Goal: Task Accomplishment & Management: Use online tool/utility

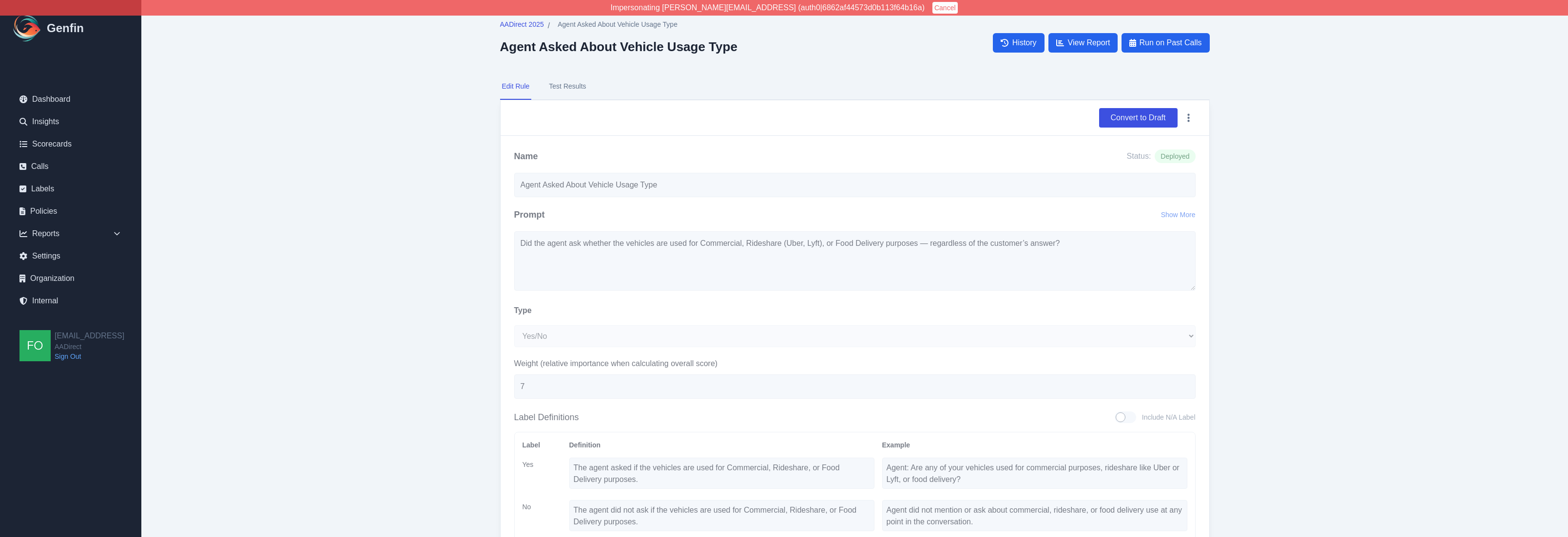
select select "Yes/No"
click at [407, 88] on main "AADirect 2025 / Agent Asked About Vehicle Usage Type Agent Asked About Vehicle …" at bounding box center [854, 338] width 1427 height 676
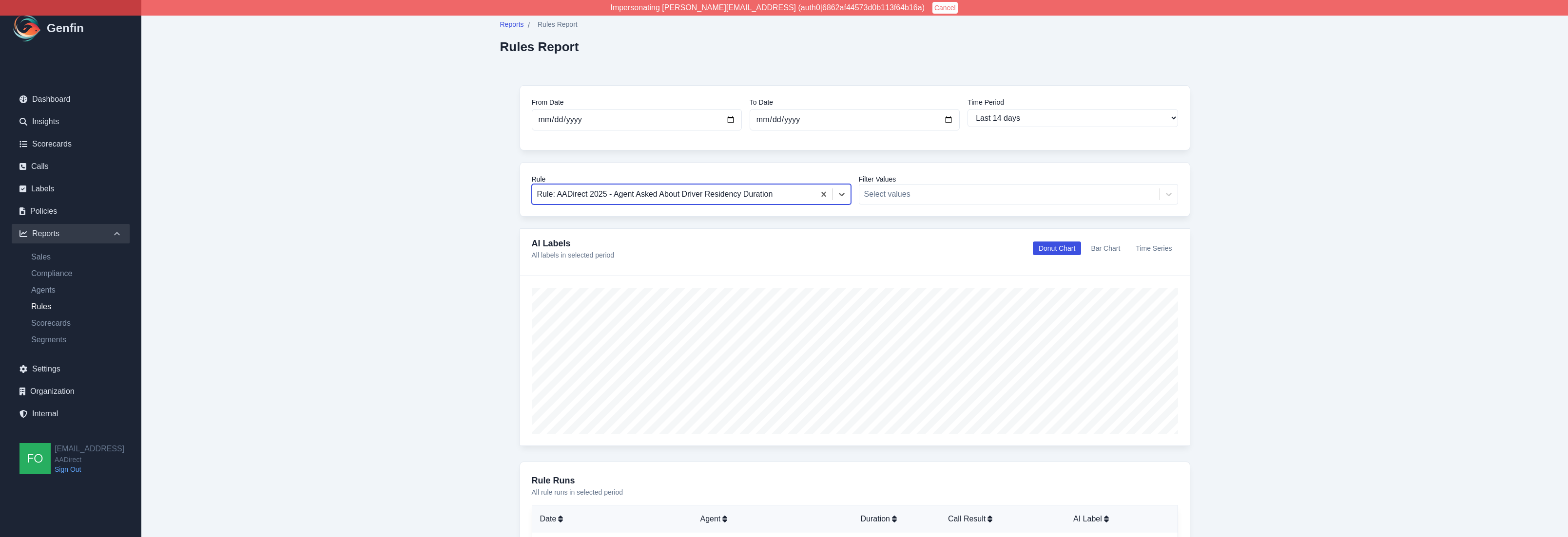
select select "14"
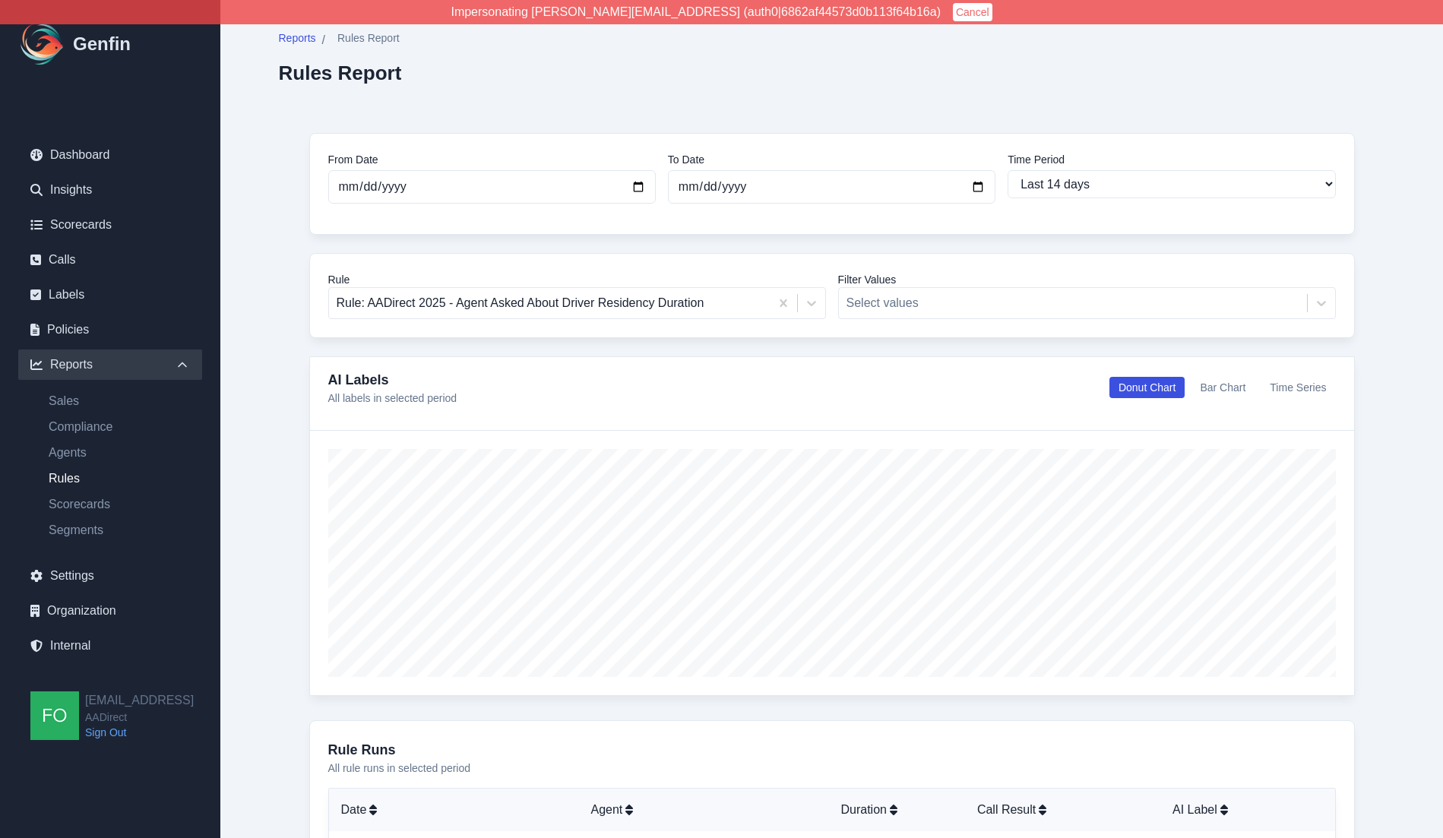
click at [301, 554] on div "From Date 2025-09-08 To Date 2025-09-22 Time Period Last 7 days Last 14 days La…" at bounding box center [832, 793] width 1107 height 1381
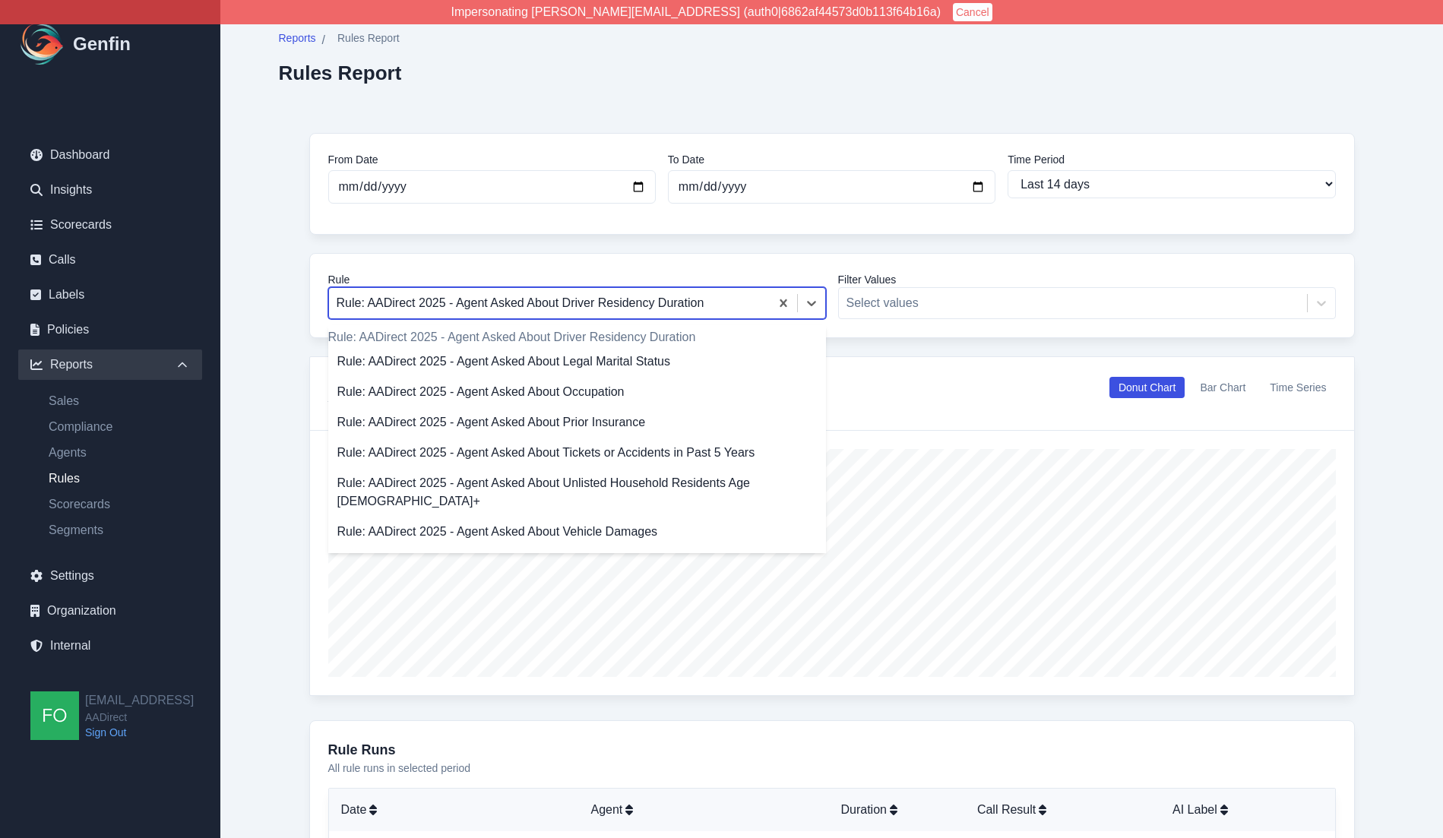
click at [678, 309] on div at bounding box center [550, 303] width 426 height 21
click at [676, 309] on div at bounding box center [550, 303] width 426 height 21
type input "add"
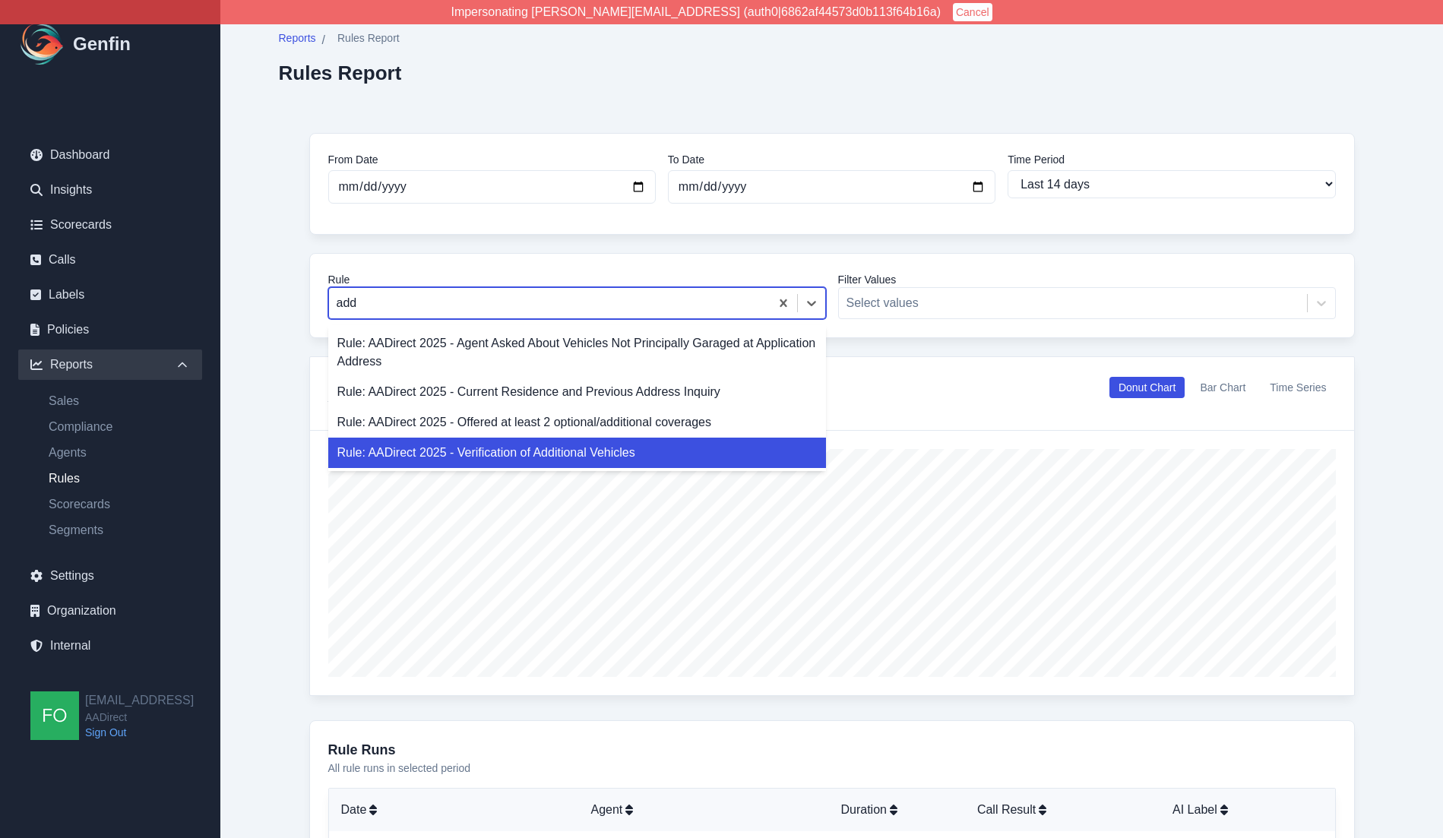
click at [605, 443] on div "Rule: AADirect 2025 - Verification of Additional Vehicles" at bounding box center [577, 453] width 498 height 30
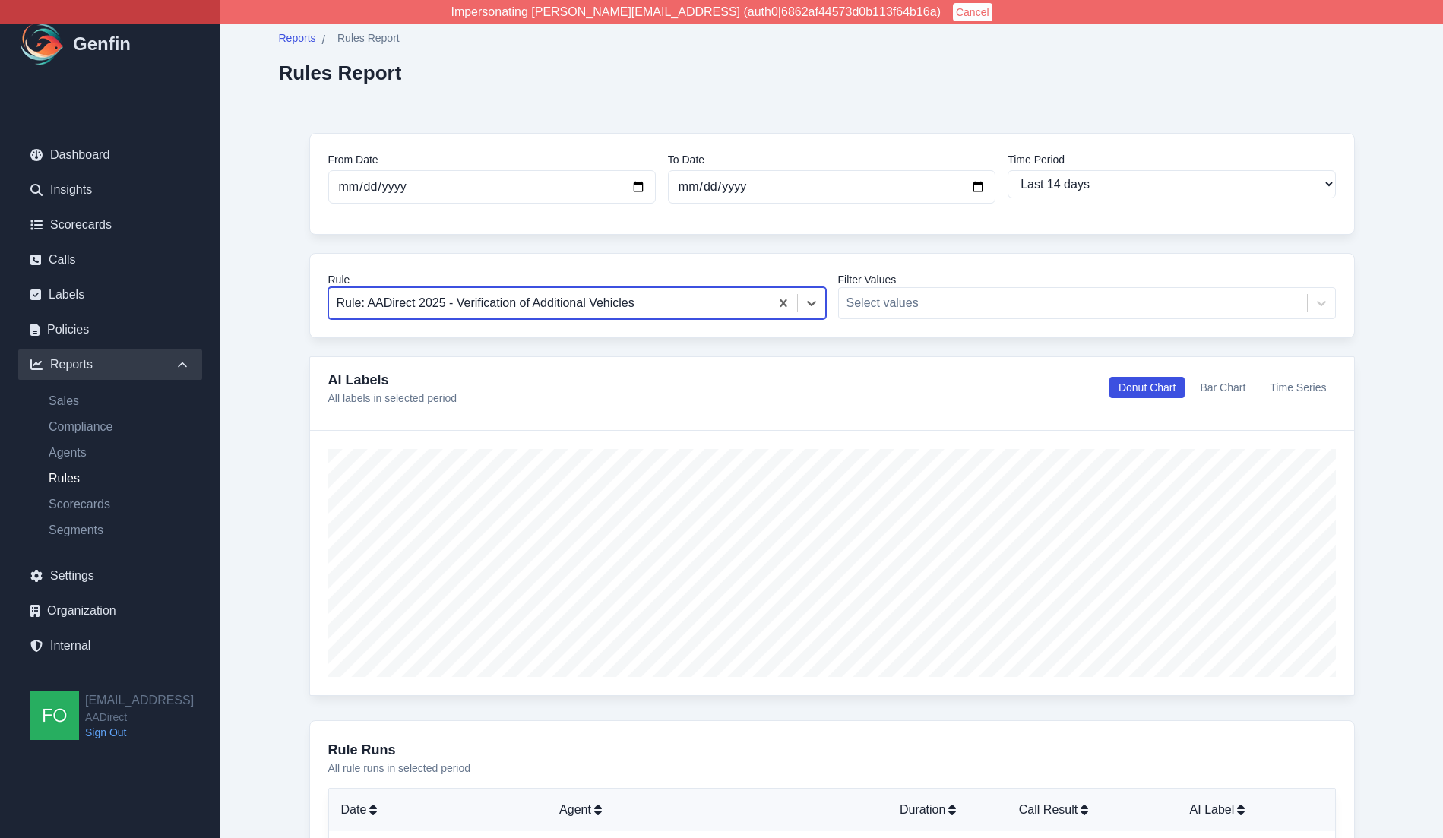
click at [642, 309] on div at bounding box center [550, 303] width 426 height 21
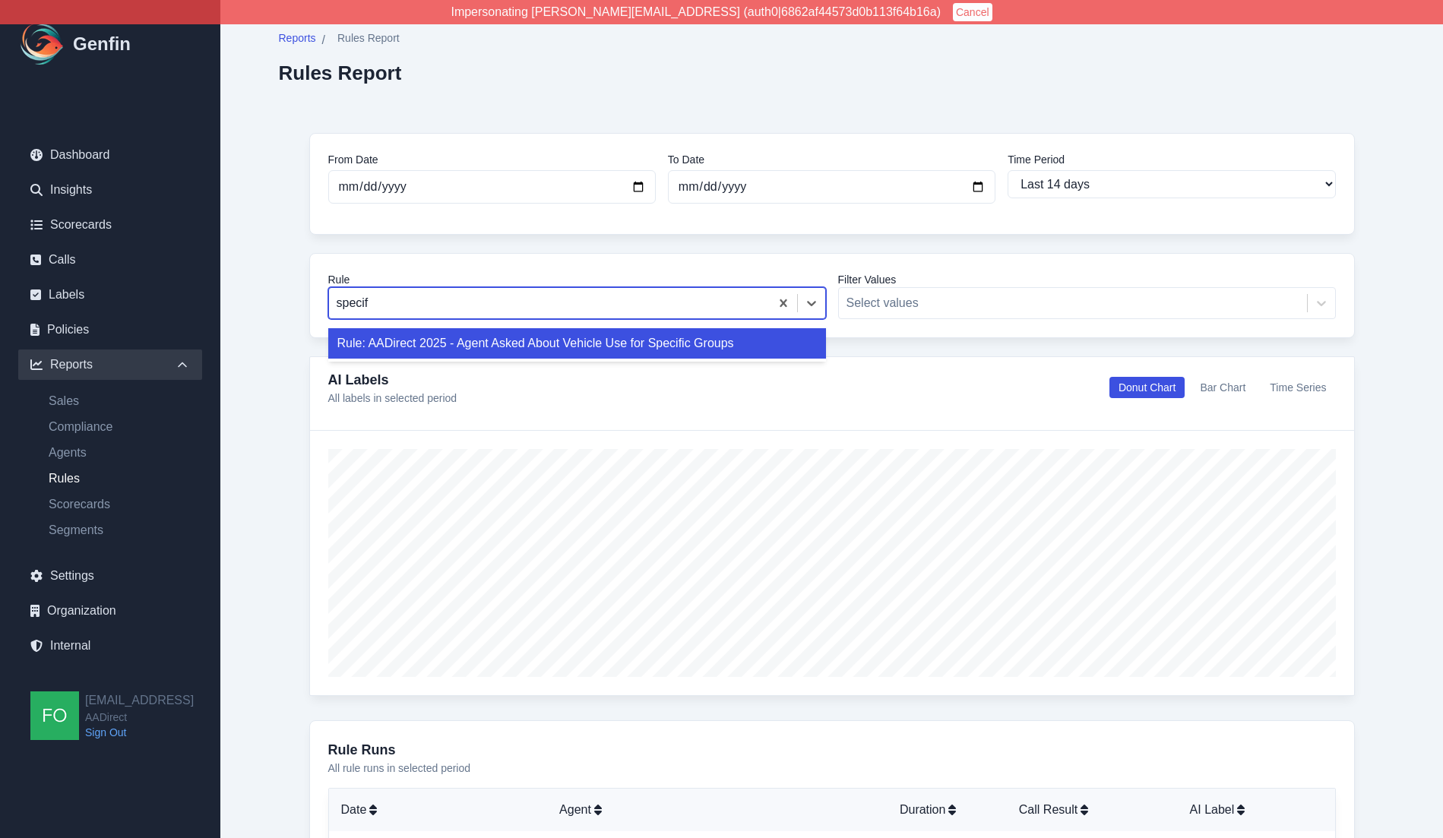
type input "specifi"
click at [687, 341] on div "Rule: AADirect 2025 - Agent Asked About Vehicle Use for Specific Groups" at bounding box center [577, 343] width 498 height 30
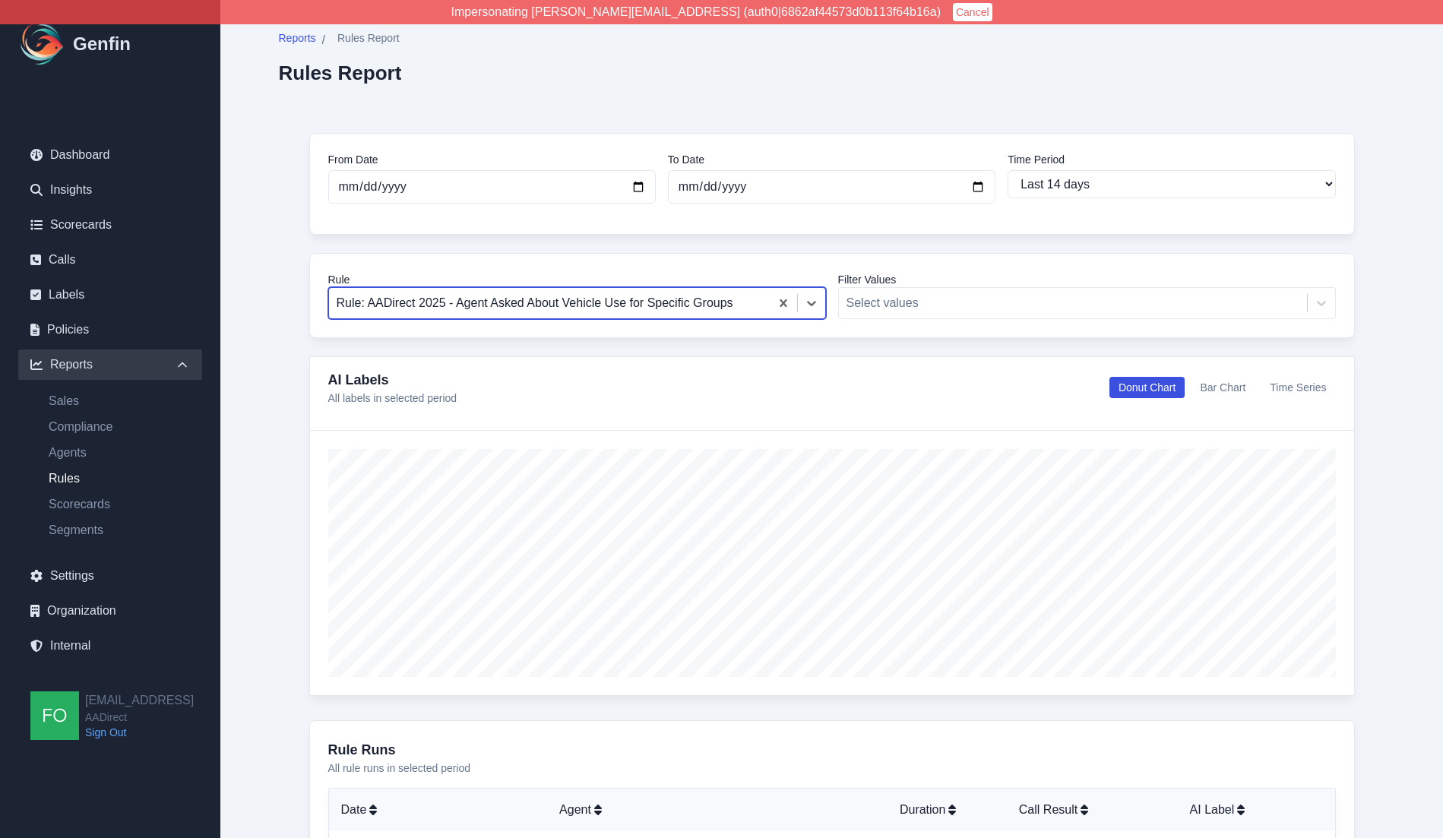
click at [637, 303] on div at bounding box center [550, 303] width 426 height 21
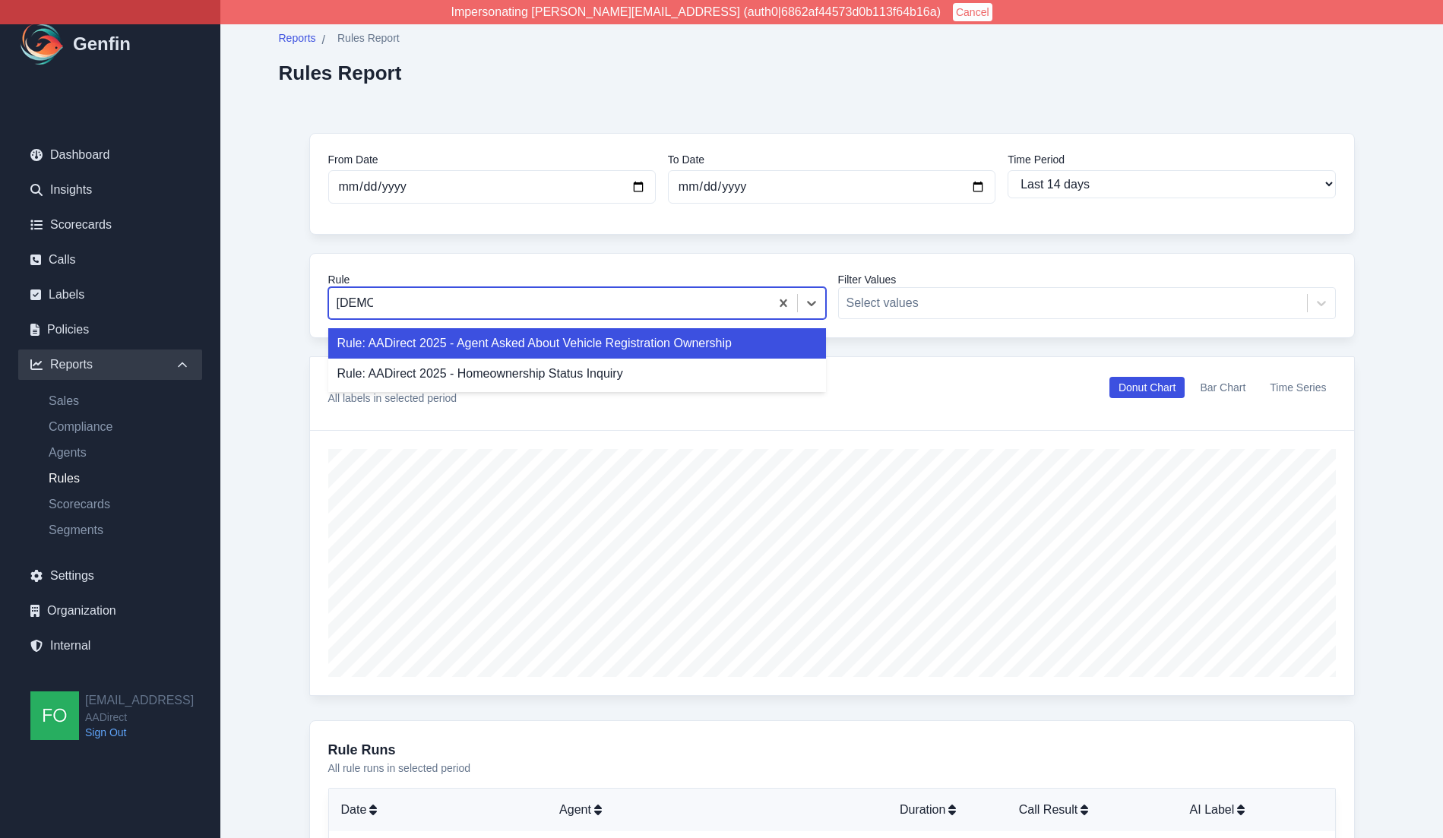
type input "ownership"
click at [642, 337] on div "Rule: AADirect 2025 - Agent Asked About Vehicle Registration Ownership" at bounding box center [577, 343] width 498 height 30
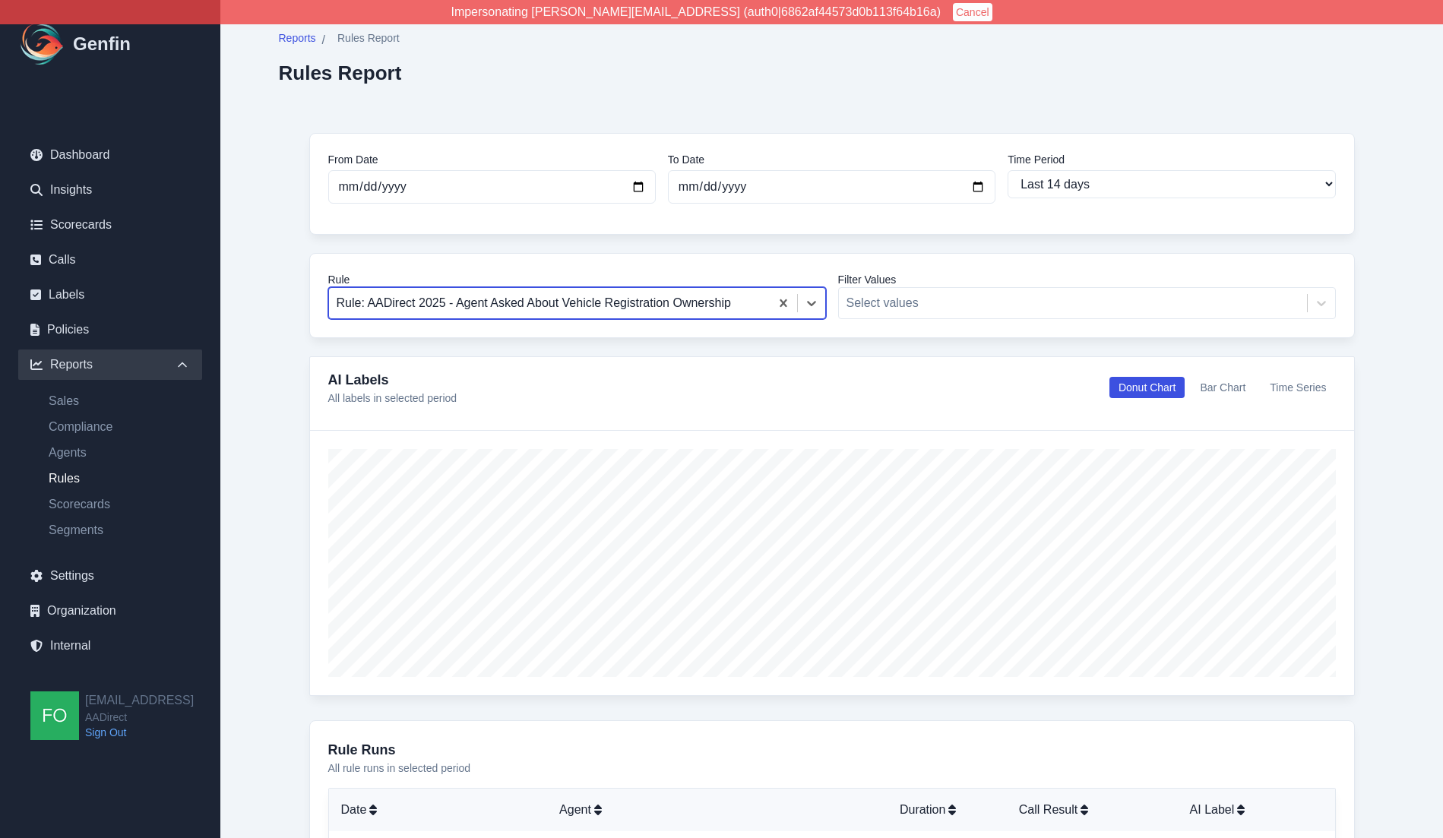
click at [690, 298] on div at bounding box center [550, 303] width 426 height 21
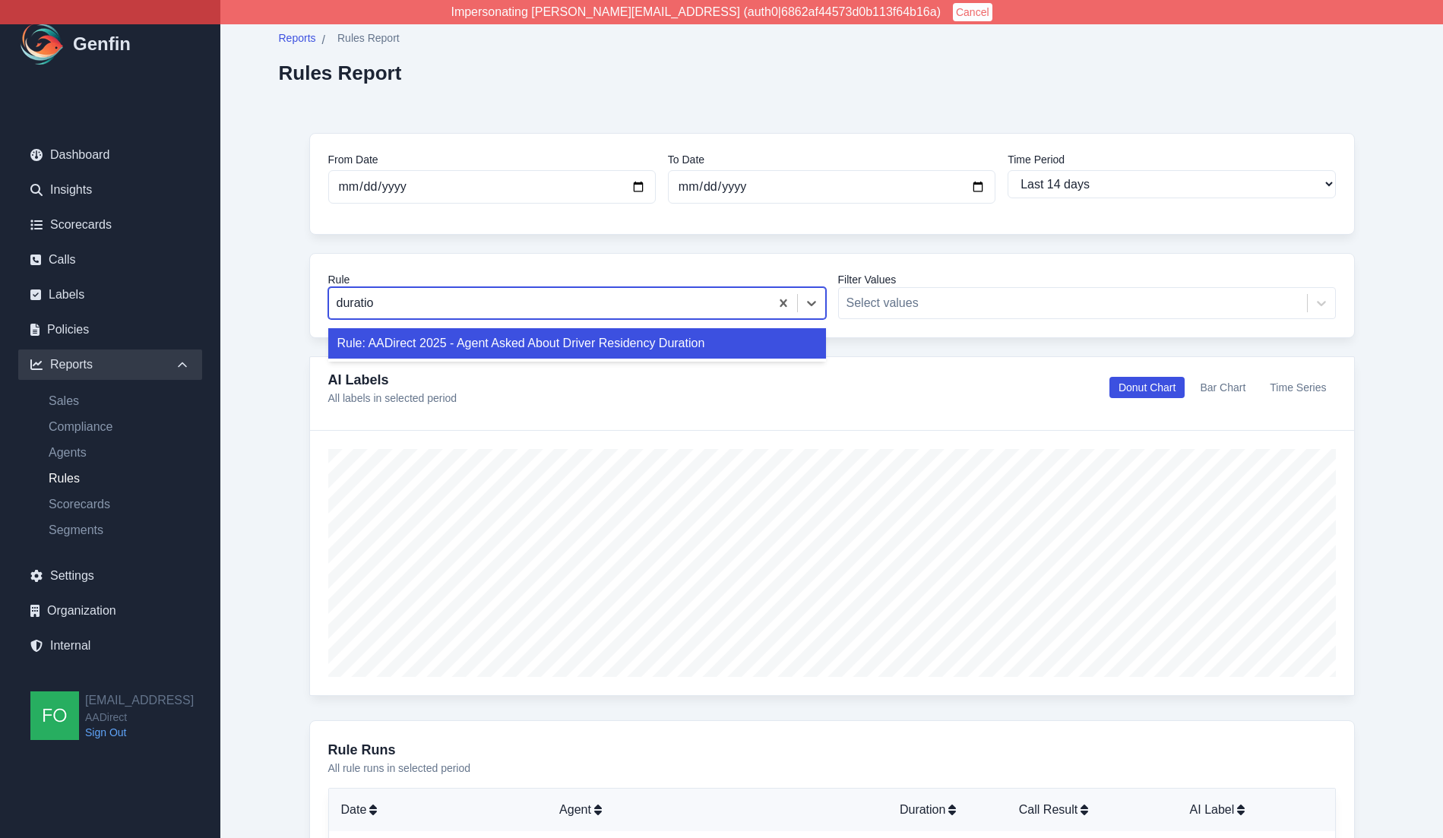
type input "duration"
click at [695, 343] on div "Rule: AADirect 2025 - Agent Asked About Driver Residency Duration" at bounding box center [577, 343] width 498 height 30
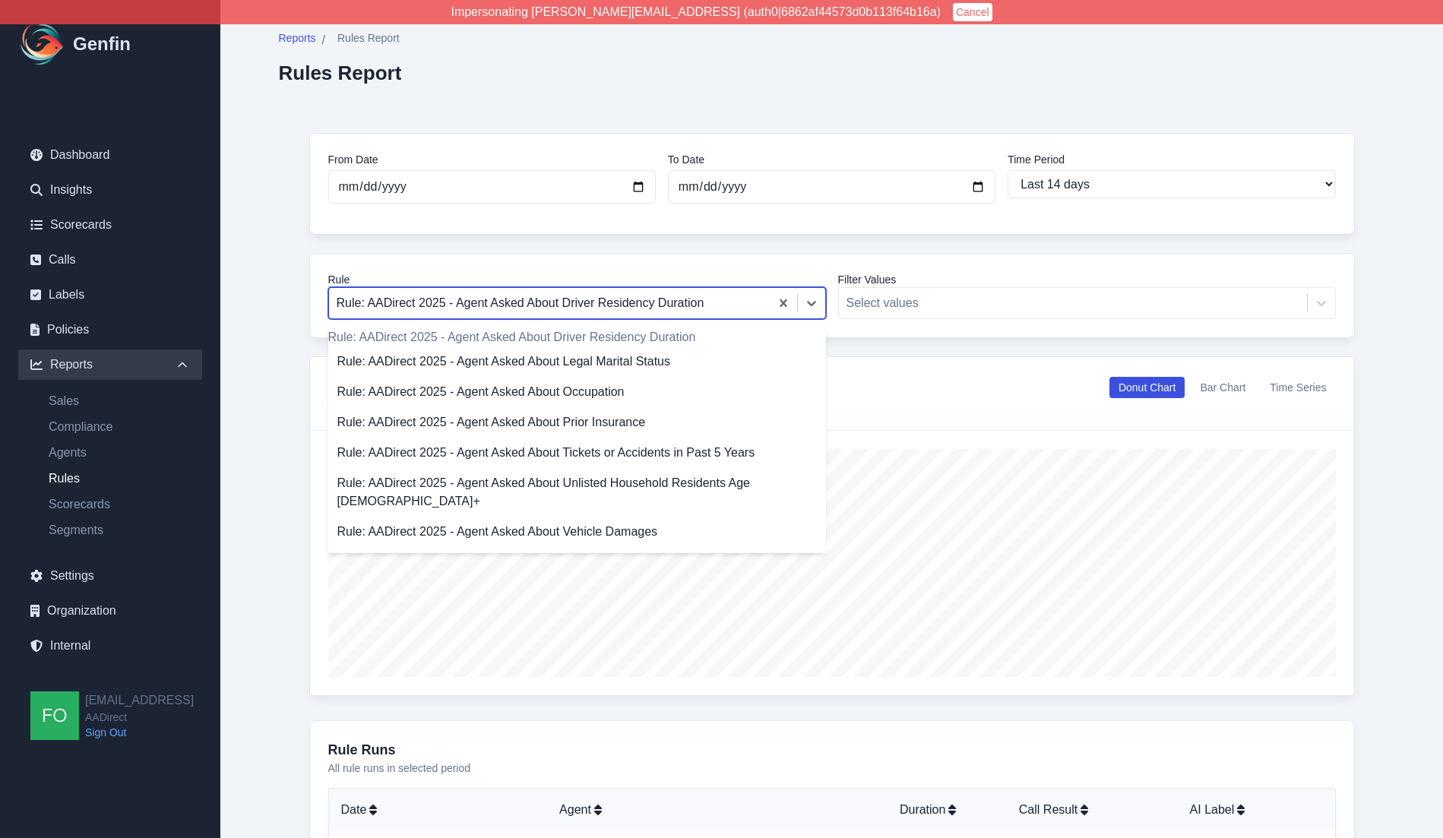
click at [714, 304] on div at bounding box center [550, 303] width 426 height 21
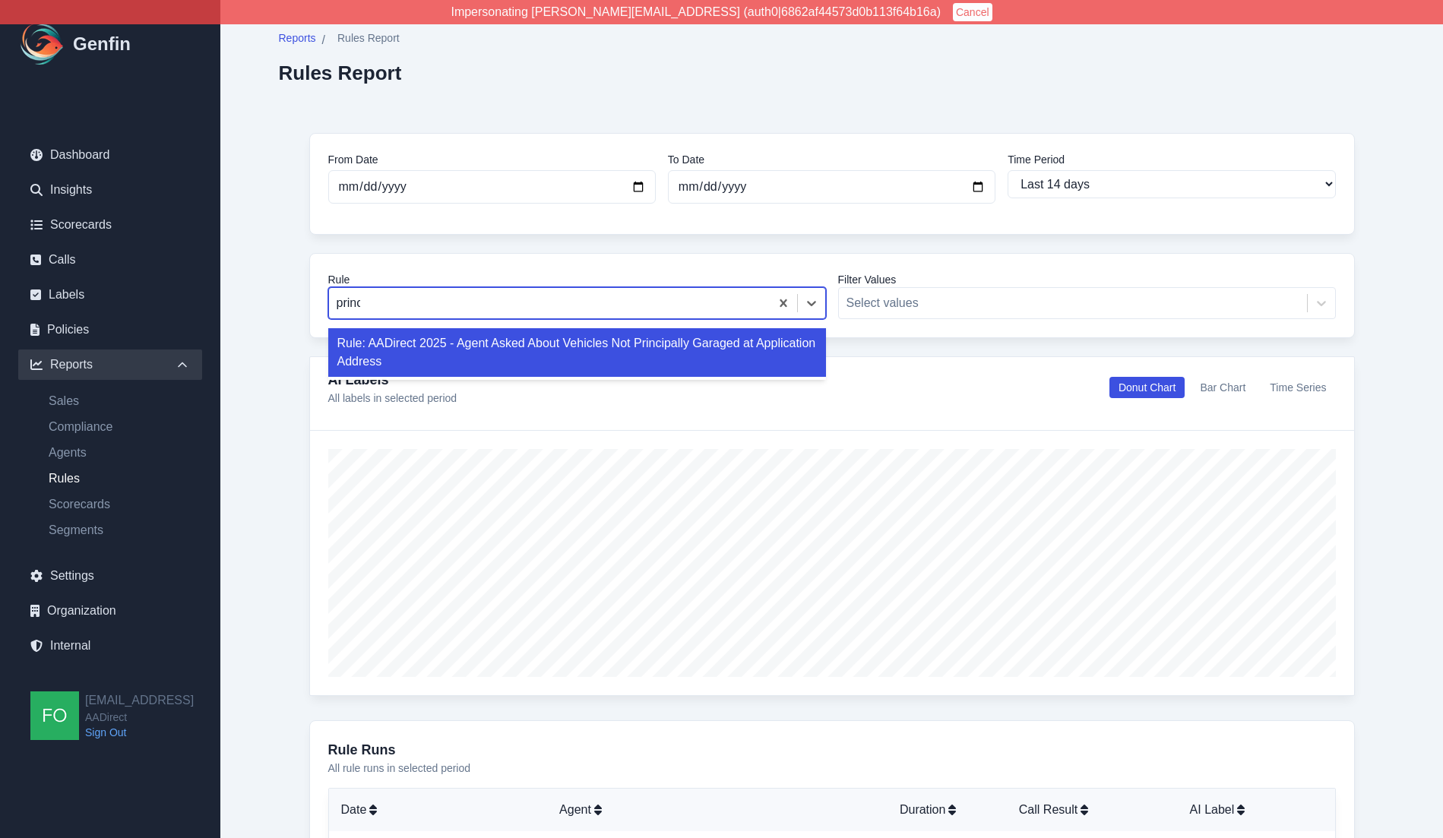
type input "princi"
click at [711, 361] on div "Rule: AADirect 2025 - Agent Asked About Vehicles Not Principally Garaged at App…" at bounding box center [577, 352] width 498 height 49
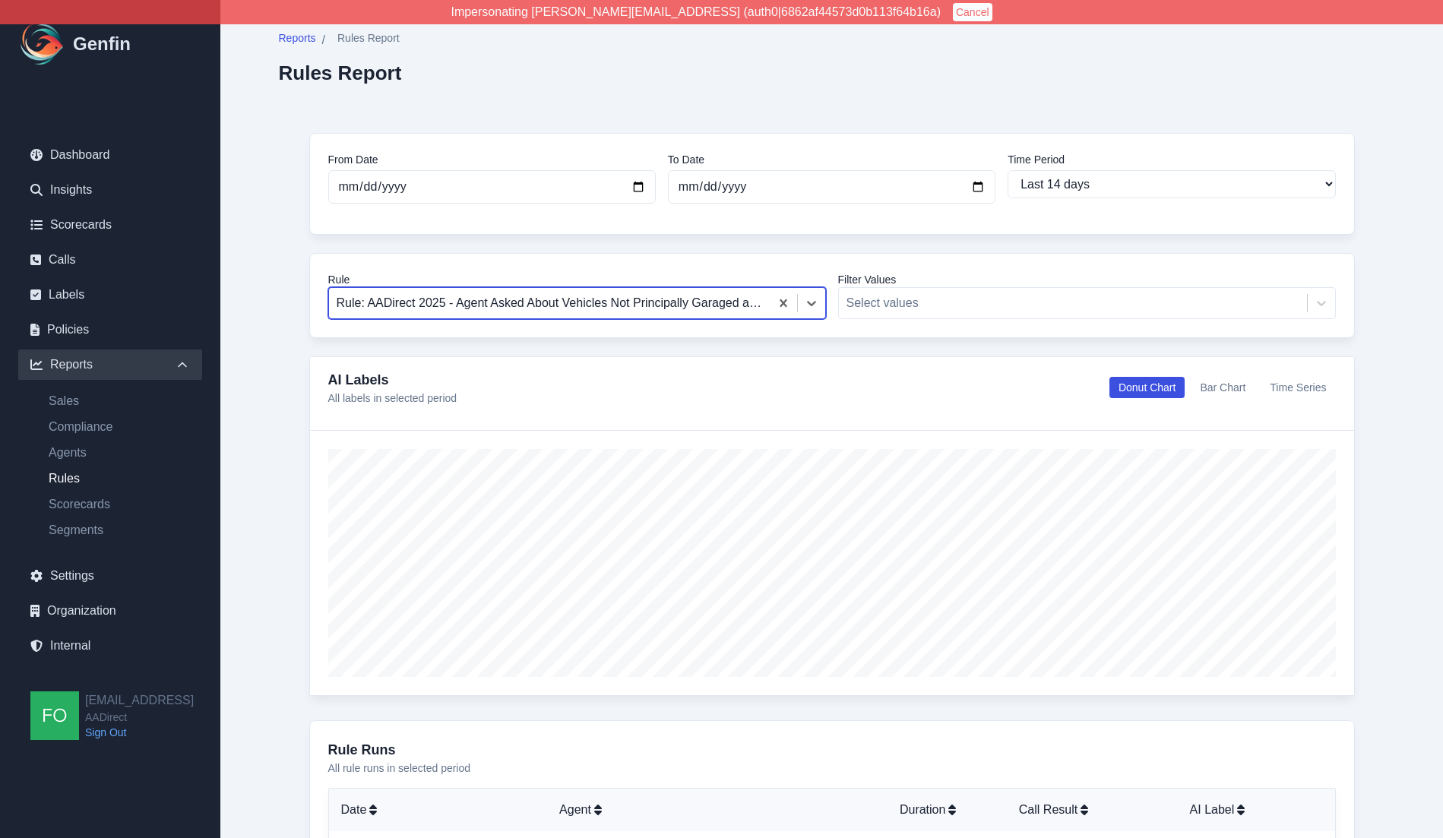
click at [656, 306] on div at bounding box center [550, 303] width 426 height 21
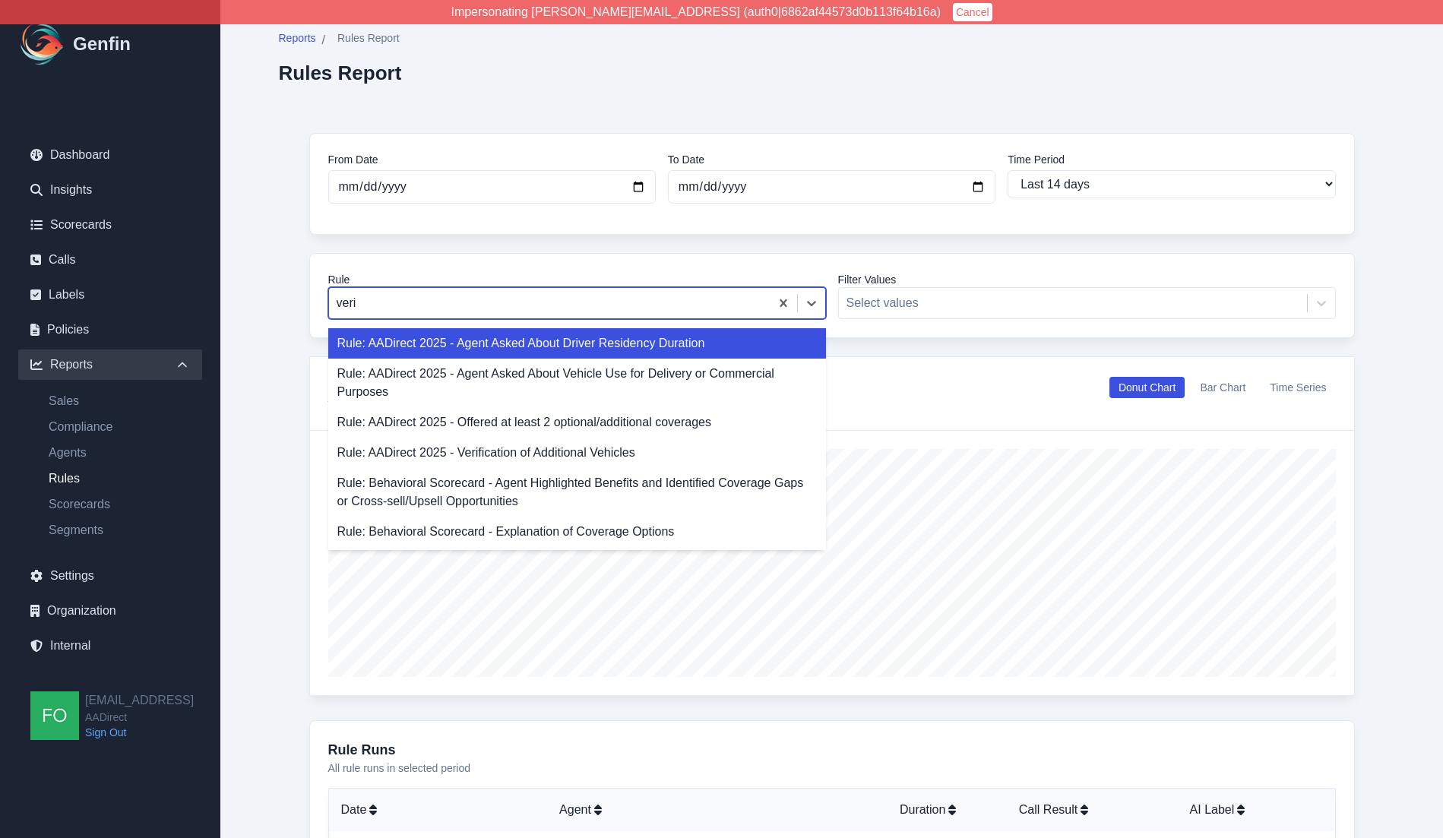
type input "verif"
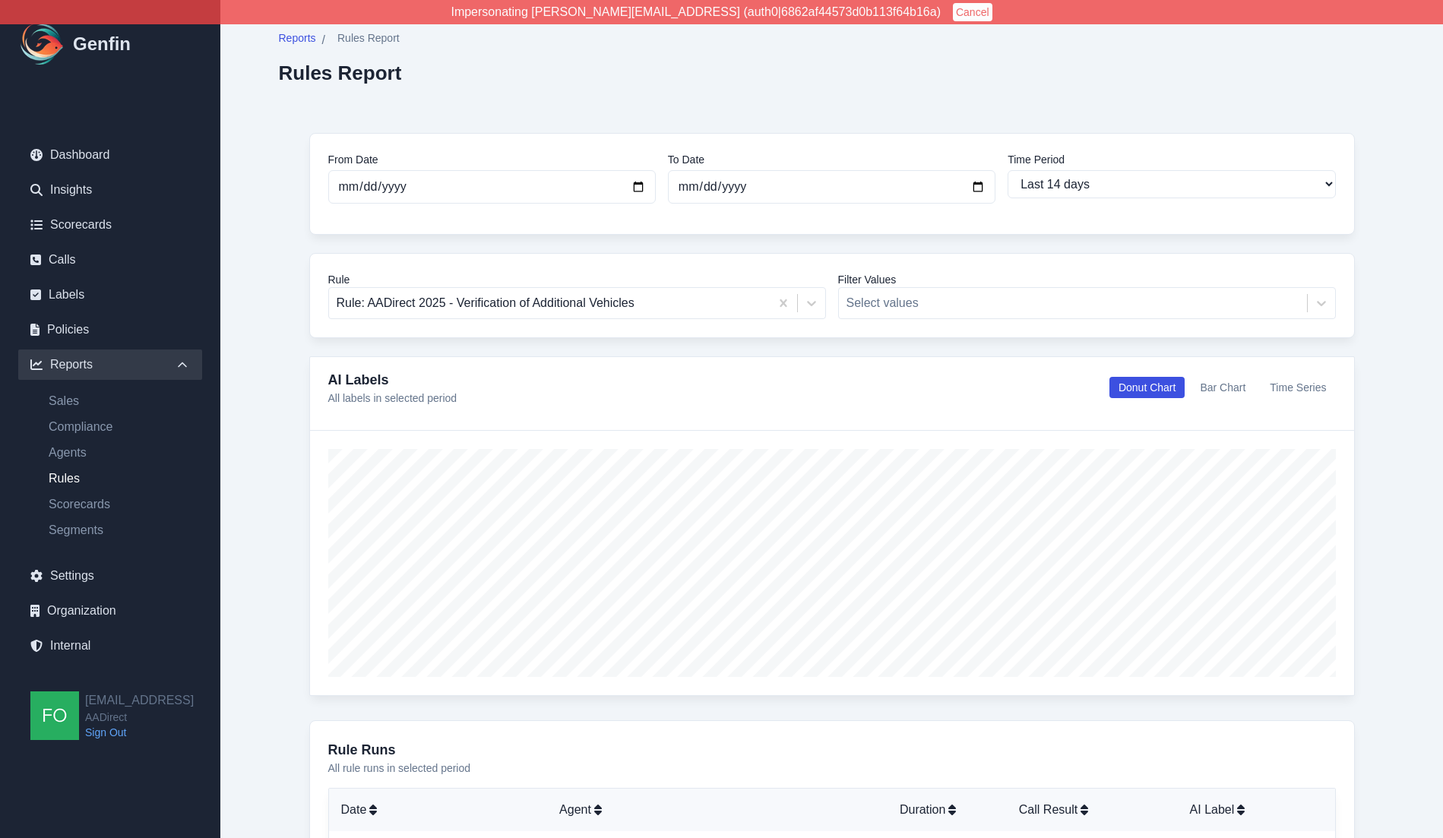
click at [273, 489] on div "Reports / Rules Report Rules Report From Date 2025-09-08 To Date 2025-09-22 Tim…" at bounding box center [832, 757] width 1167 height 1514
click at [291, 487] on div "From Date 2025-09-08 To Date 2025-09-22 Time Period Last 7 days Last 14 days La…" at bounding box center [832, 793] width 1107 height 1381
click at [63, 483] on link "Rules" at bounding box center [119, 479] width 166 height 18
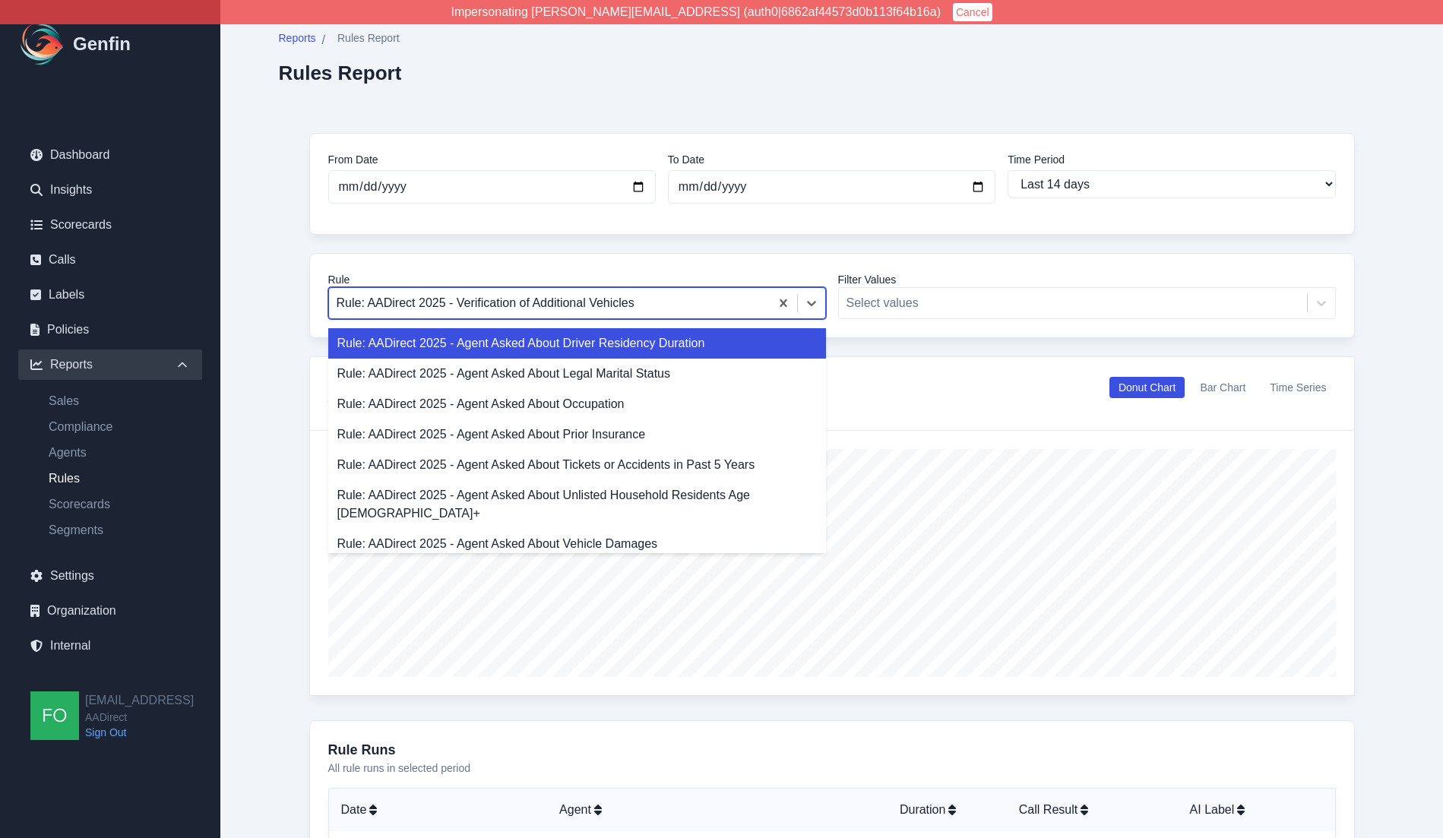
click at [593, 301] on div at bounding box center [550, 303] width 426 height 21
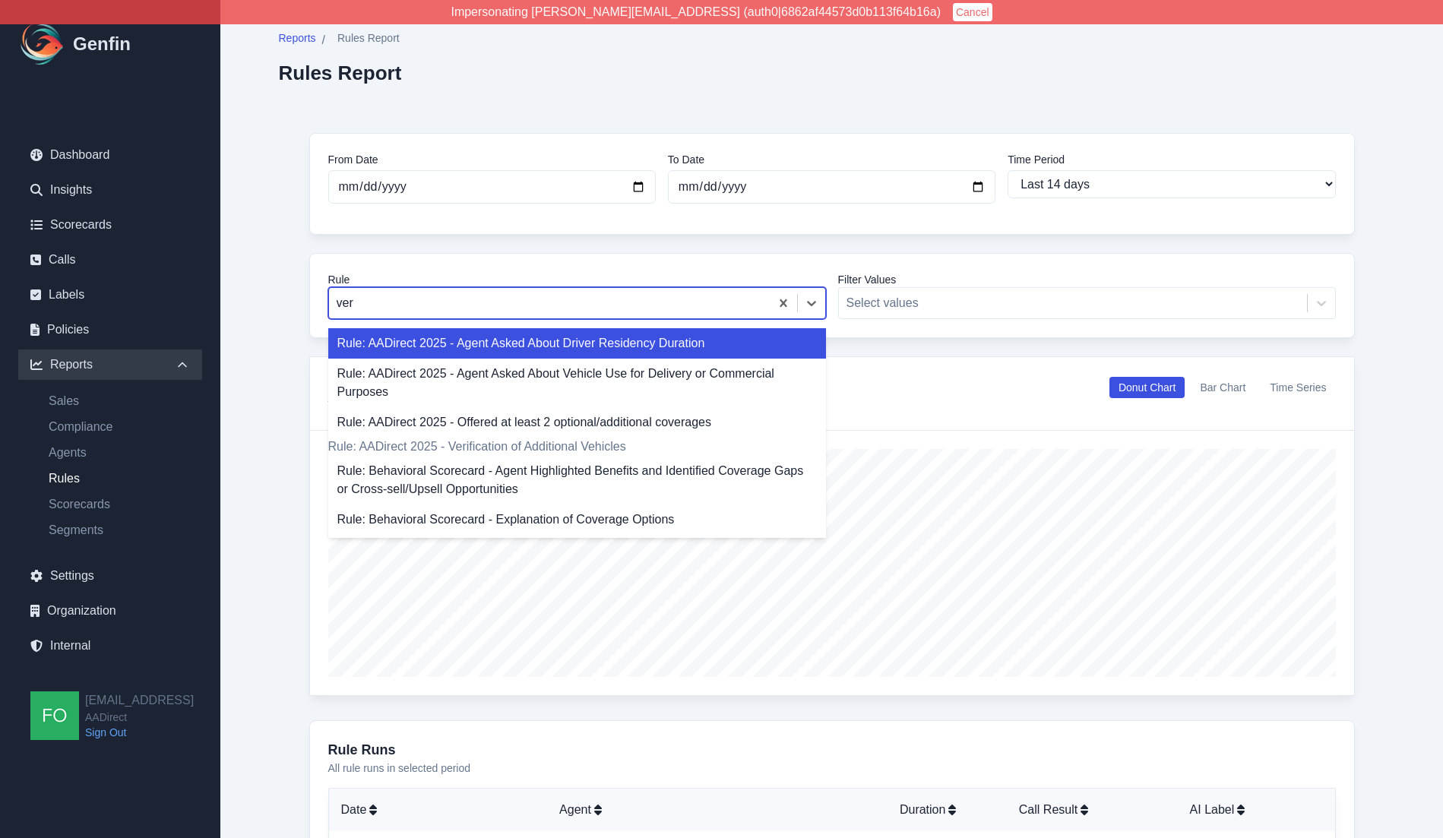
type input "veri"
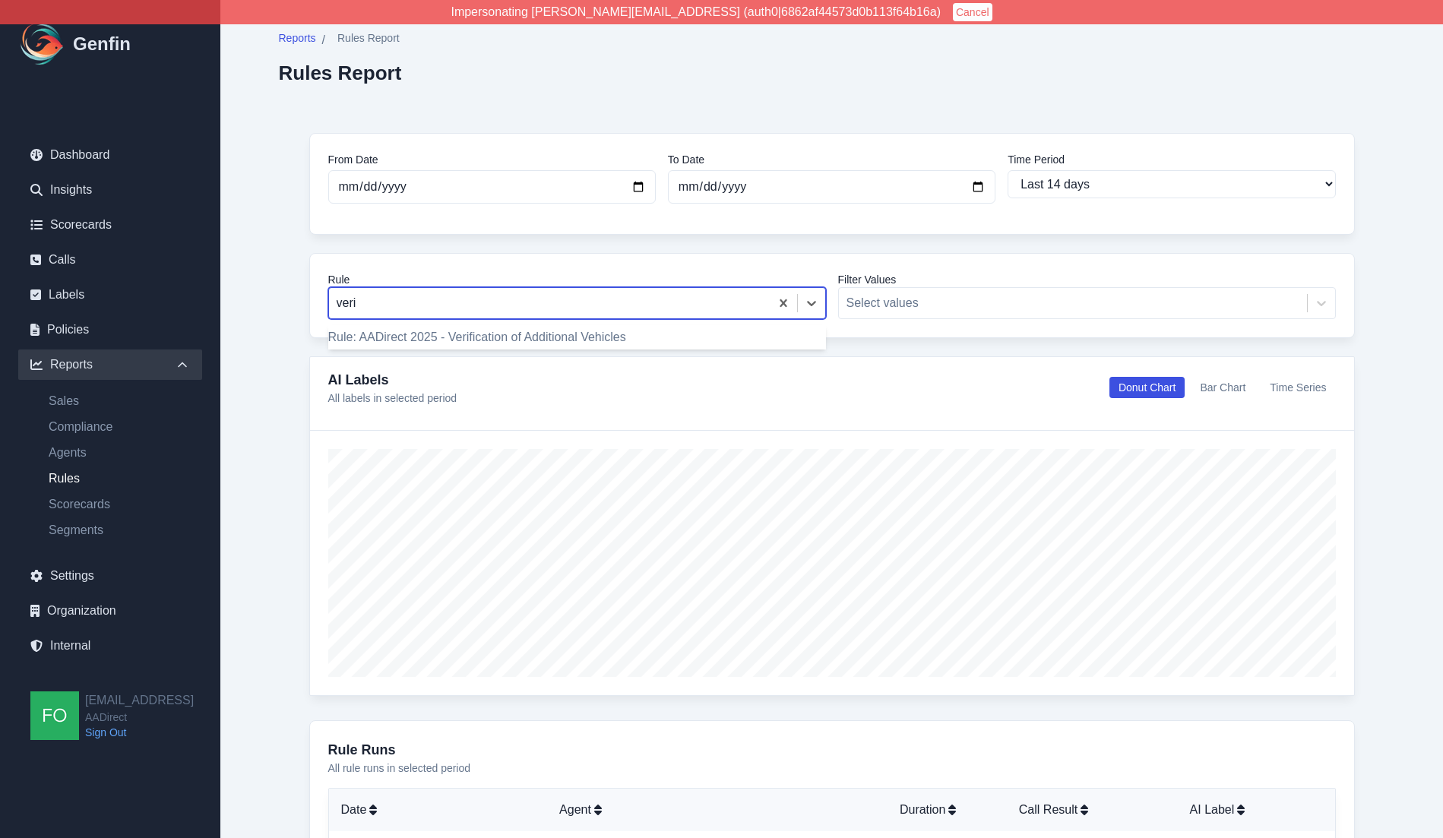
click at [595, 344] on div "Rule: AADirect 2025 - Verification of Additional Vehicles" at bounding box center [577, 337] width 498 height 18
click at [257, 426] on div "Reports / Rules Report Rules Report From Date 2025-09-08 To Date 2025-09-22 Tim…" at bounding box center [832, 757] width 1167 height 1514
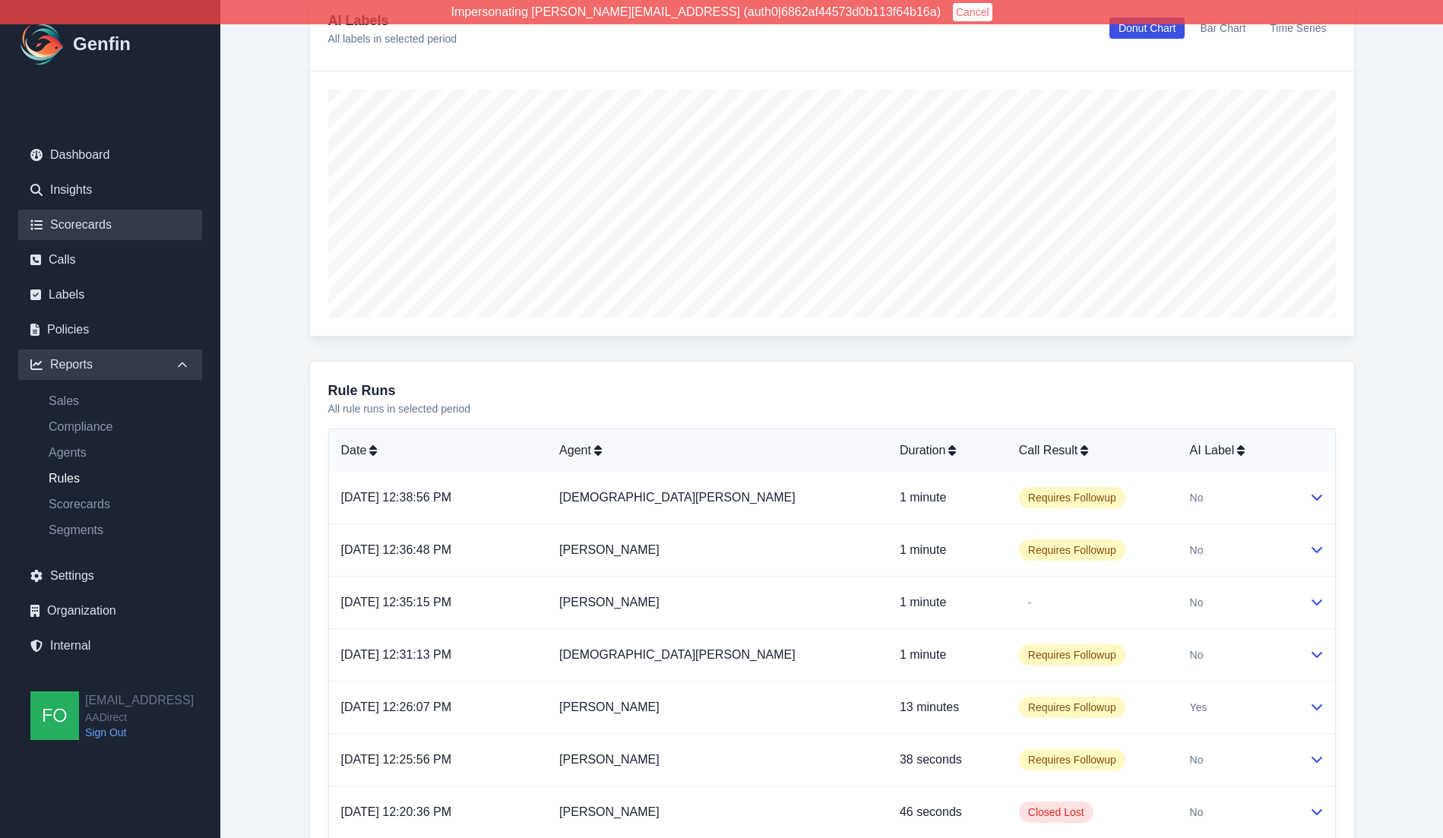
scroll to position [360, 0]
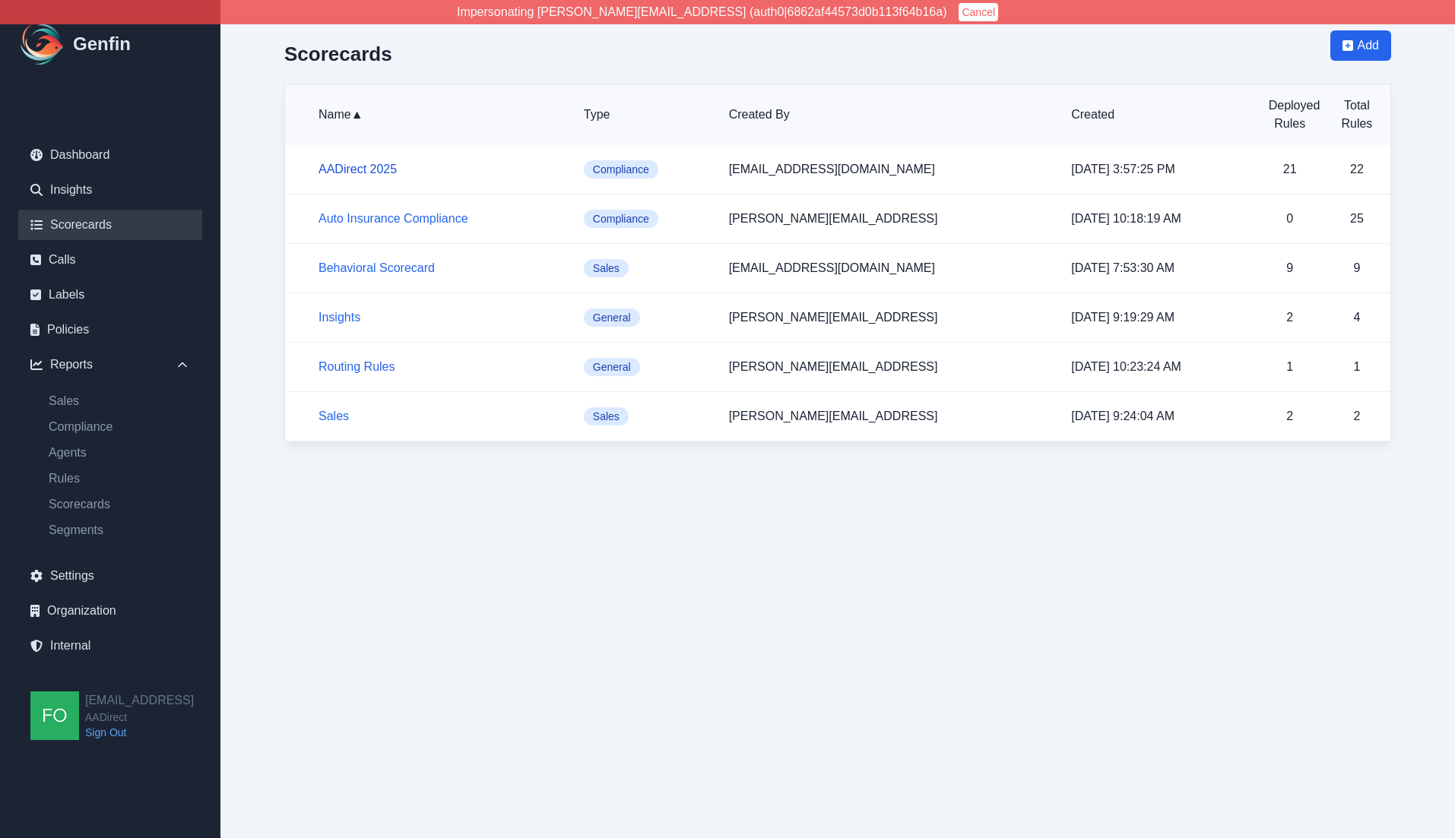
click at [370, 167] on link "AADirect 2025" at bounding box center [357, 169] width 78 height 13
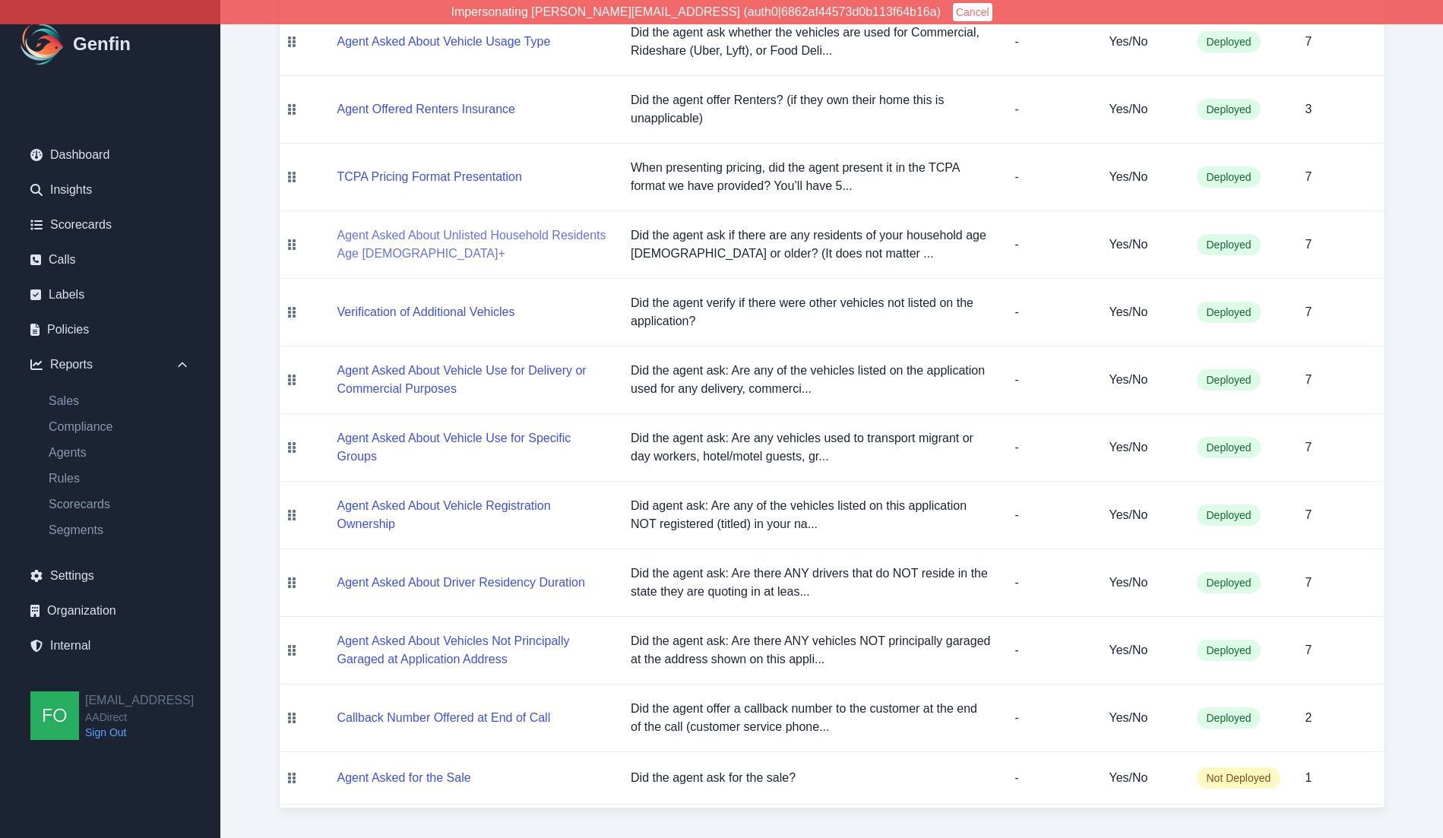
scroll to position [942, 0]
click at [436, 312] on button "Verification of Additional Vehicles" at bounding box center [426, 312] width 178 height 18
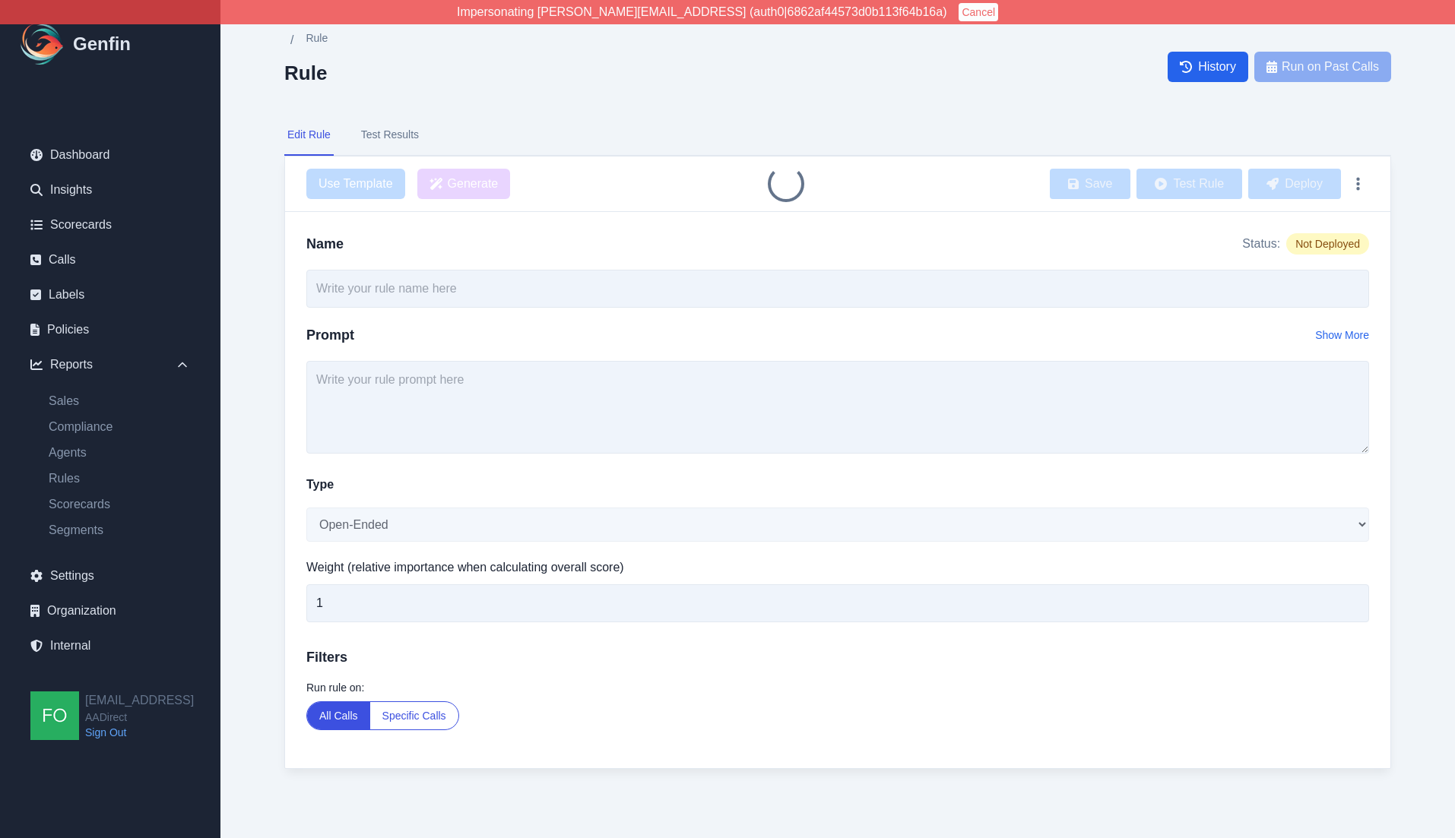
type input "Verification of Additional Vehicles"
type textarea "Did the agent verify if there were other vehicles not listed on the application?"
select select "Yes/No"
type input "7"
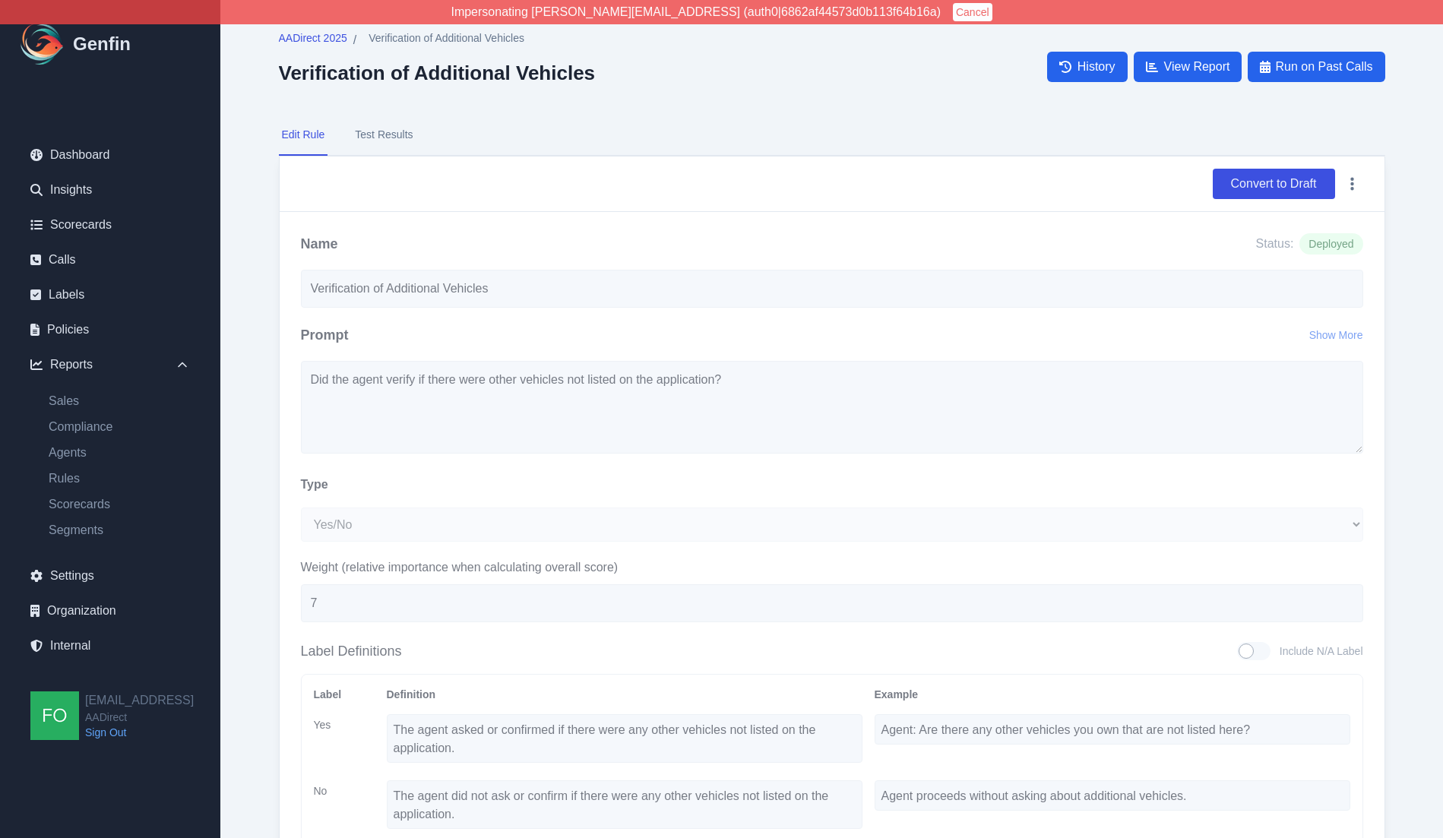
drag, startPoint x: 385, startPoint y: 117, endPoint x: 394, endPoint y: 127, distance: 12.9
click at [385, 118] on button "Test Results" at bounding box center [384, 135] width 64 height 41
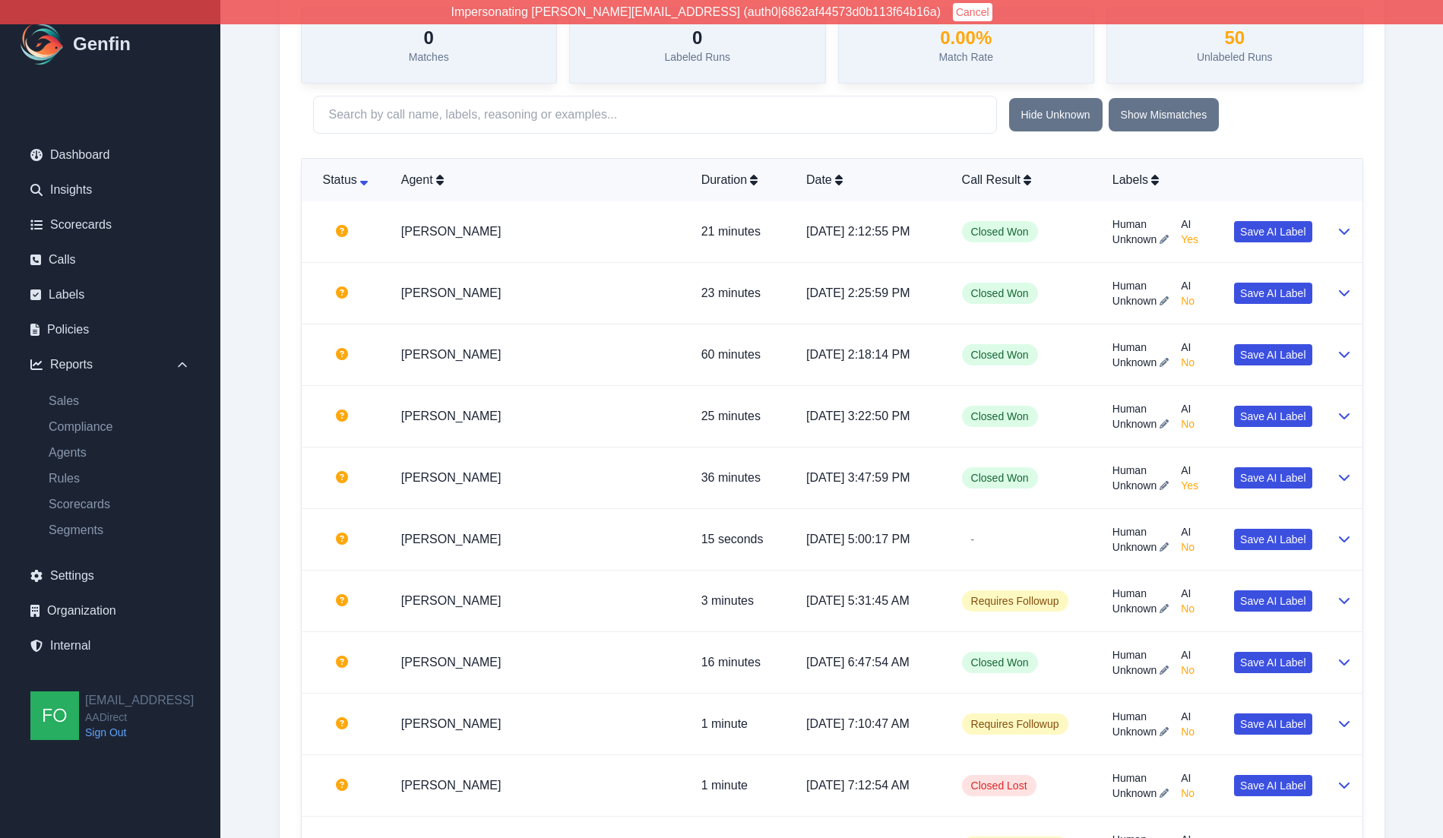
scroll to position [506, 0]
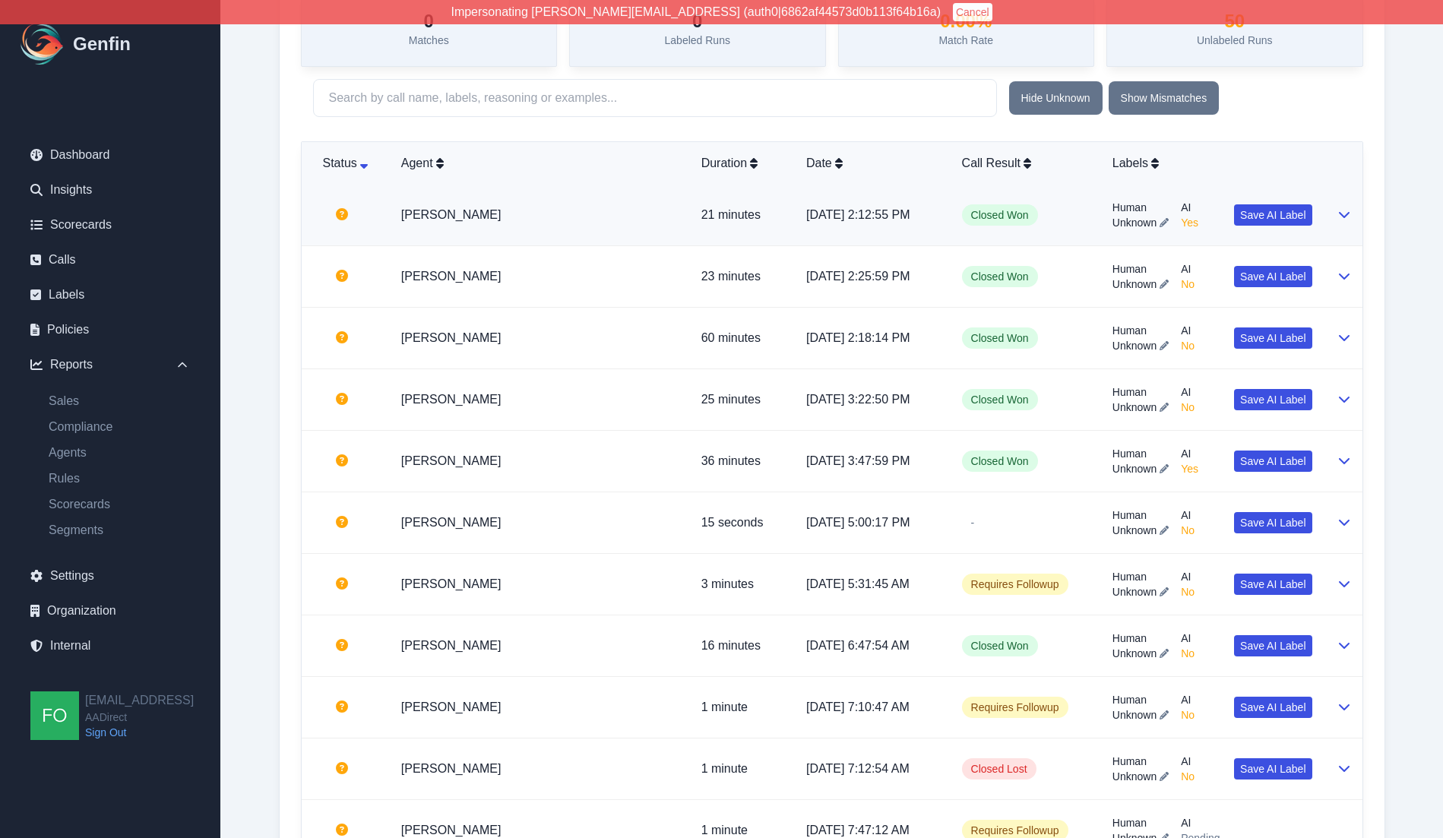
click at [1352, 211] on td at bounding box center [1344, 216] width 38 height 62
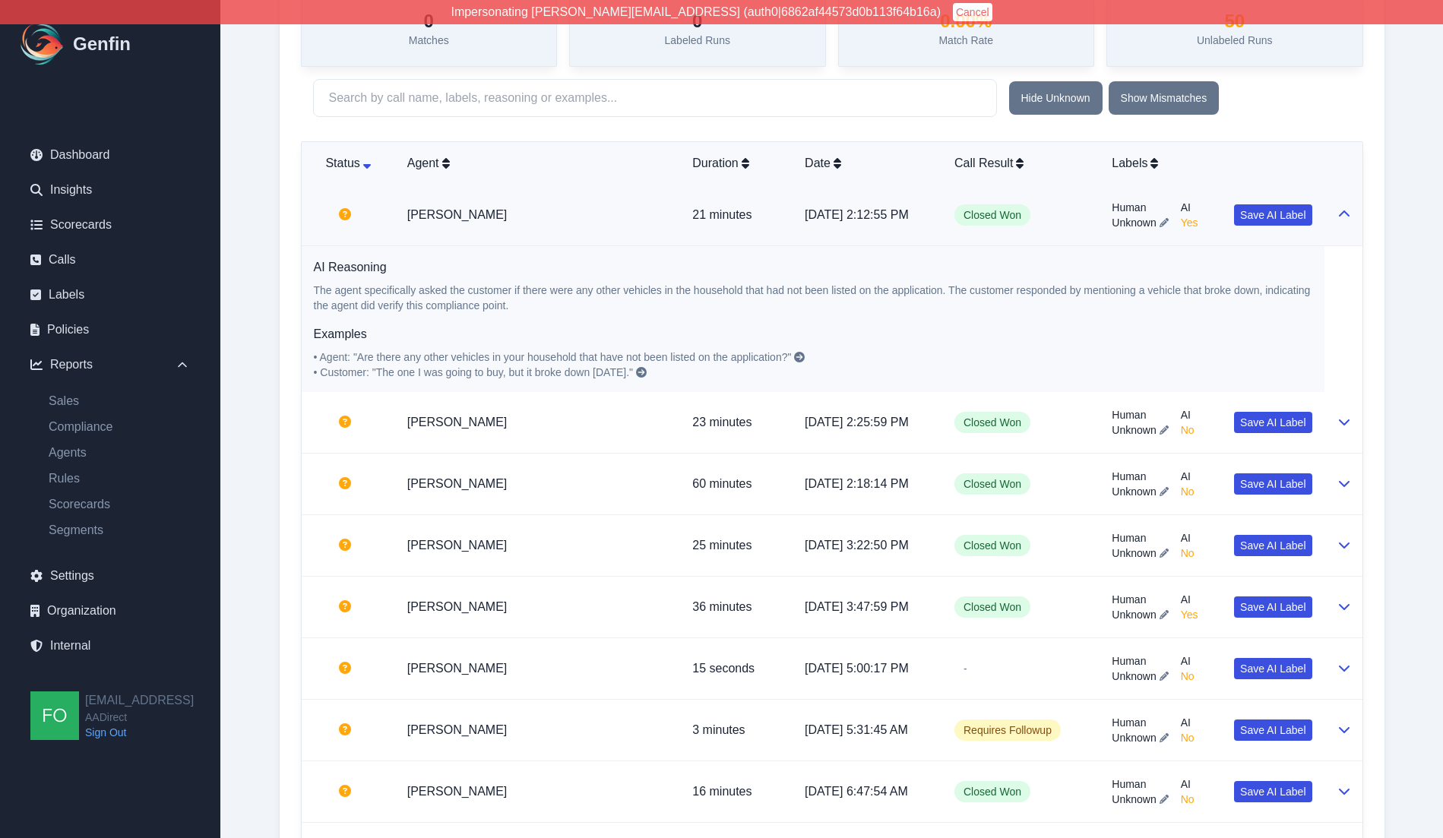
click at [1348, 212] on icon at bounding box center [1345, 214] width 12 height 12
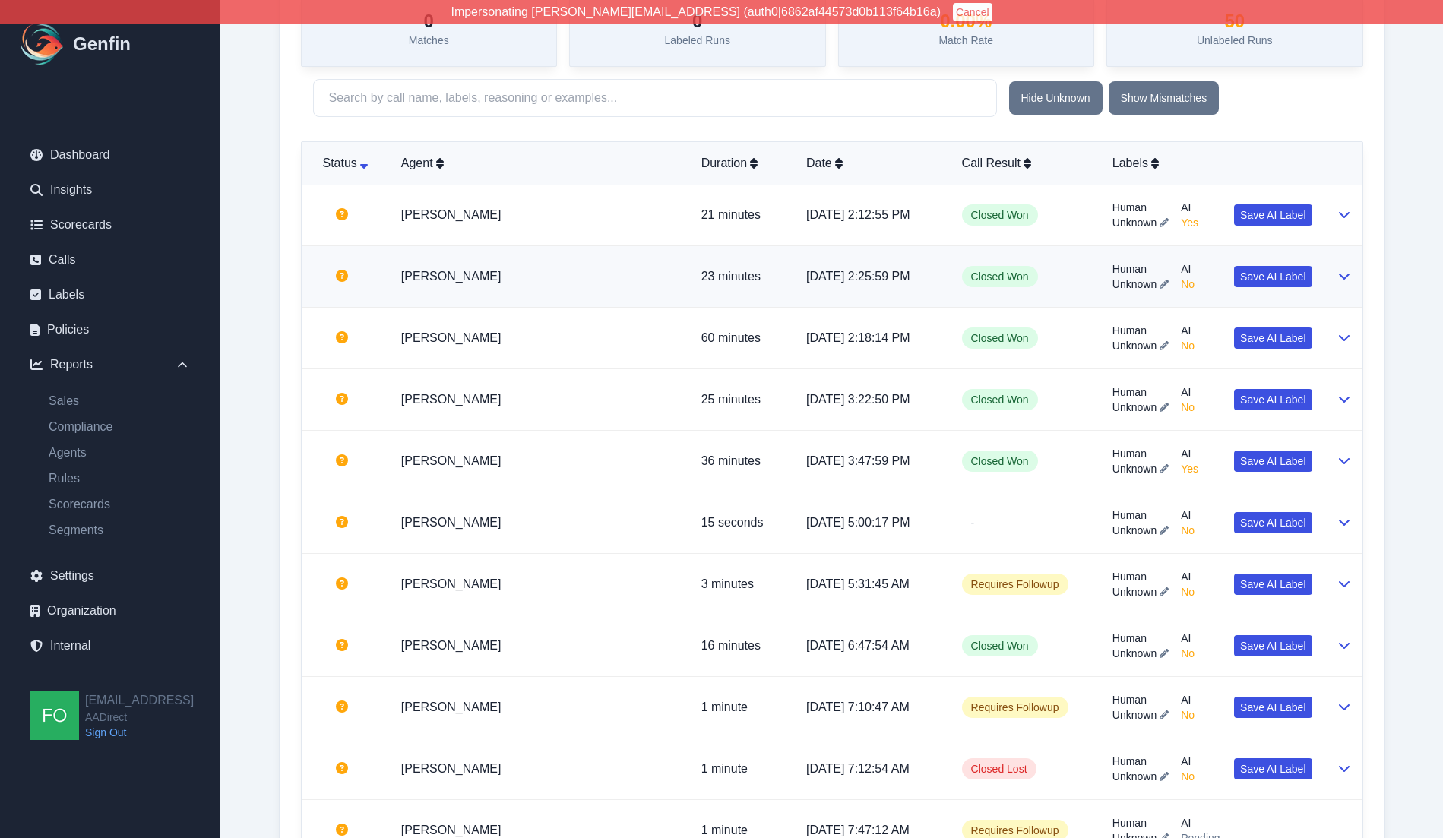
click at [1342, 277] on icon at bounding box center [1344, 277] width 11 height 6
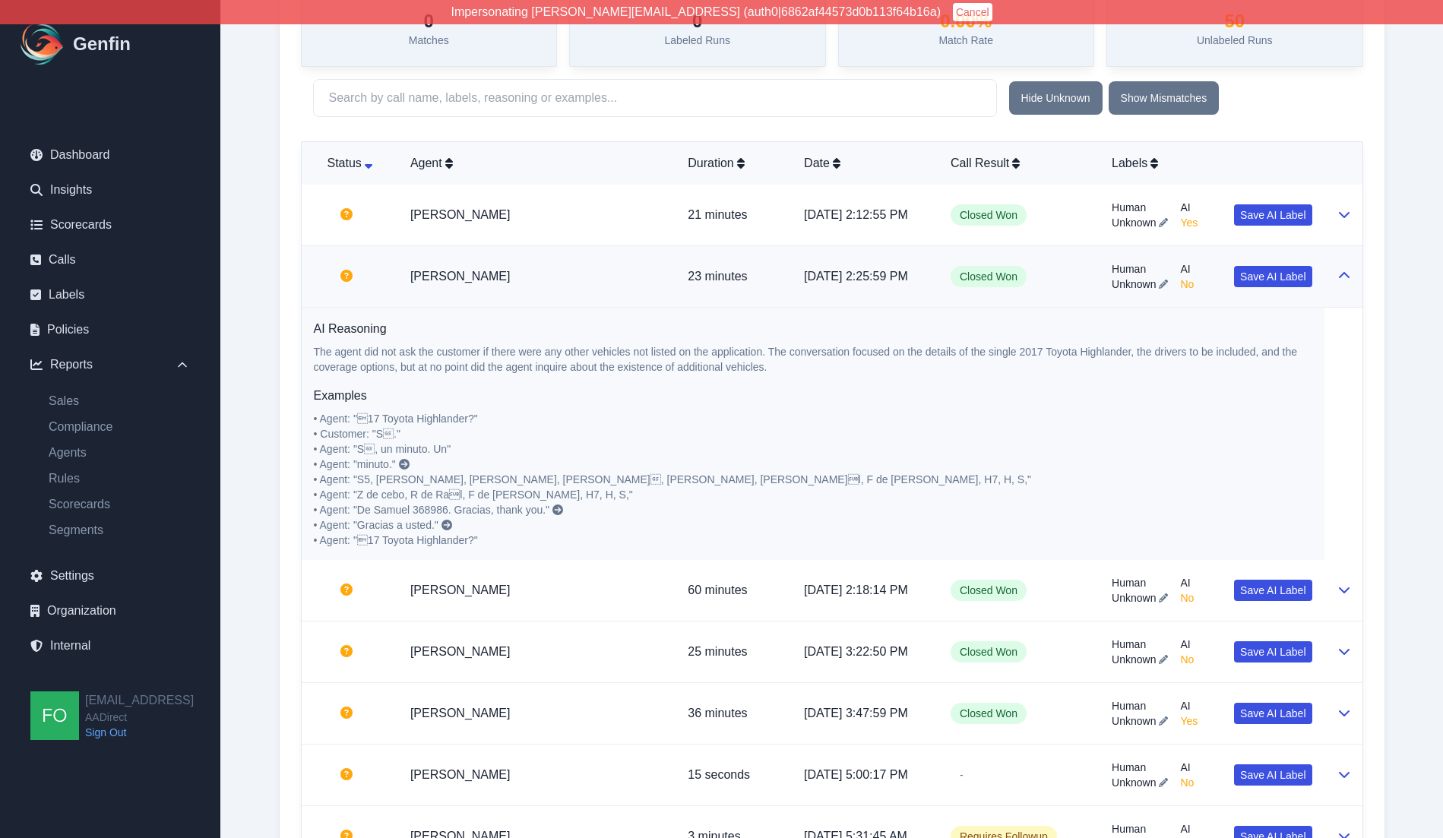
click at [1342, 276] on icon at bounding box center [1345, 276] width 12 height 12
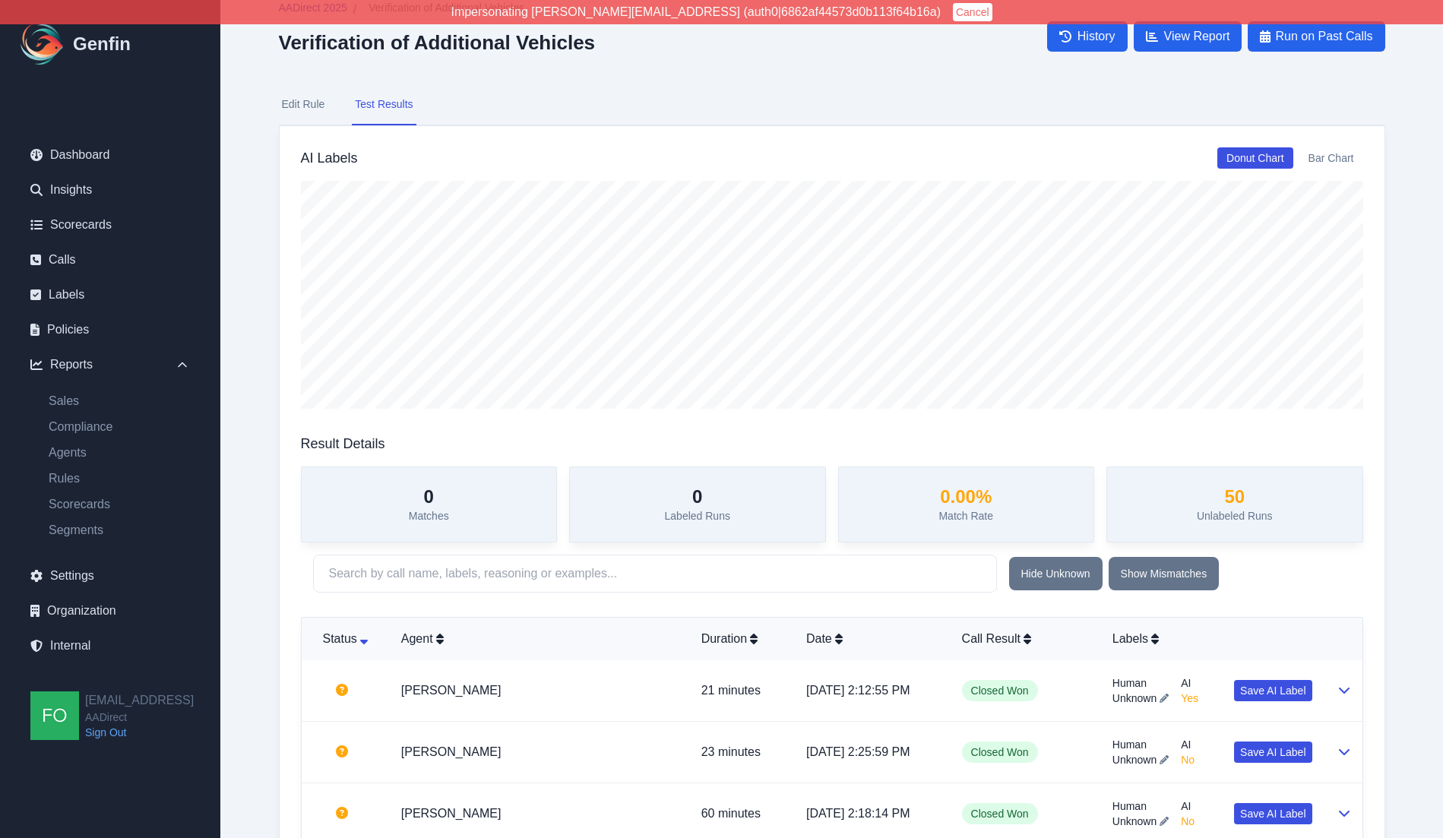
scroll to position [0, 0]
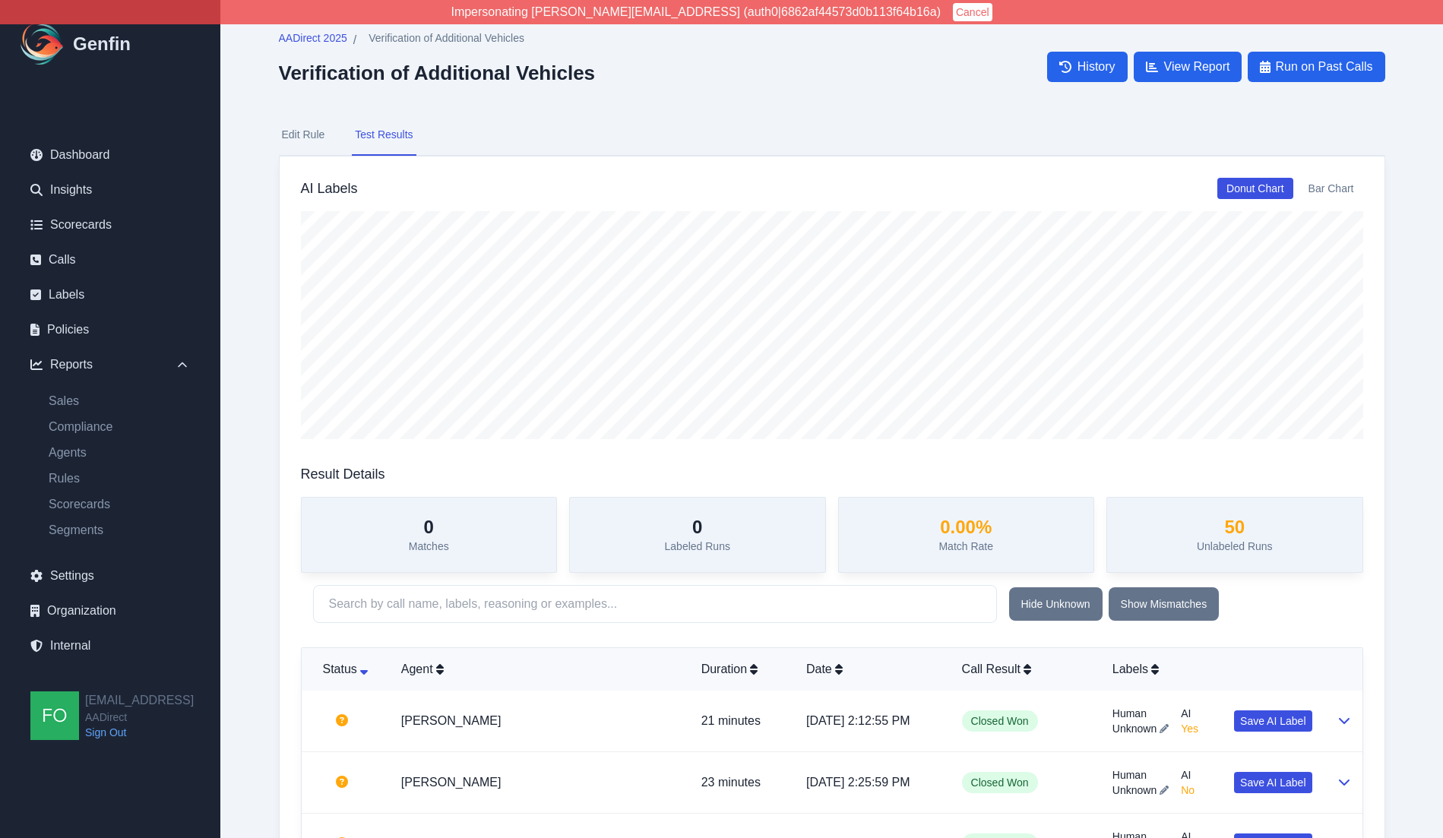
click at [312, 129] on button "Edit Rule" at bounding box center [303, 135] width 49 height 41
select select "Yes/No"
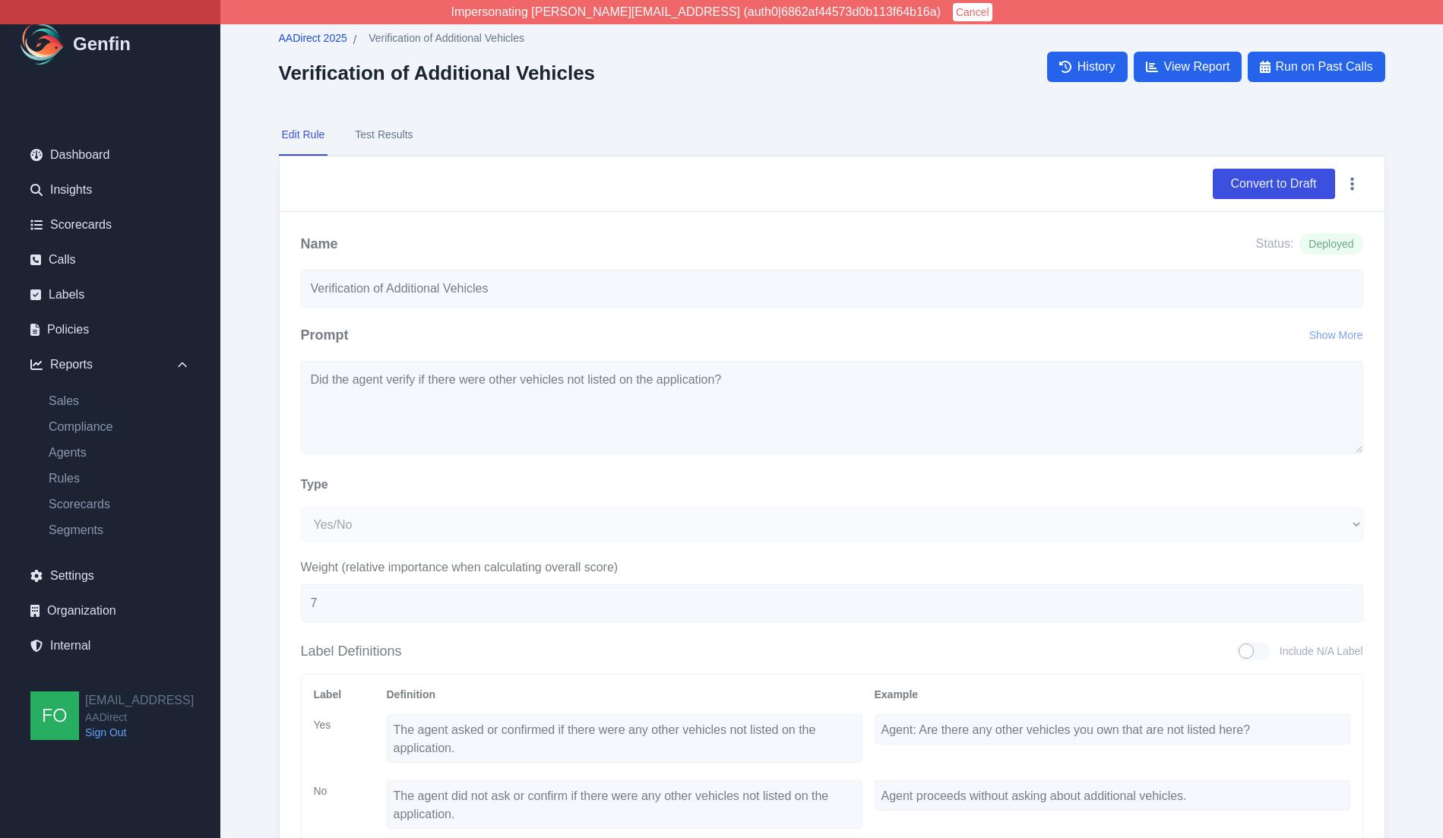
click at [320, 39] on span "AADirect 2025" at bounding box center [313, 37] width 68 height 15
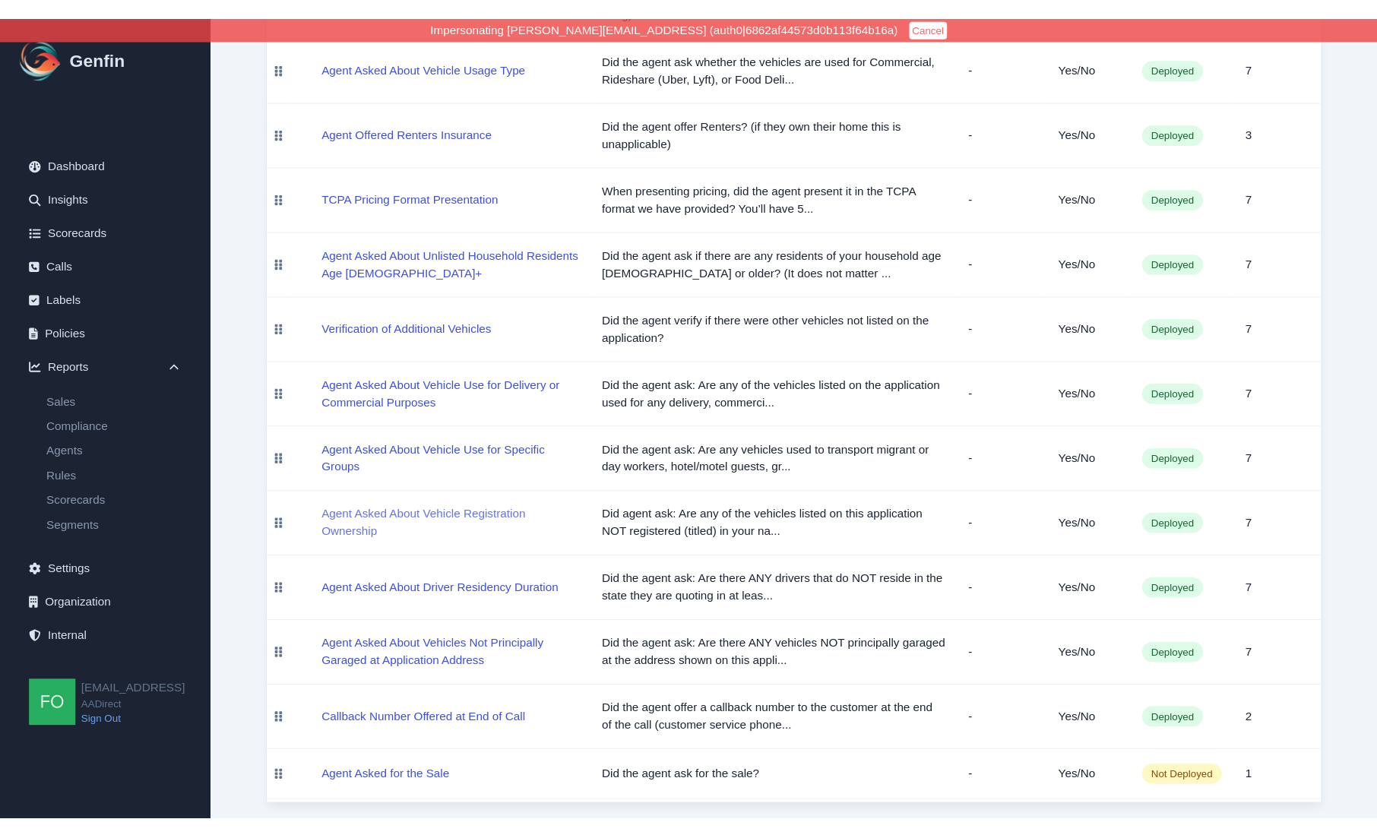
scroll to position [942, 0]
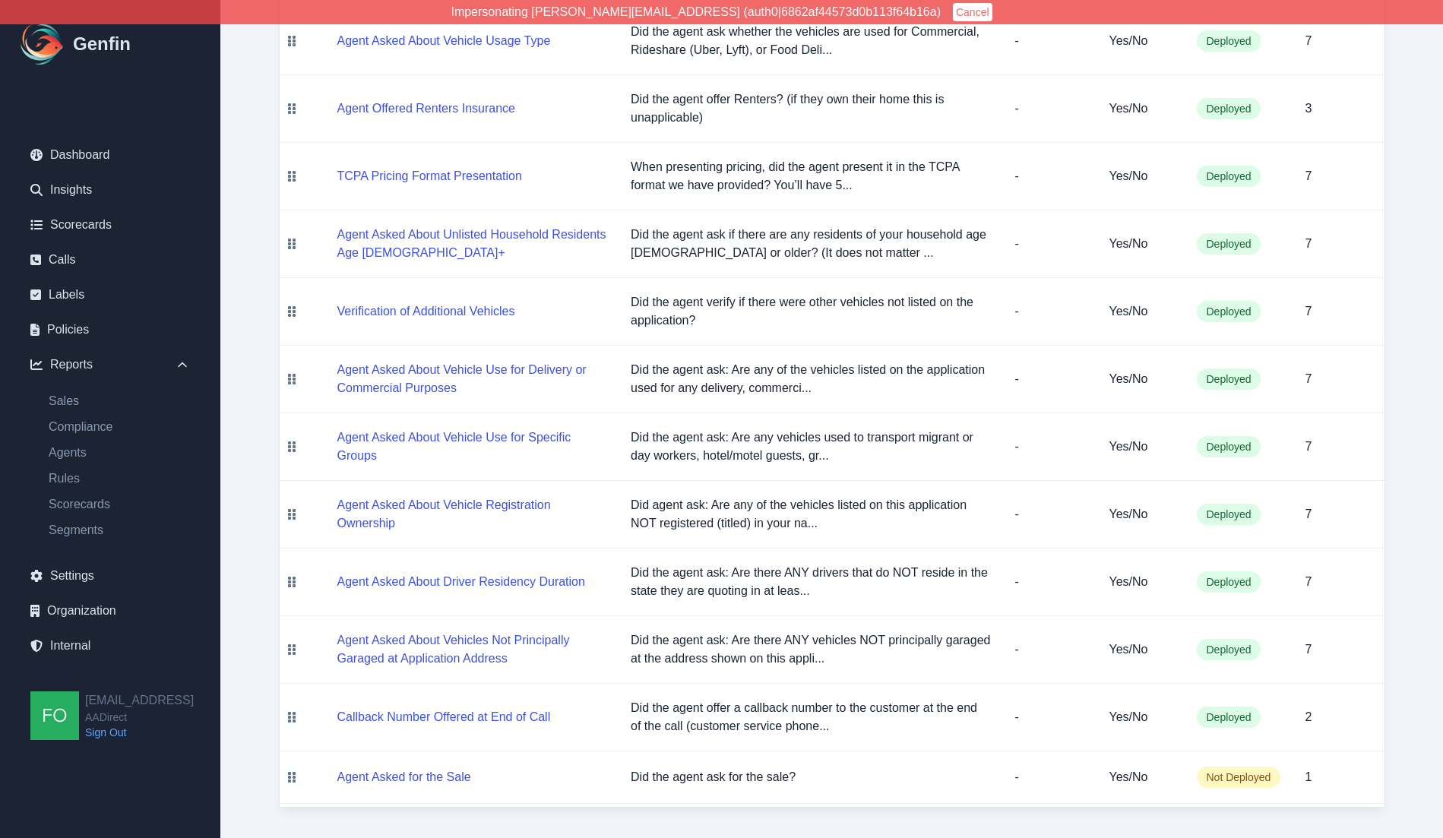
click at [1057, 651] on p "-" at bounding box center [1048, 650] width 67 height 18
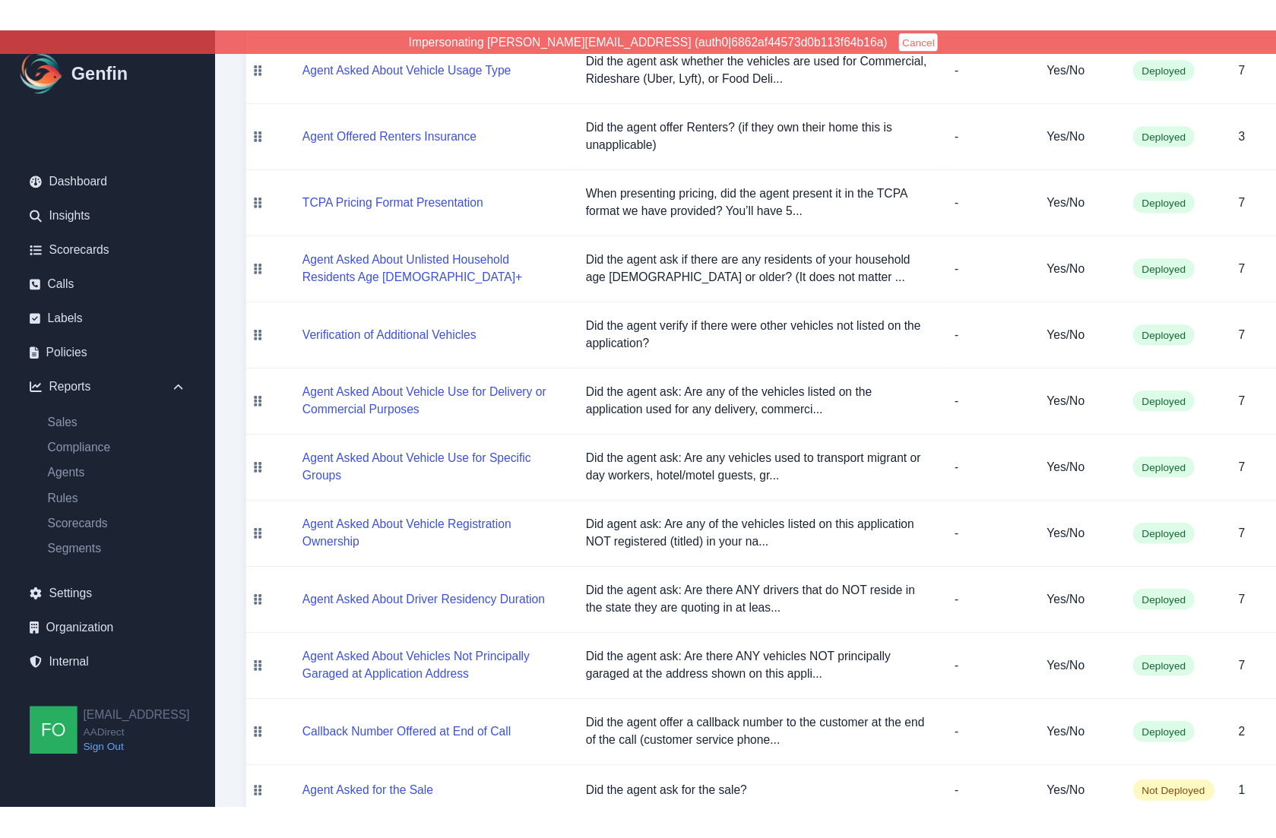
scroll to position [1012, 0]
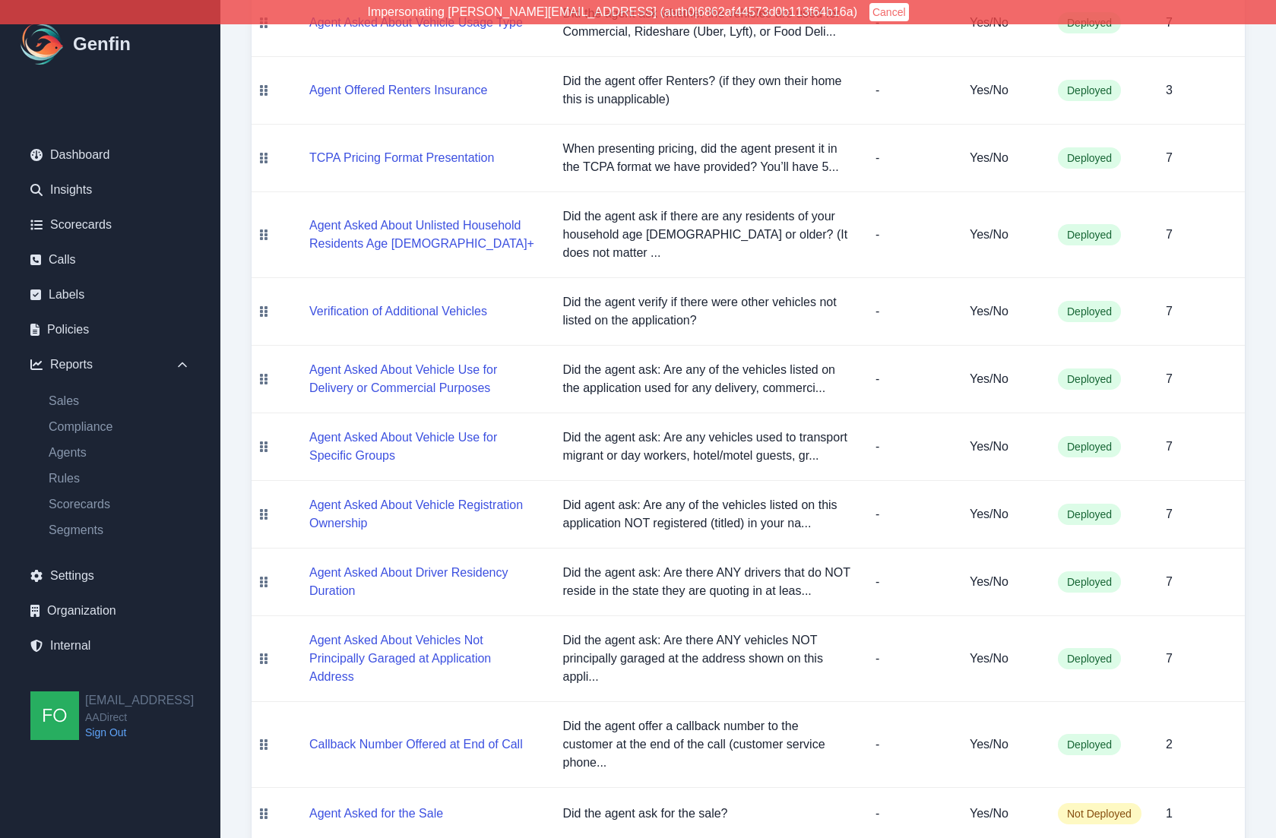
click at [1002, 642] on td "Yes/No" at bounding box center [1000, 659] width 91 height 86
click at [461, 521] on button "Agent Asked About Vehicle Registration Ownership" at bounding box center [423, 514] width 229 height 36
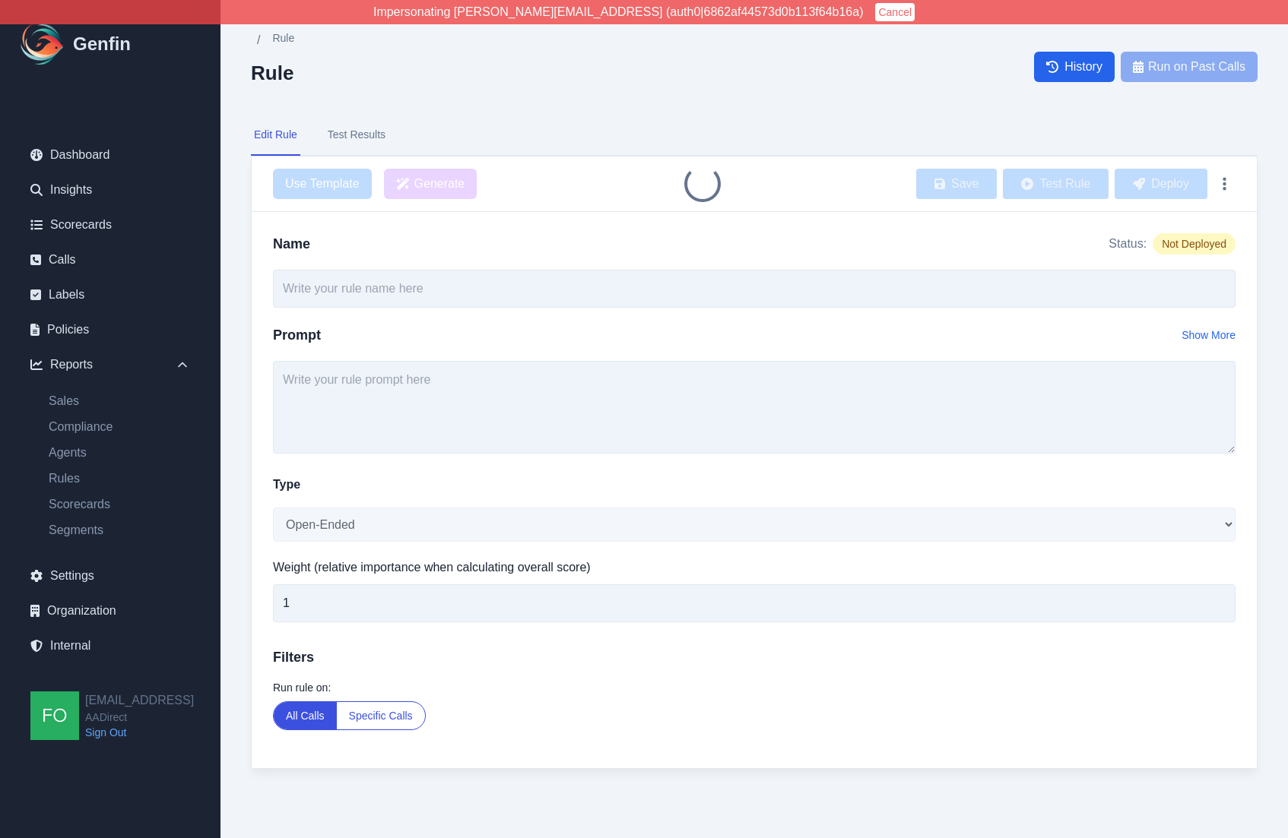
type input "Agent Asked About Vehicle Registration Ownership"
type textarea "Did agent ask: Are any of the vehicles listed on this application NOT registere…"
select select "Yes/No"
type input "7"
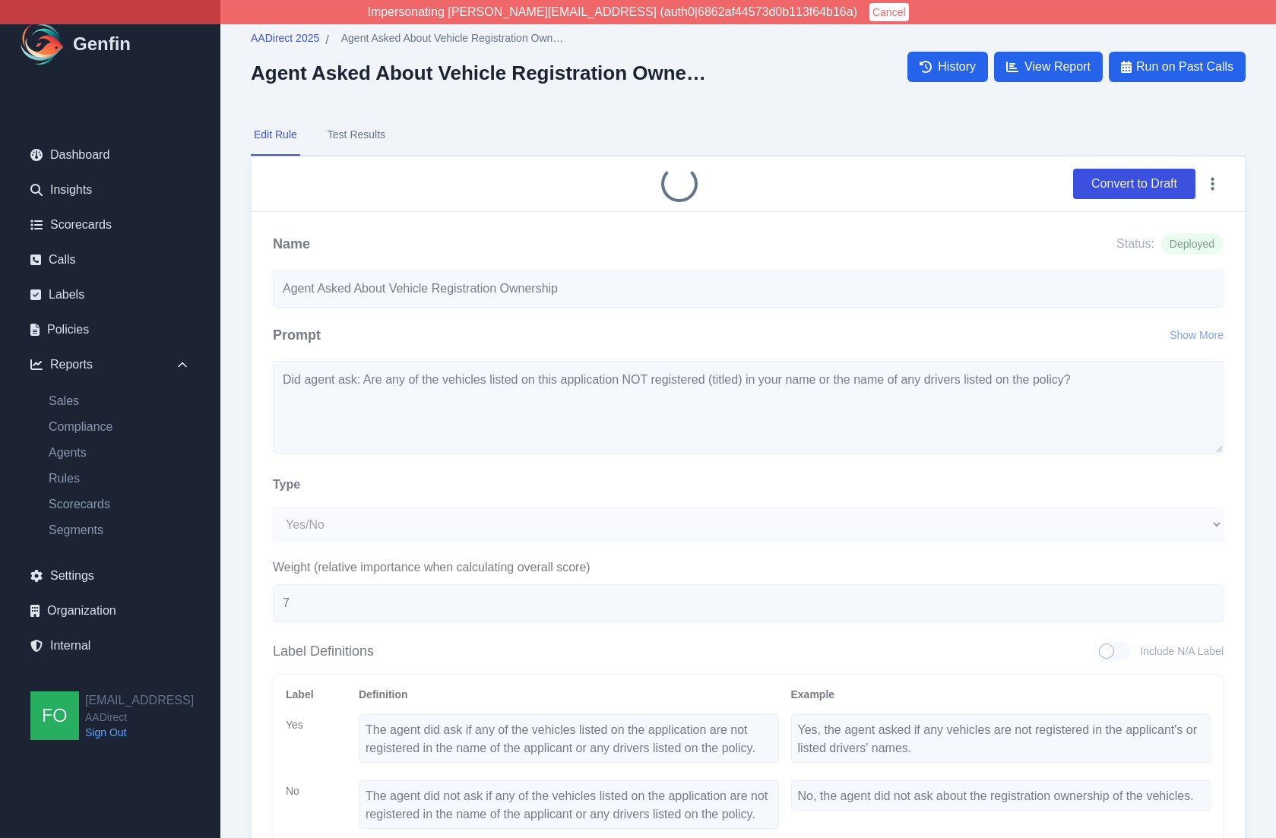
click at [366, 134] on button "Test Results" at bounding box center [357, 135] width 64 height 41
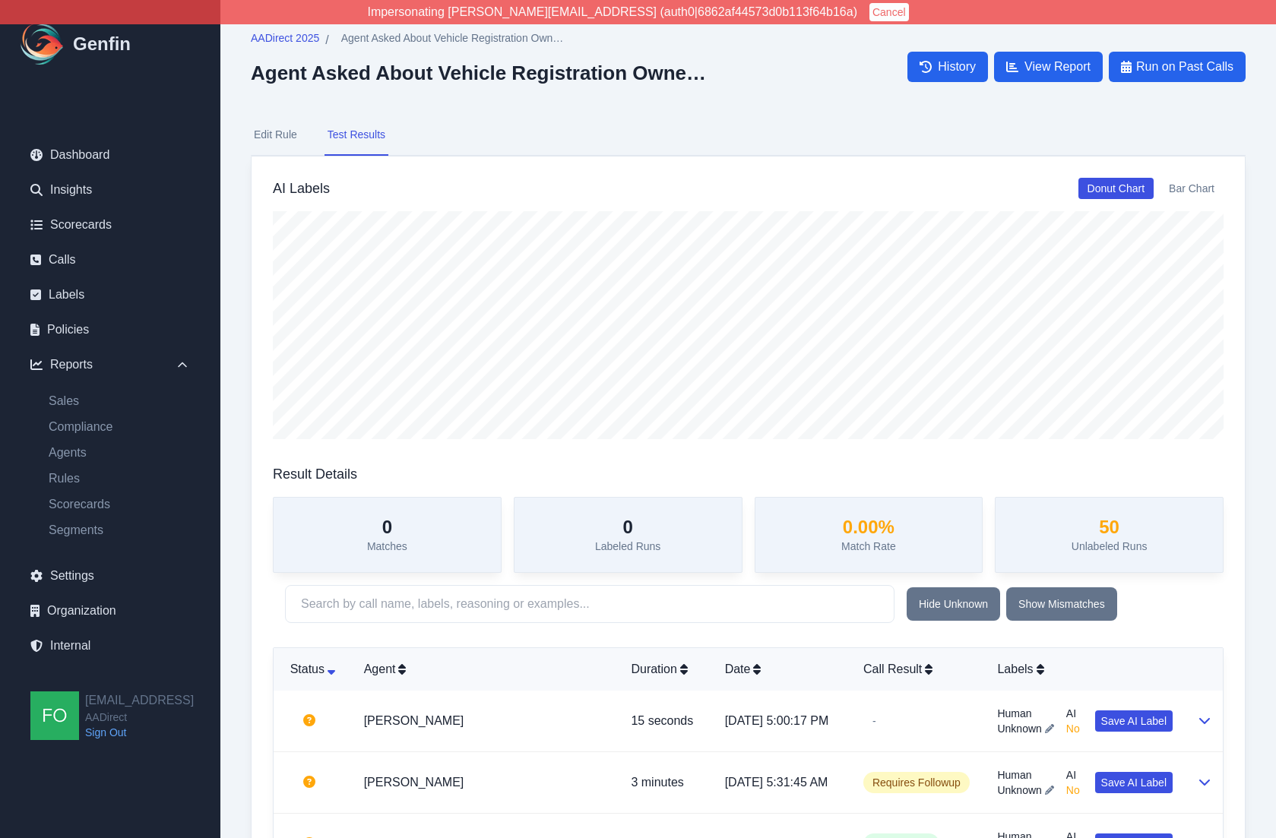
click at [267, 127] on button "Edit Rule" at bounding box center [275, 135] width 49 height 41
select select "Yes/No"
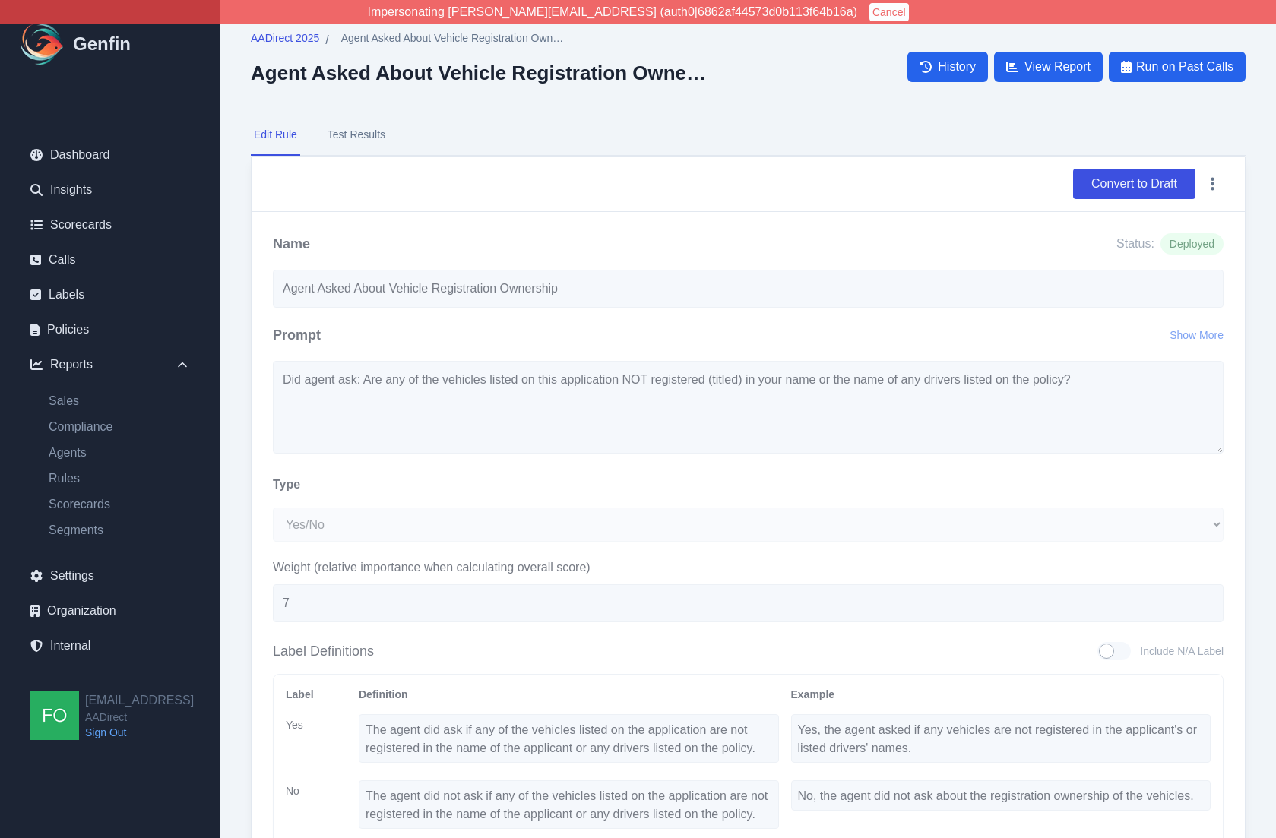
click at [249, 420] on div "AADirect 2025 / Agent Asked About Vehicle Registration Ownership Agent Asked Ab…" at bounding box center [748, 527] width 1056 height 1055
click at [267, 378] on div "Name Status: Deployed Agent Asked About Vehicle Registration Ownership Prompt S…" at bounding box center [748, 602] width 993 height 781
click at [296, 36] on span "AADirect 2025" at bounding box center [285, 37] width 68 height 15
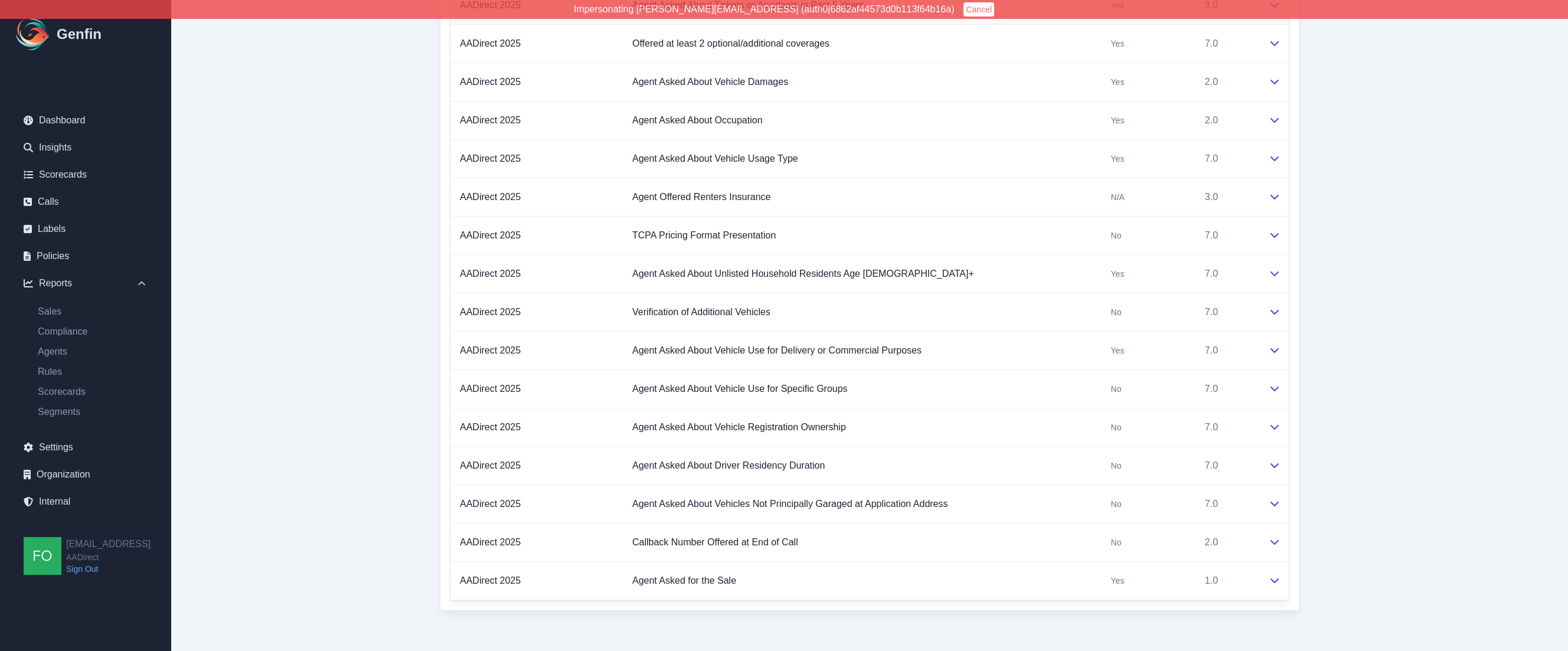
scroll to position [2905, 0]
click at [1277, 430] on icon at bounding box center [1274, 430] width 9 height 5
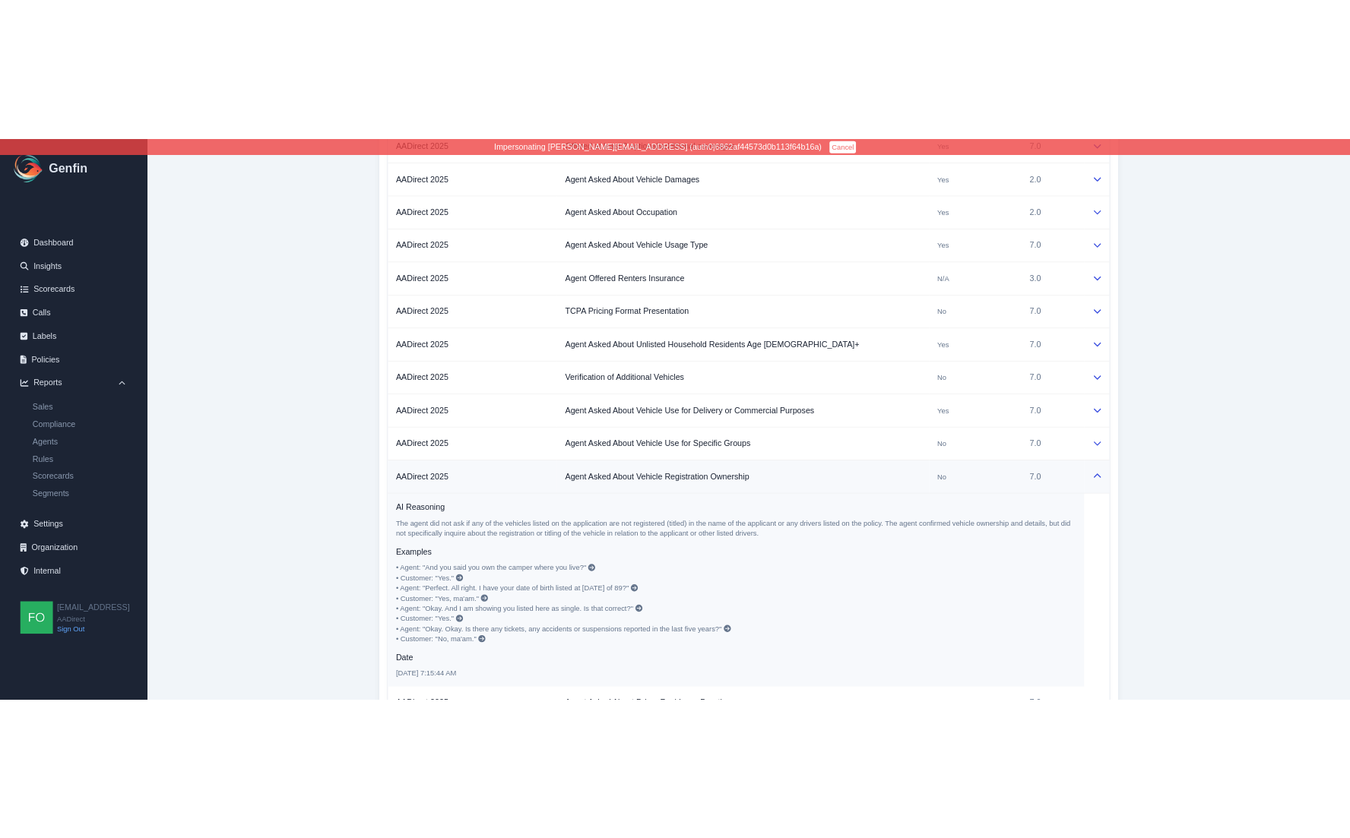
scroll to position [3788, 0]
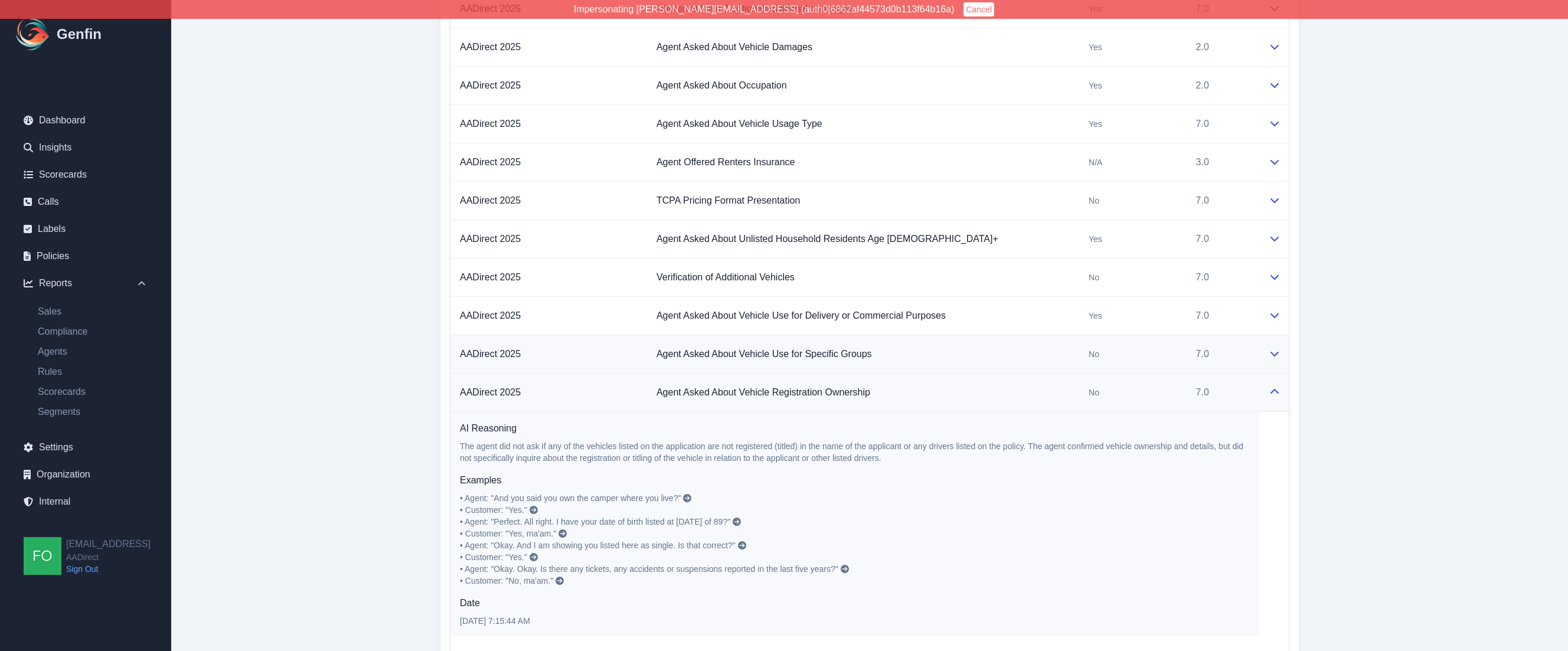
click at [1281, 350] on td at bounding box center [1274, 354] width 30 height 38
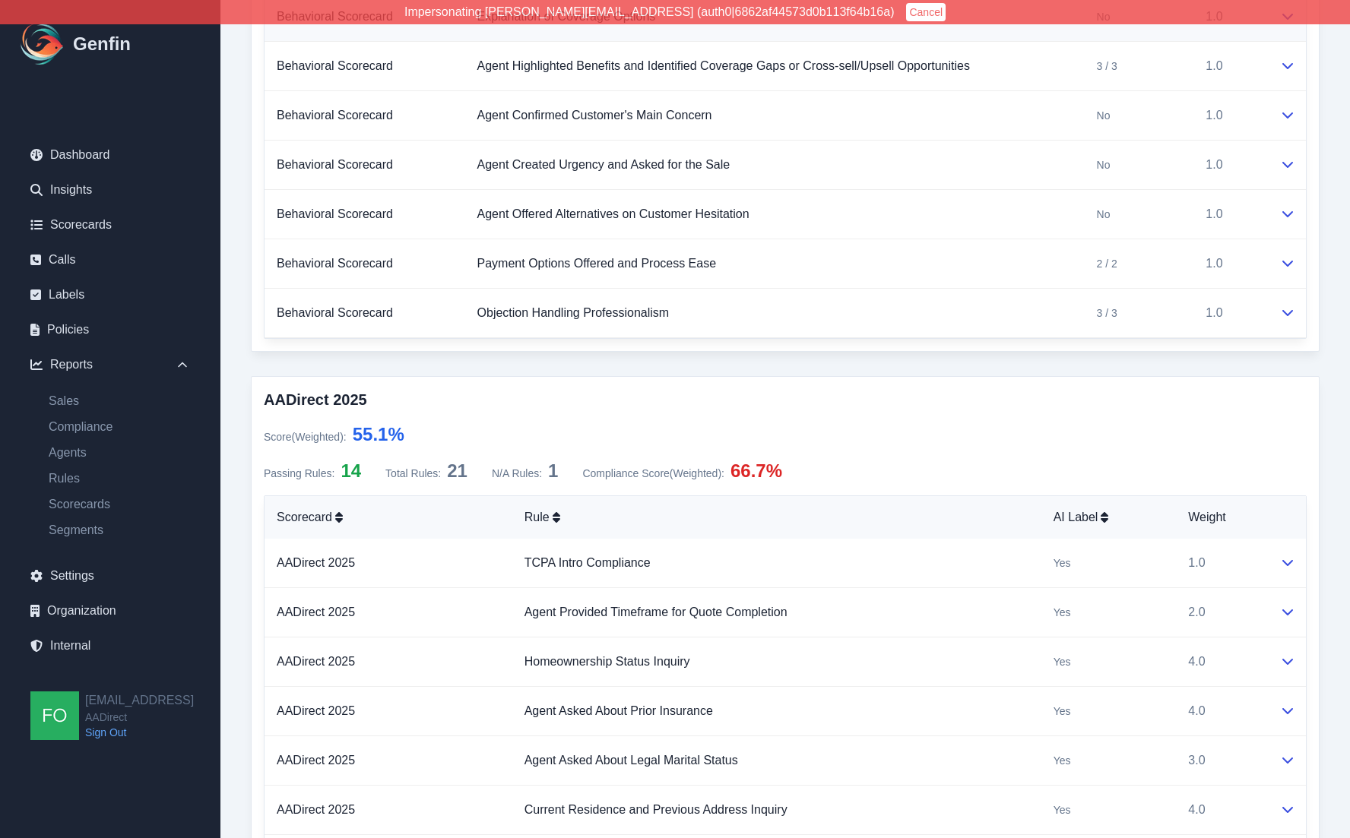
scroll to position [2891, 0]
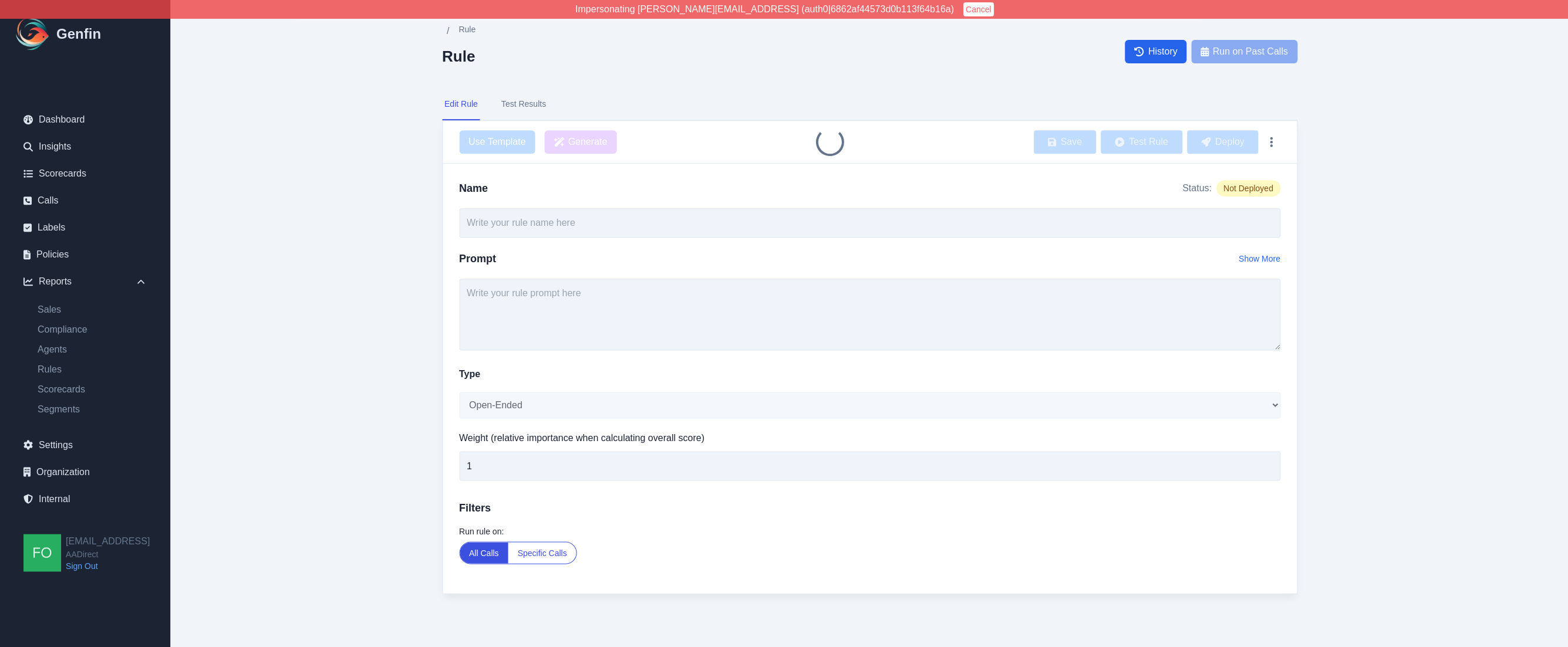
type input "Agent Asked About Vehicle Use for Specific Groups"
select select "Yes/No"
type input "7"
type input "Agent Asked About Vehicle Use for Specific Groups"
select select "Yes/No"
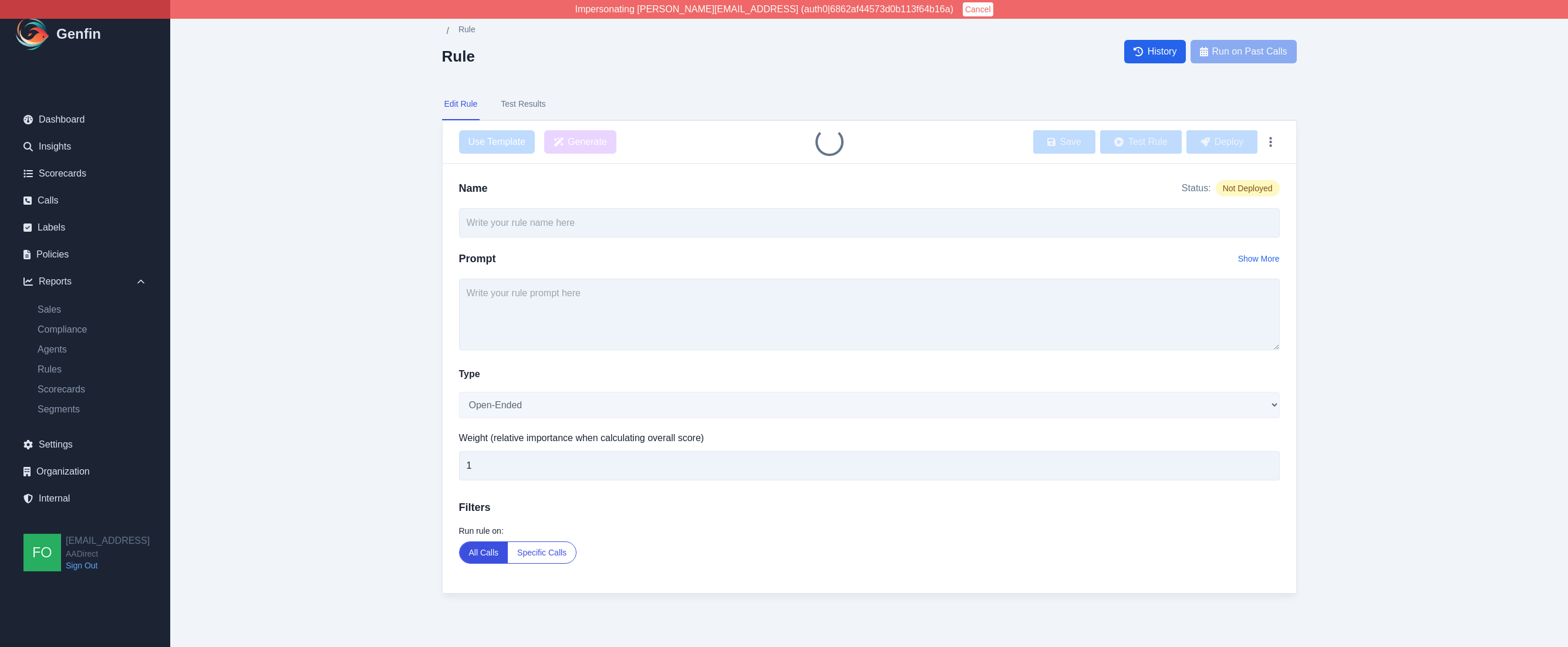
type input "7"
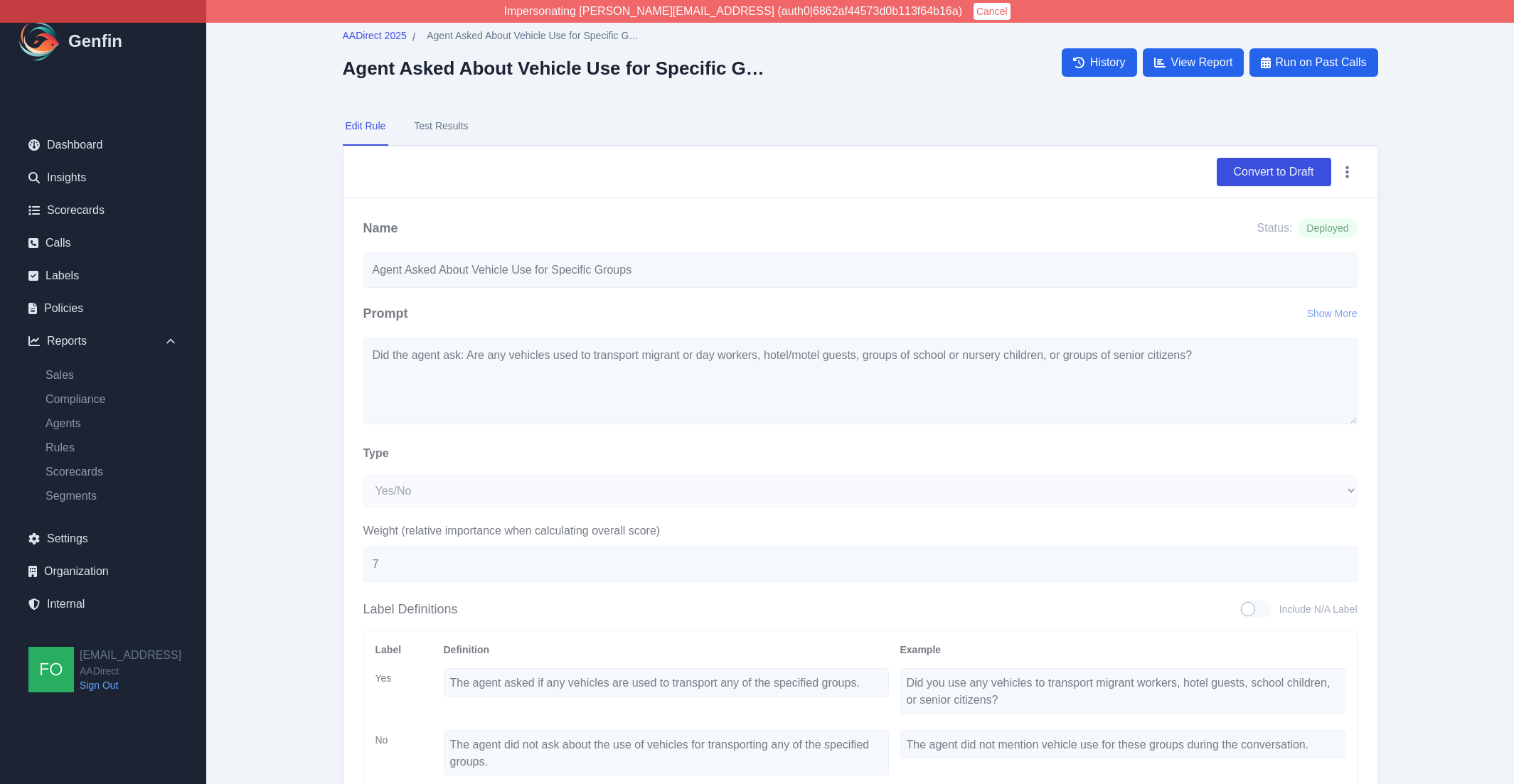
click at [292, 400] on main "AADirect 2025 / Agent Asked About Vehicle Use for Specific Groups Agent Asked A…" at bounding box center [860, 493] width 1308 height 987
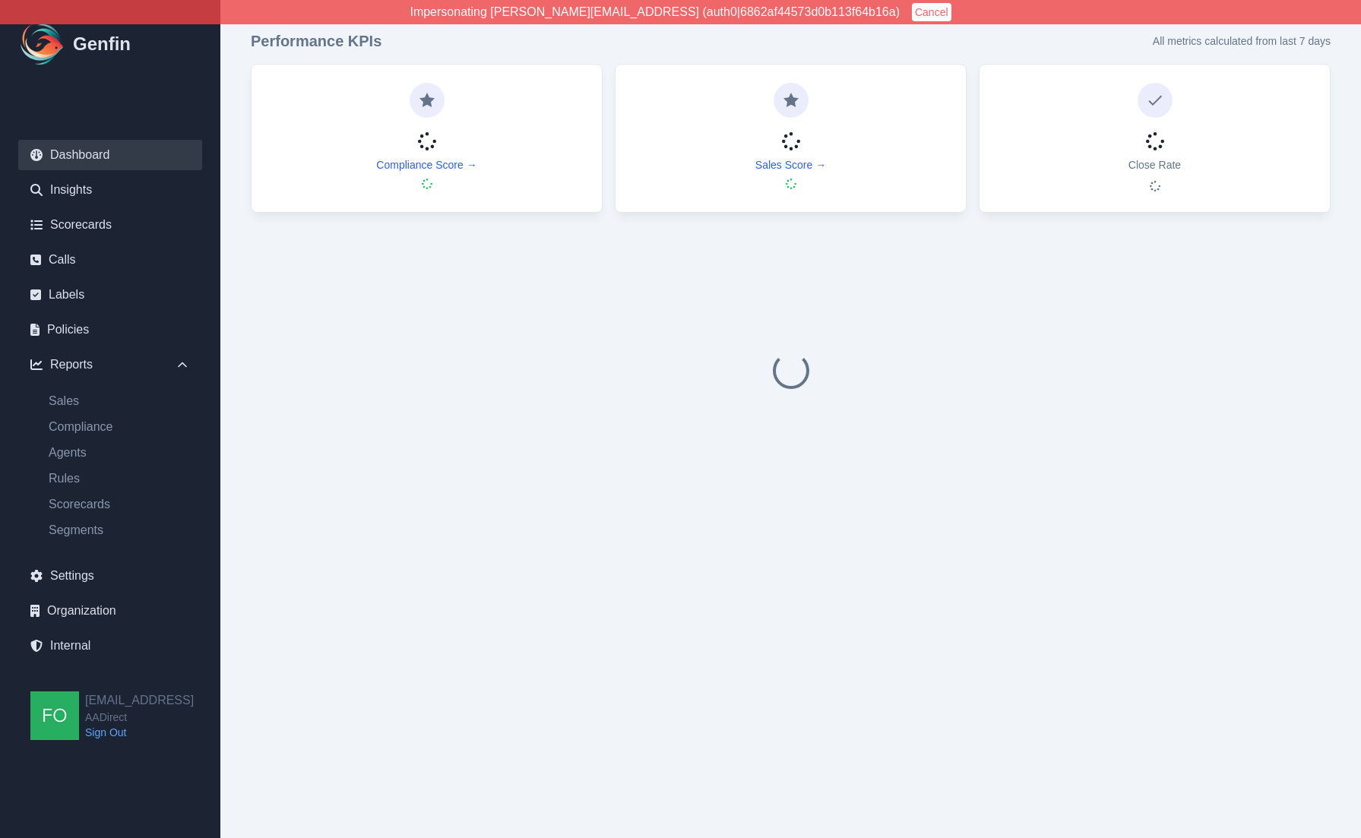
click at [258, 388] on div at bounding box center [791, 371] width 1080 height 292
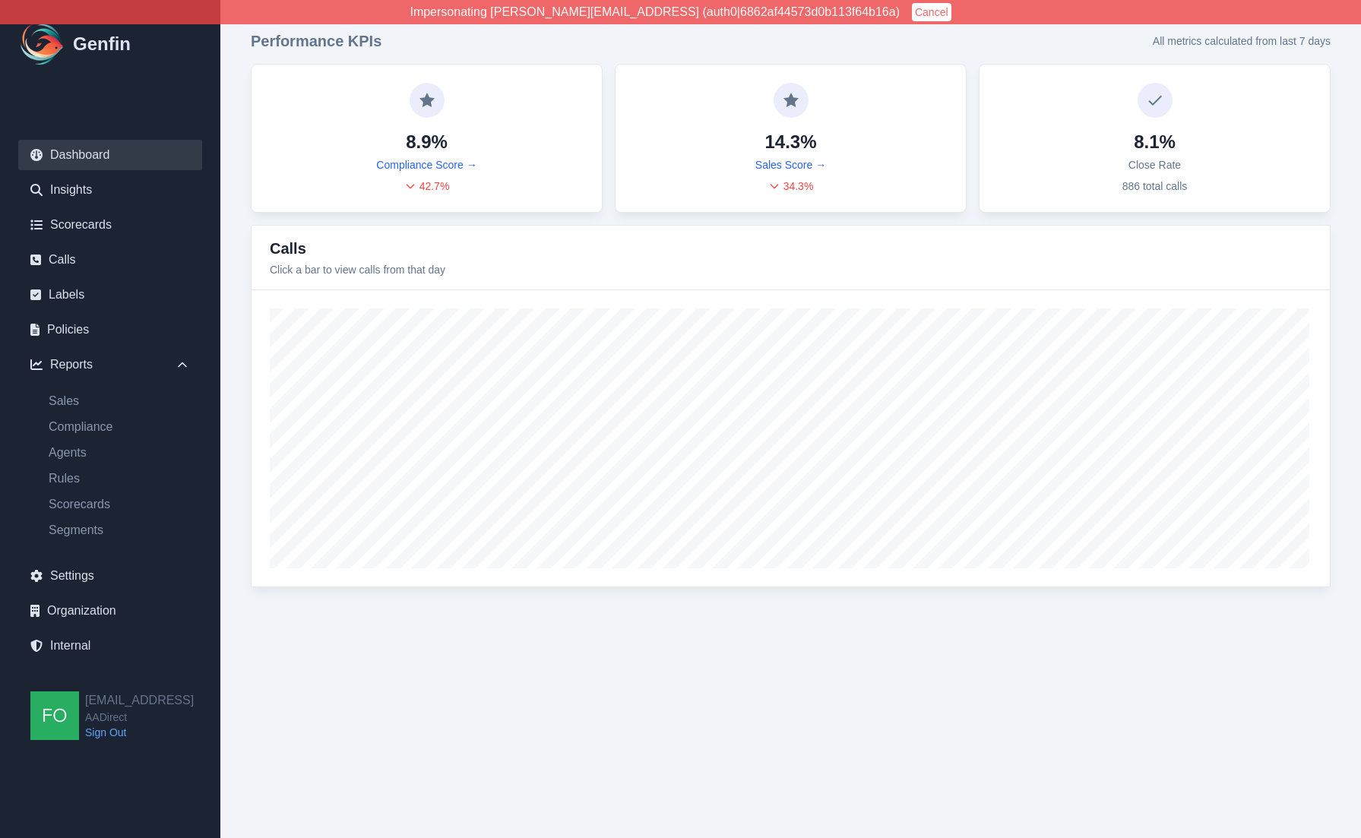
click at [508, 618] on html "Impersonating shane+aadirect@genfin.ai (auth0|6862af44573d0b113f64b16a) Cancel …" at bounding box center [680, 309] width 1361 height 618
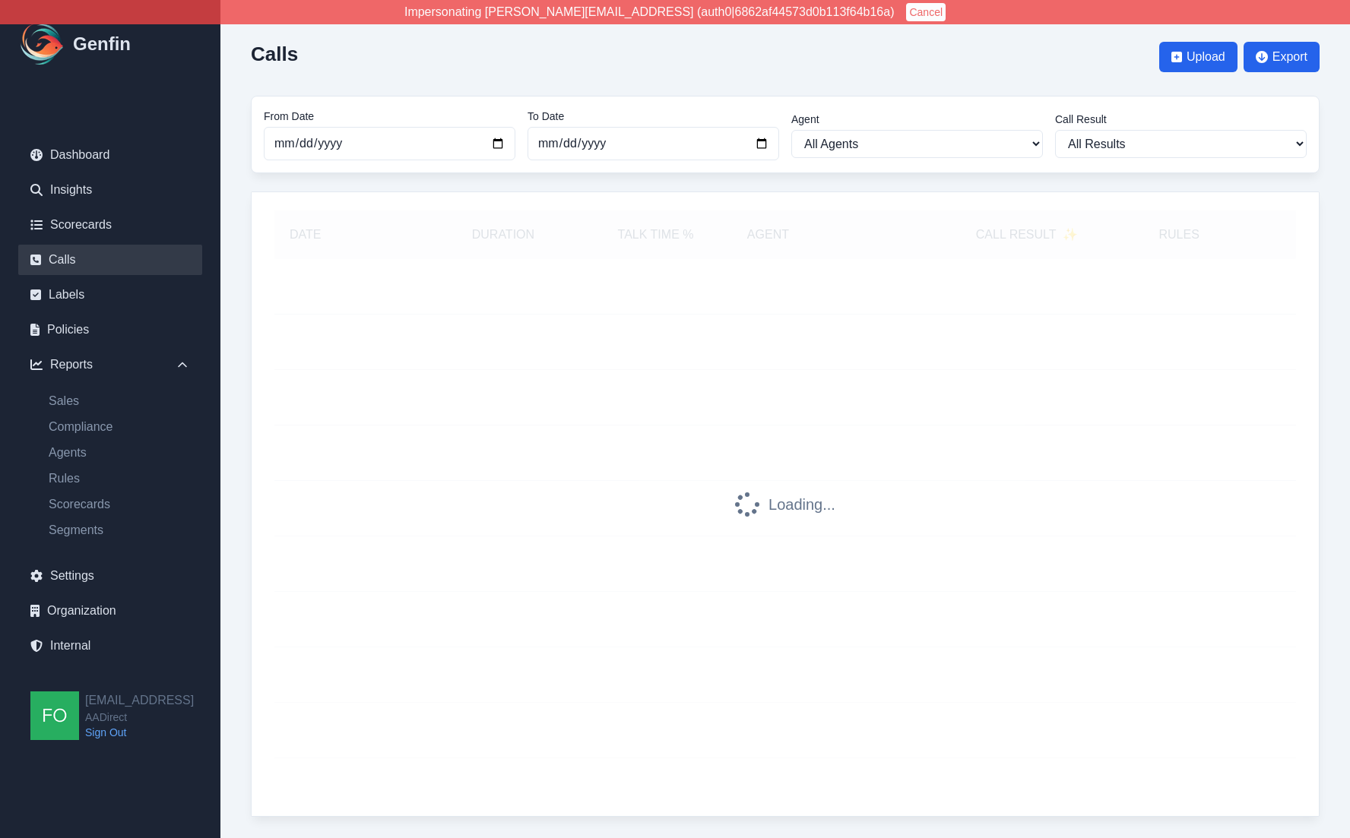
click at [238, 267] on div "Calls Upload Export From Date [DATE] To Date [DATE] Agent All Agents [PERSON_NA…" at bounding box center [784, 423] width 1129 height 847
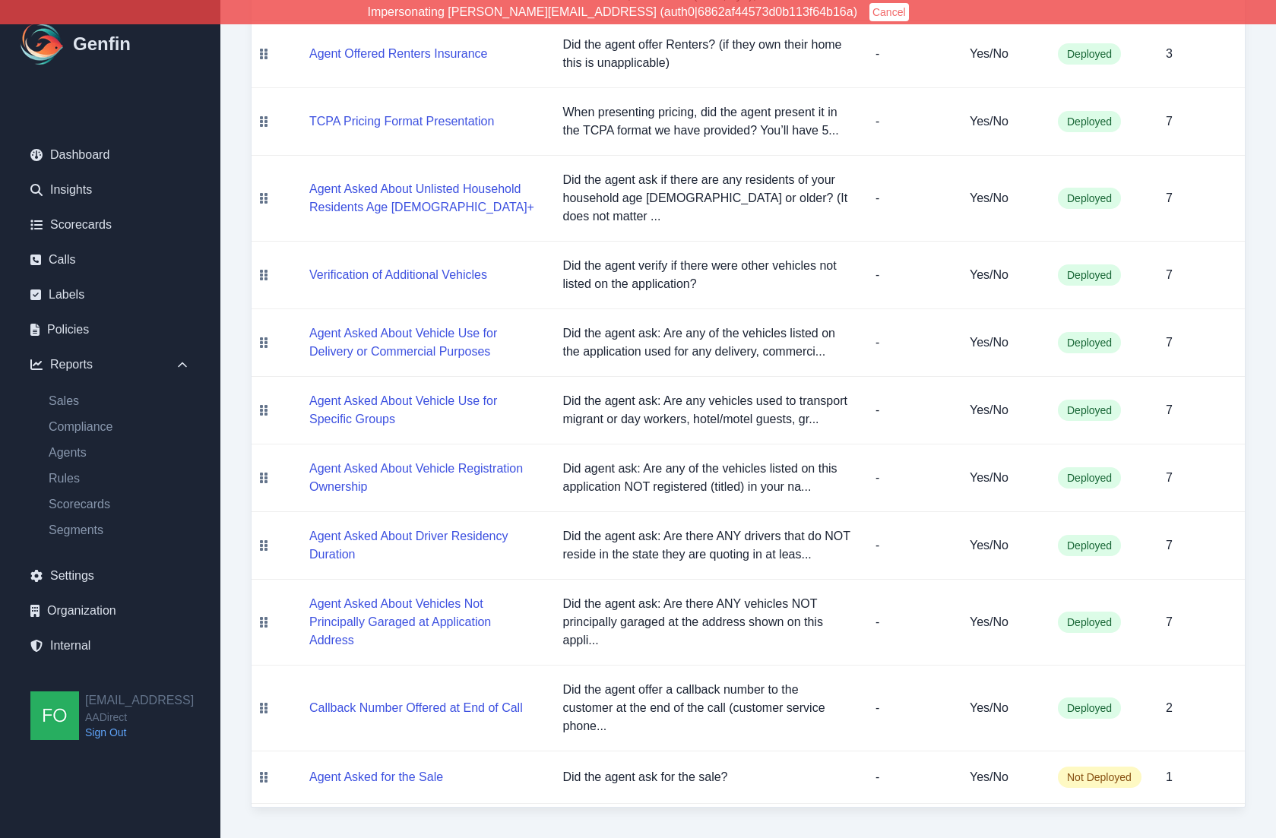
scroll to position [269, 0]
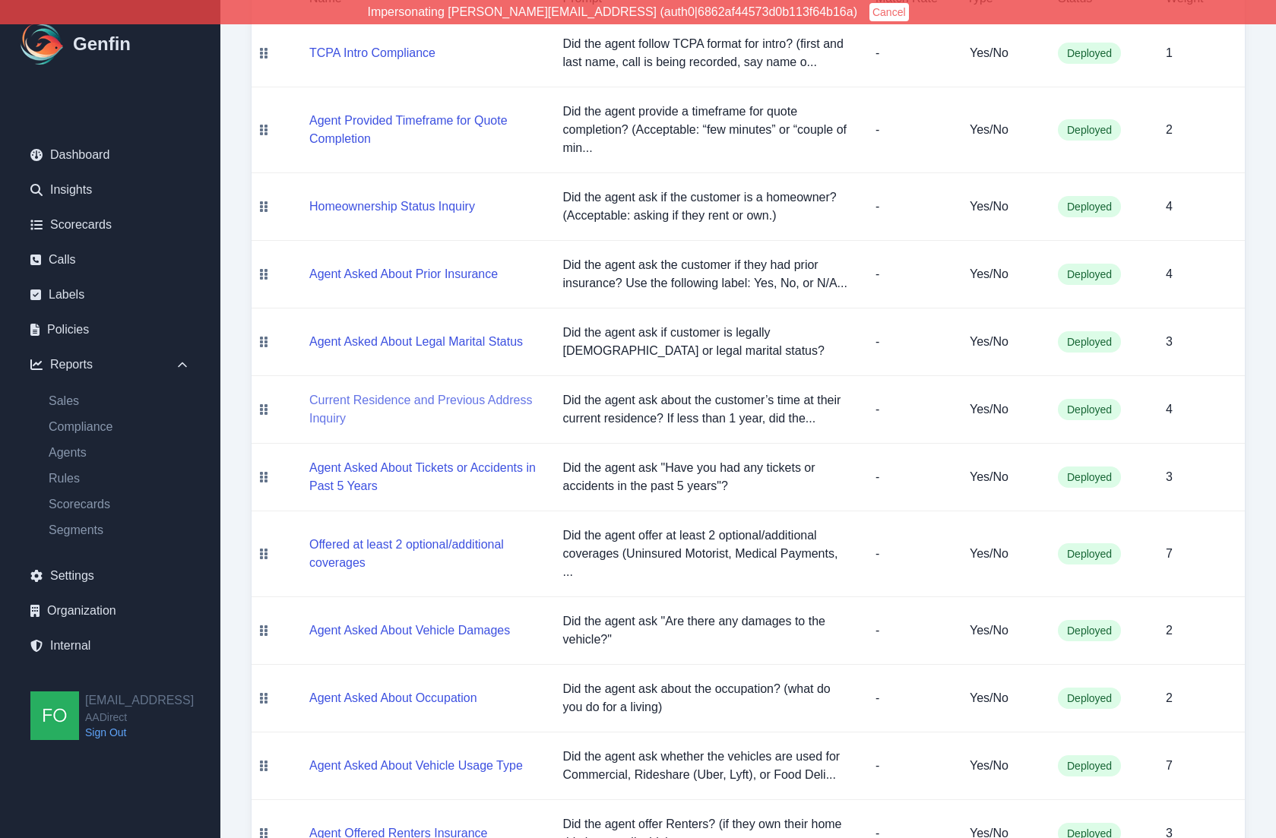
click at [440, 415] on button "Current Residence and Previous Address Inquiry" at bounding box center [423, 409] width 229 height 36
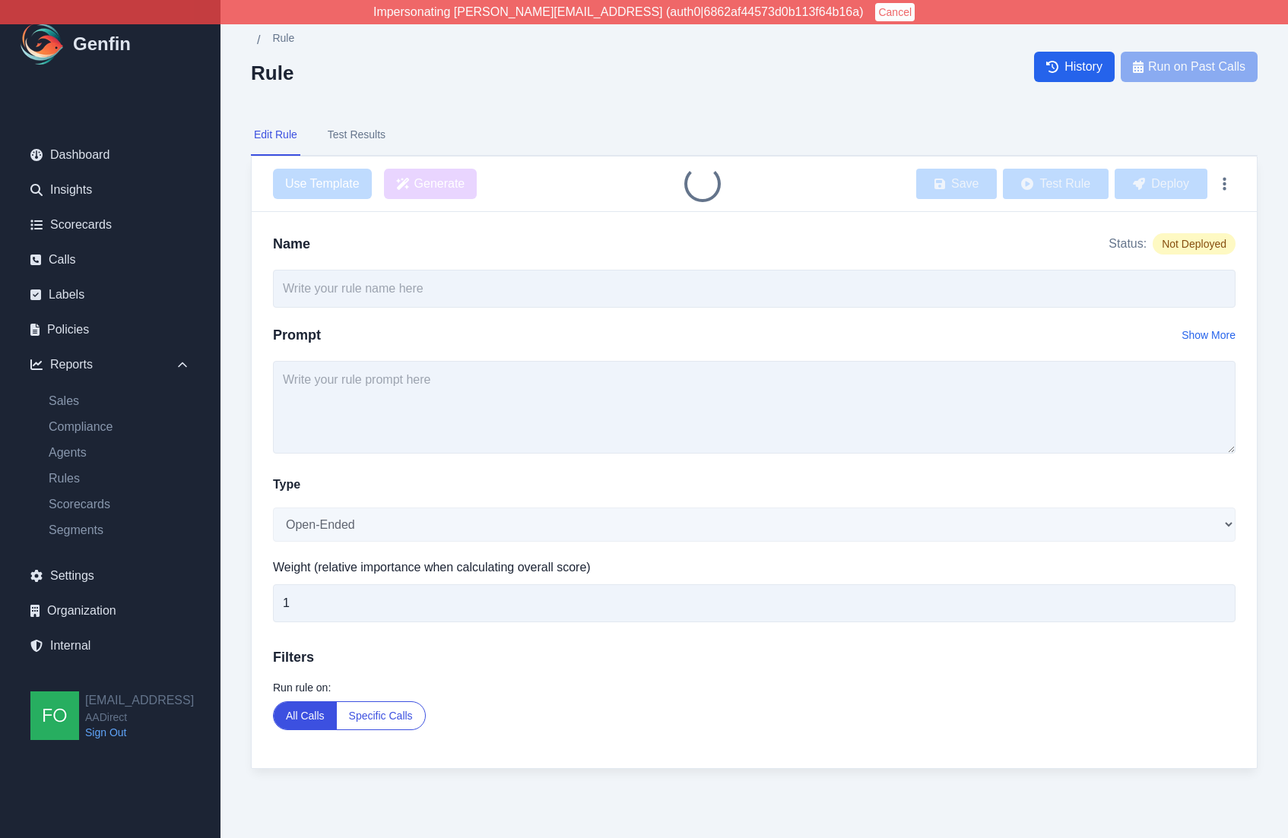
type input "Current Residence and Previous Address Inquiry"
type textarea "Did the agent ask about the customer’s time at their current residence? If less…"
select select "Yes/No"
type input "4"
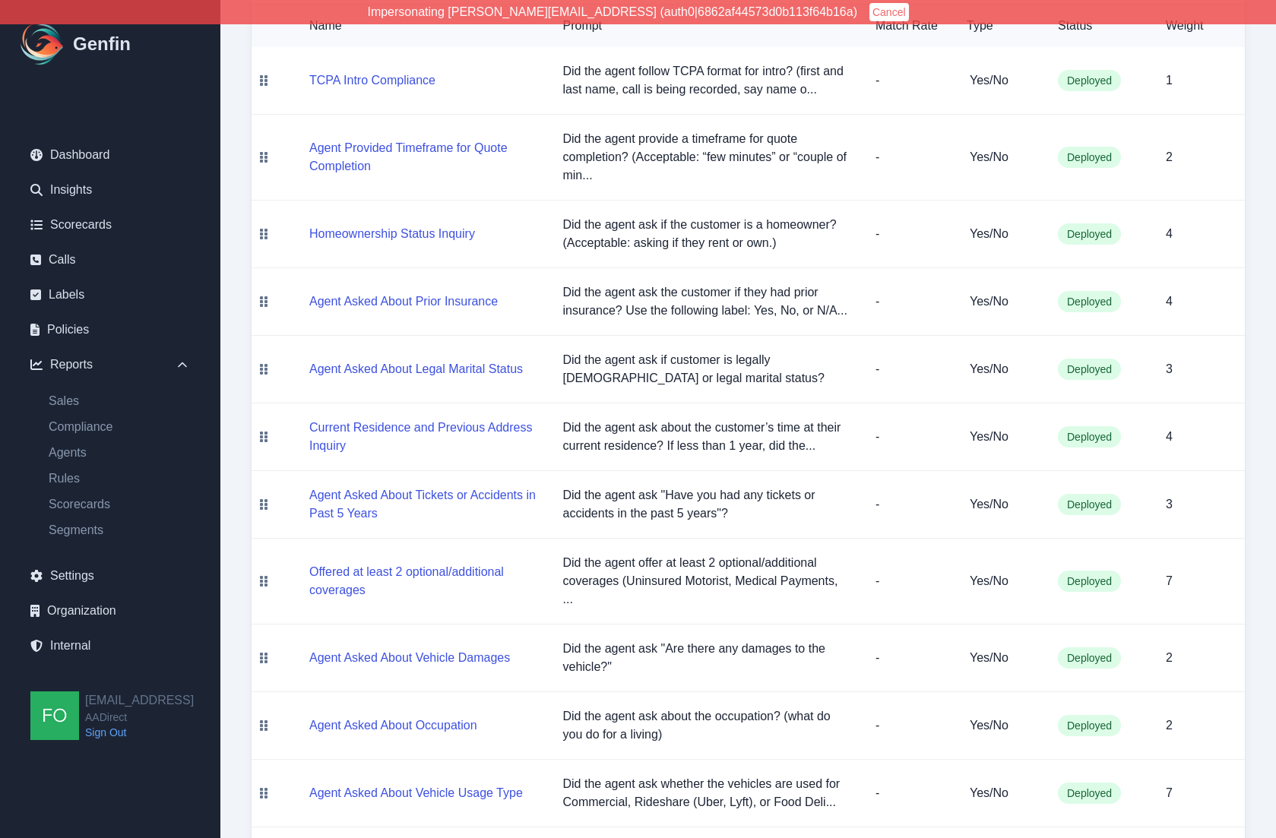
scroll to position [1067, 0]
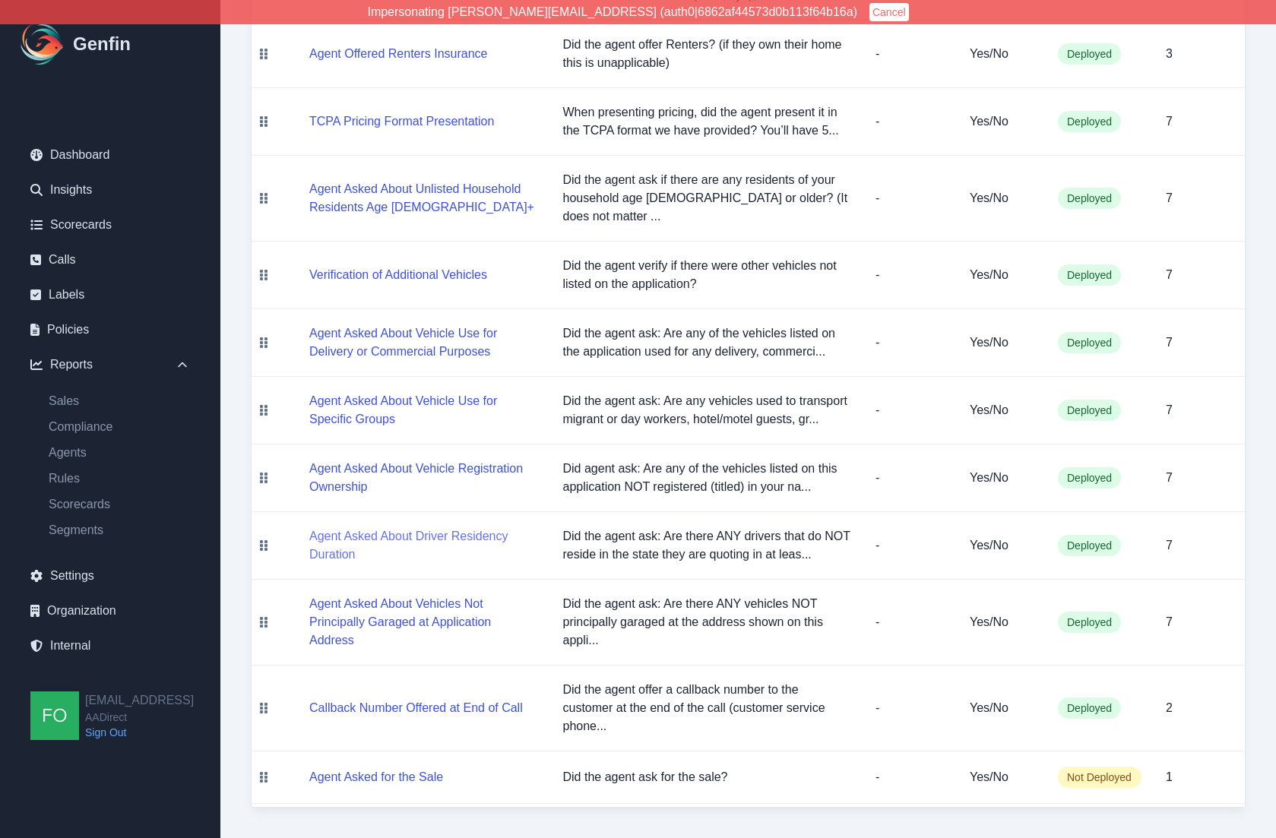
click at [480, 536] on button "Agent Asked About Driver Residency Duration" at bounding box center [423, 545] width 229 height 36
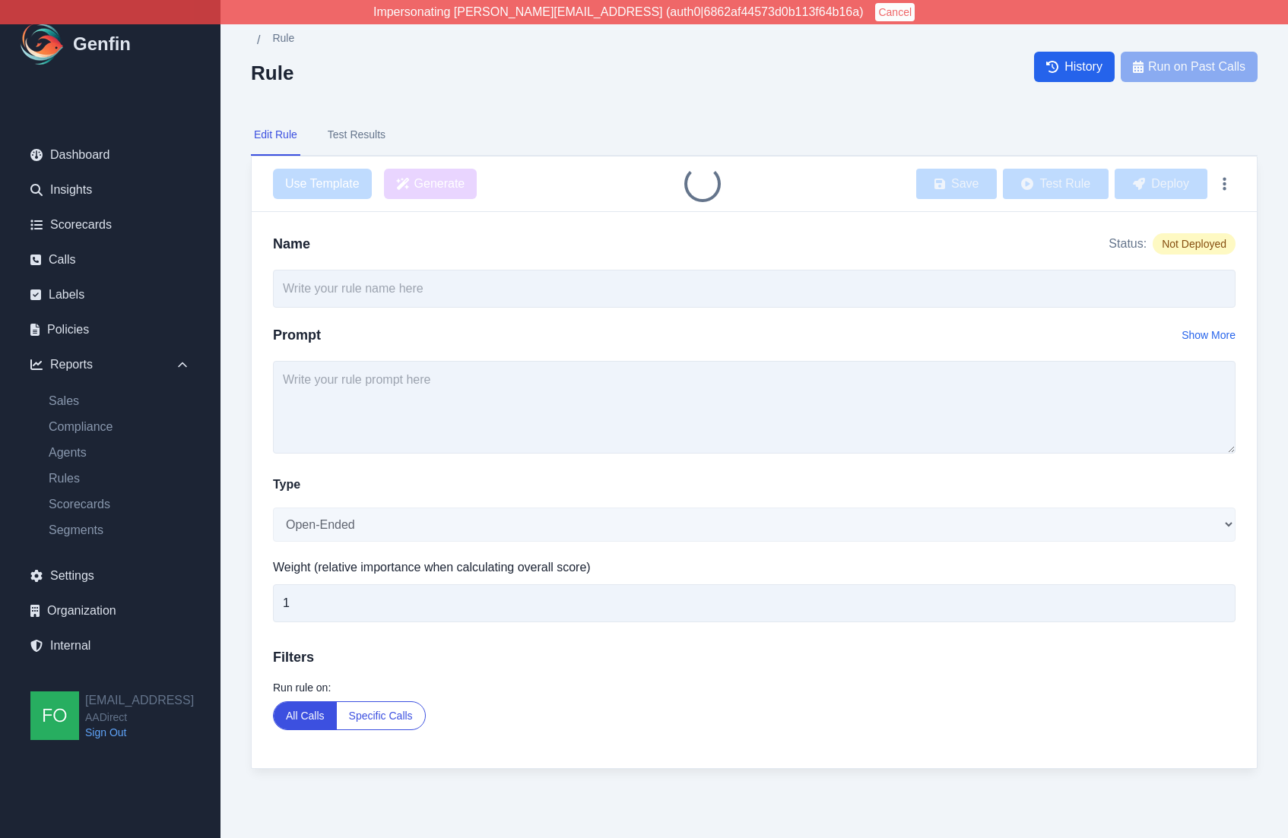
type input "Agent Asked About Driver Residency Duration"
type textarea "Did the agent ask: Are there ANY drivers that do NOT reside in the state they a…"
select select "Yes/No"
type input "7"
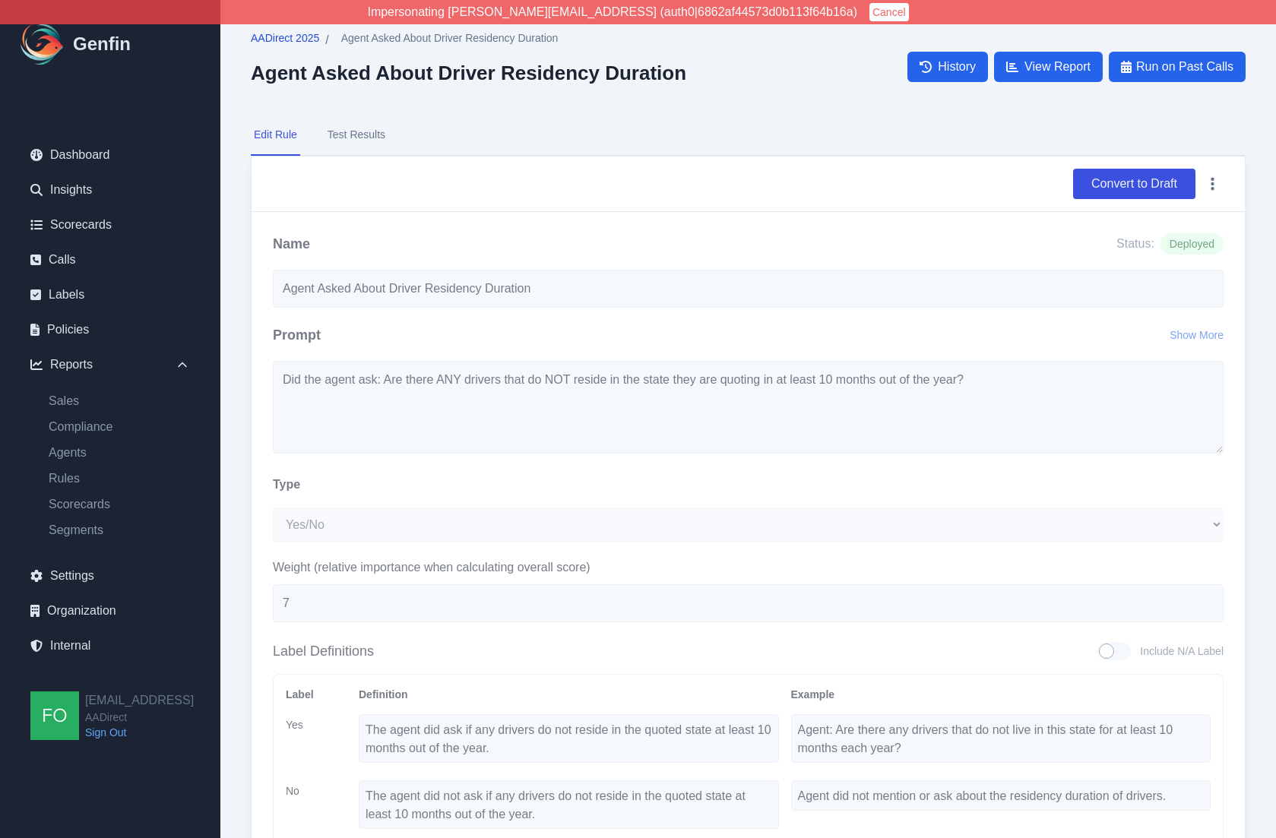
click at [280, 34] on span "AADirect 2025" at bounding box center [285, 37] width 68 height 15
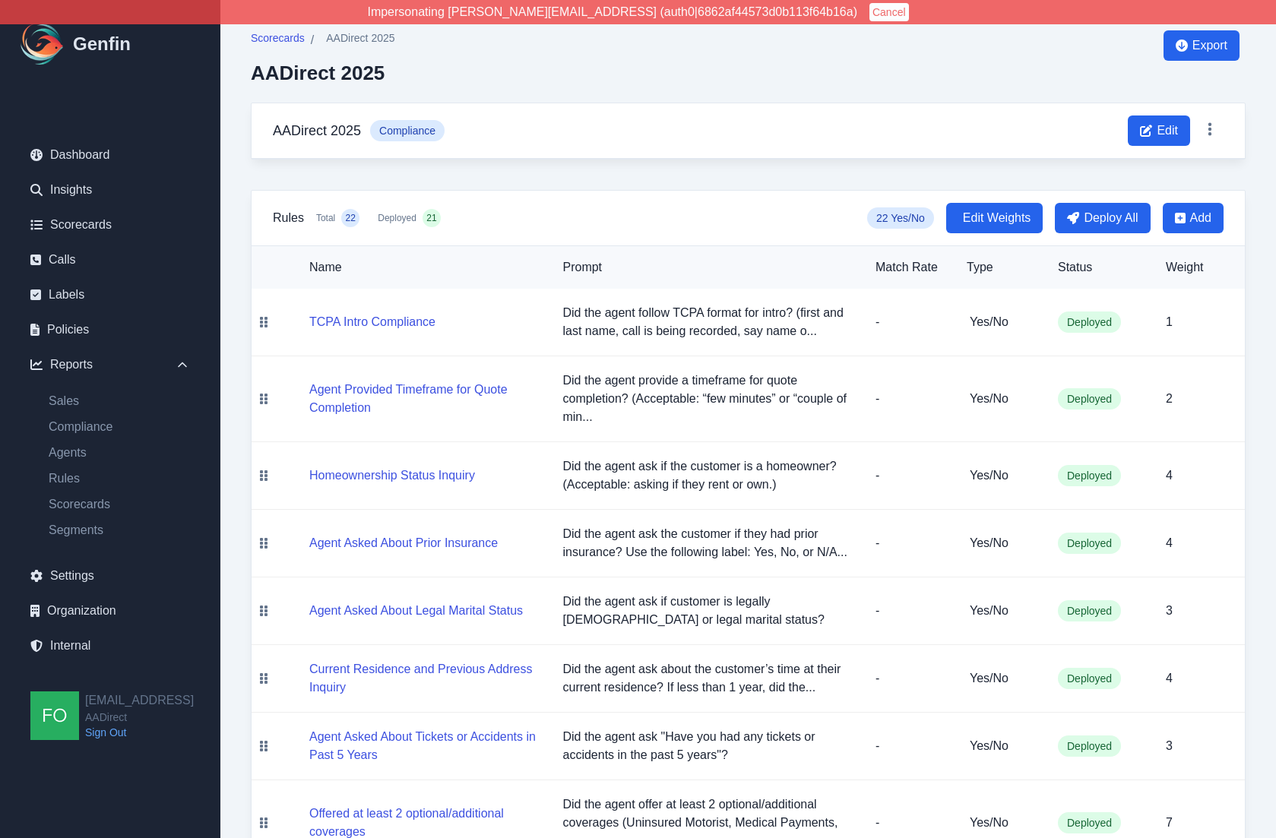
scroll to position [1067, 0]
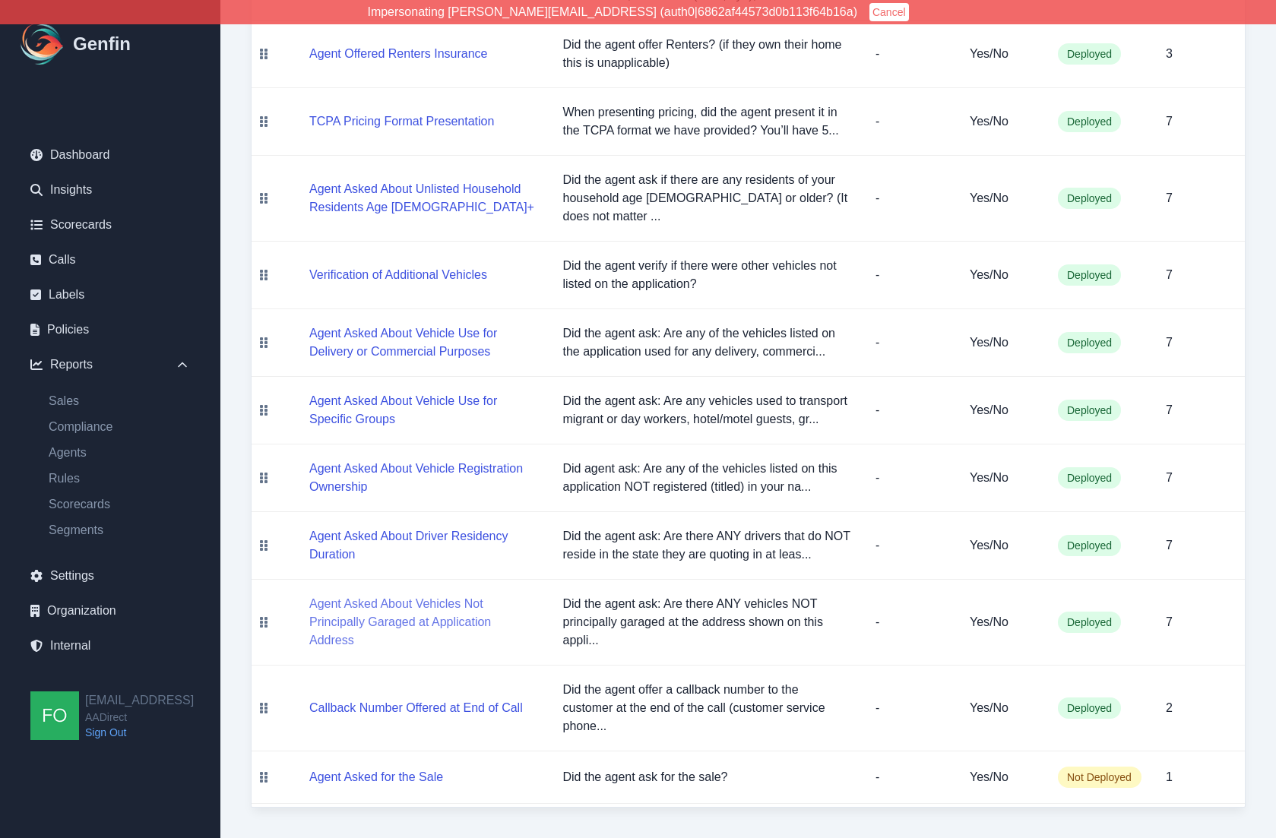
click at [436, 626] on button "Agent Asked About Vehicles Not Principally Garaged at Application Address" at bounding box center [423, 622] width 229 height 55
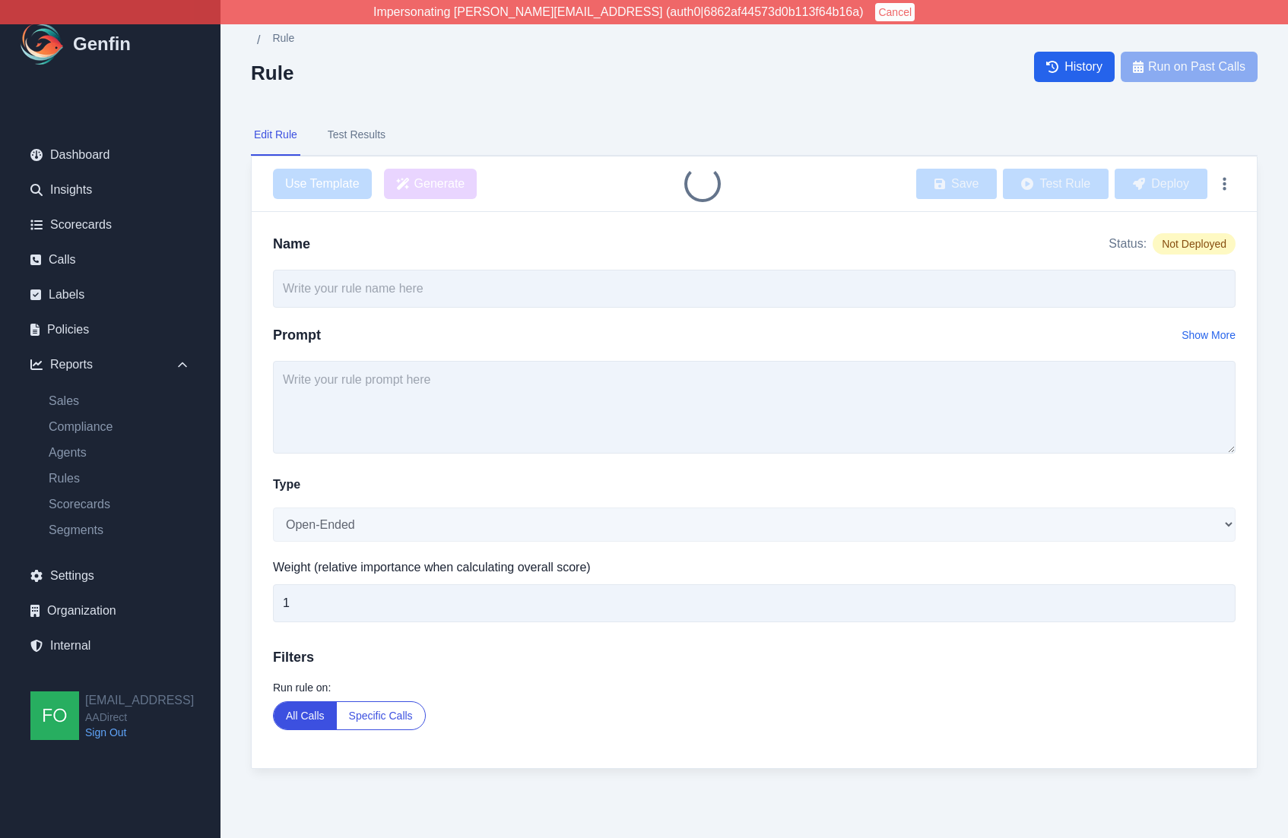
type input "Agent Asked About Vehicles Not Principally Garaged at Application Address"
type textarea "Did the agent ask: Are there ANY vehicles NOT principally garaged at the addres…"
select select "Yes/No"
type input "7"
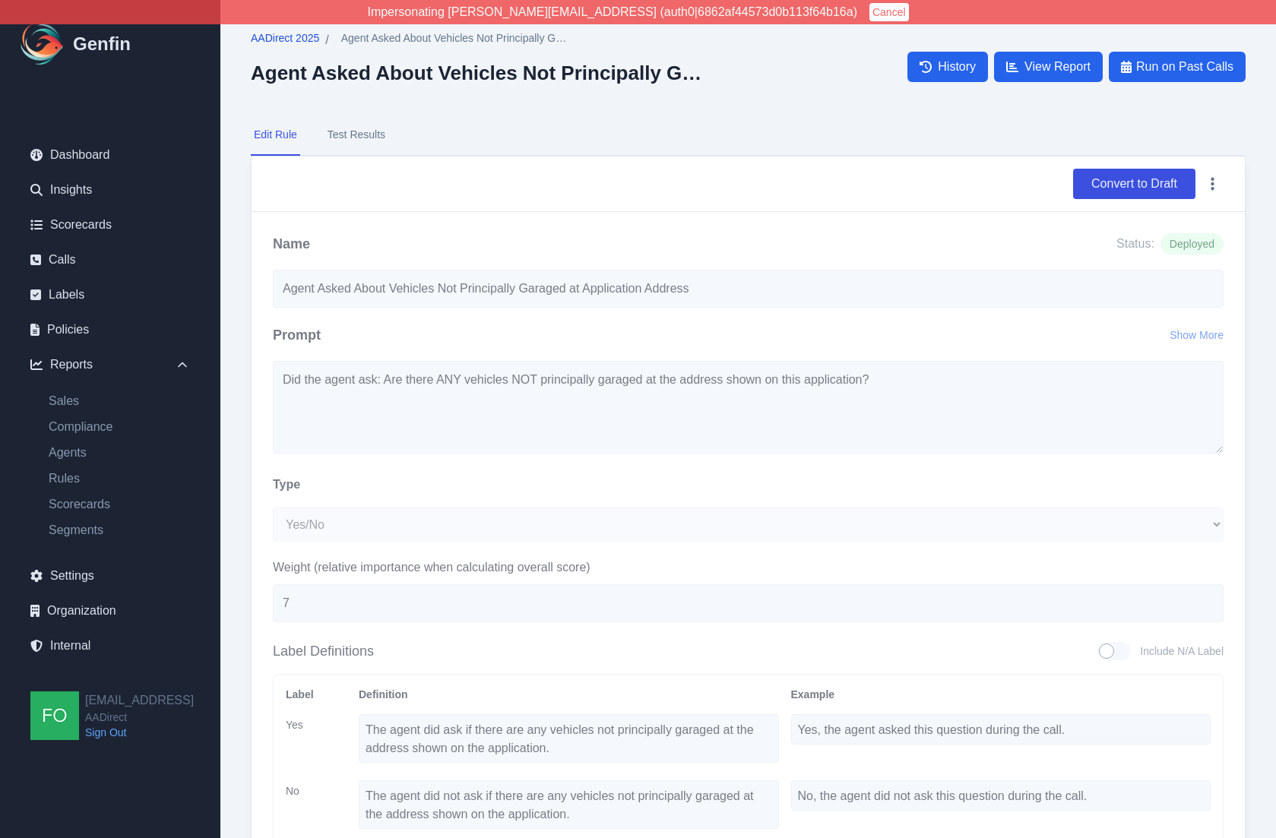
click at [286, 43] on span "AADirect 2025" at bounding box center [285, 37] width 68 height 15
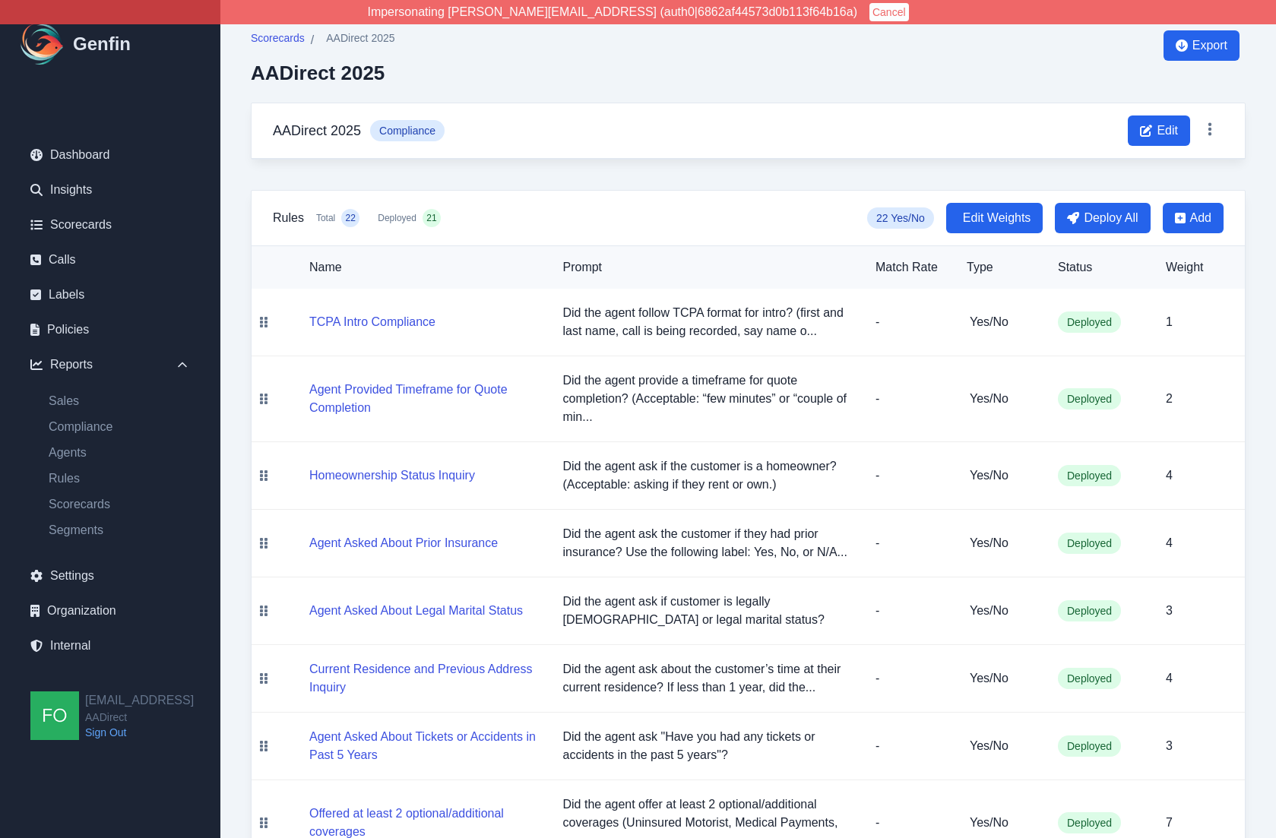
click at [290, 403] on td "Agent Provided Timeframe for Quote Completion" at bounding box center [413, 399] width 274 height 86
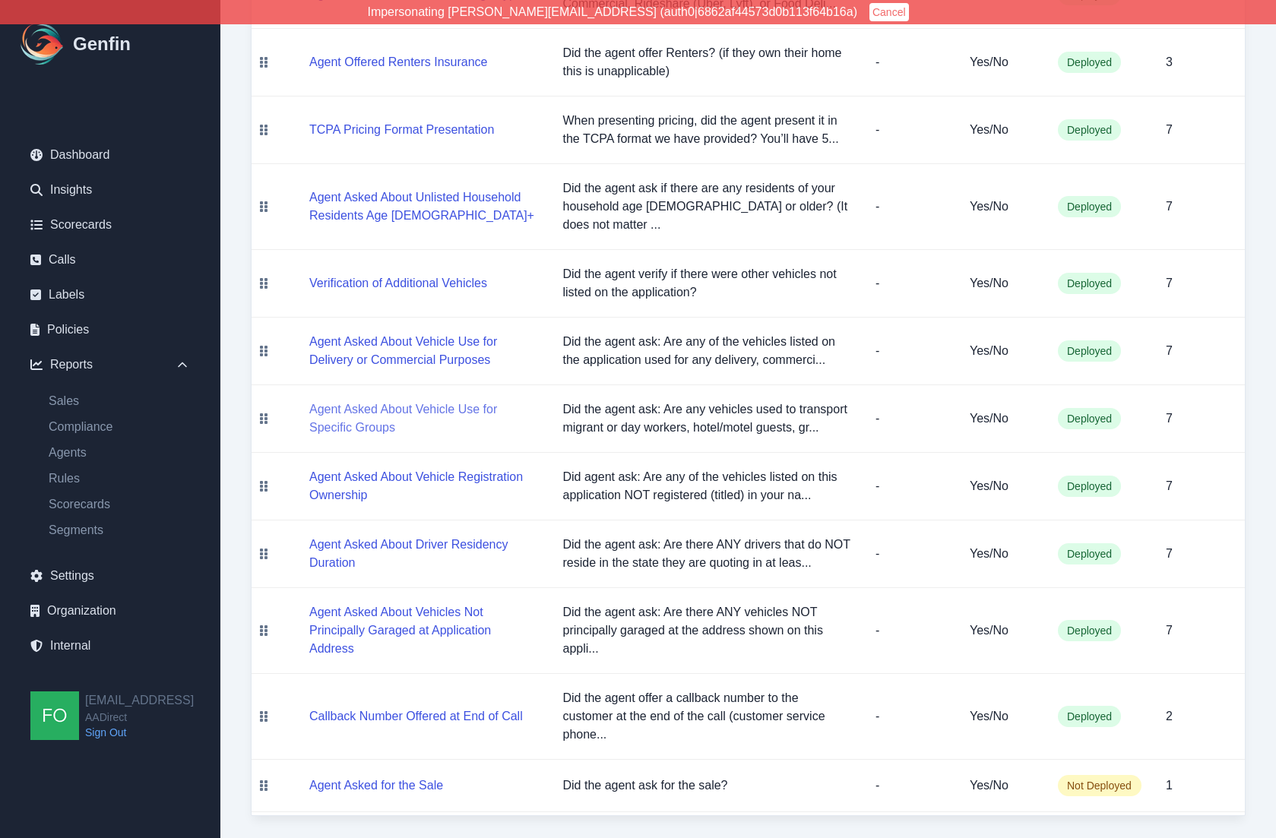
click at [350, 419] on button "Agent Asked About Vehicle Use for Specific Groups" at bounding box center [423, 419] width 229 height 36
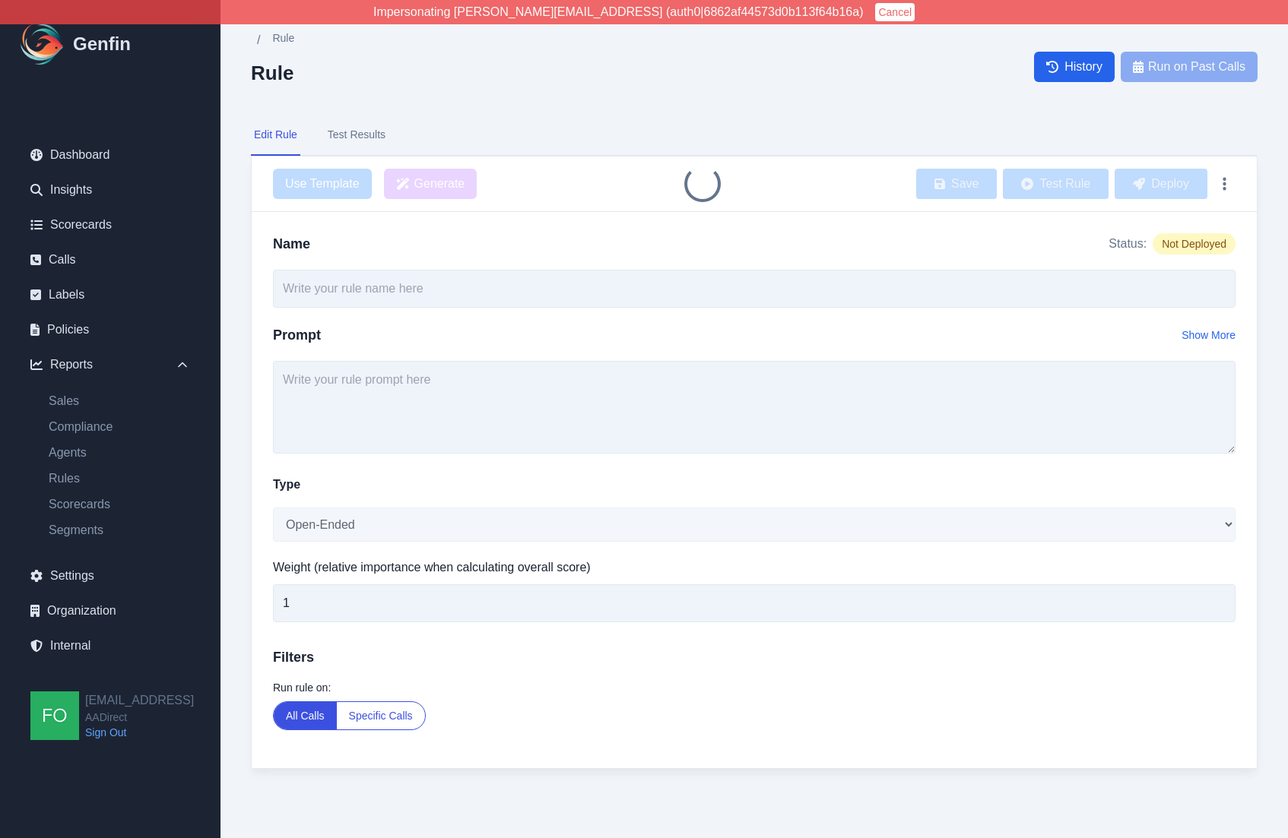
type input "Agent Asked About Vehicle Use for Specific Groups"
type textarea "Did the agent ask: Are any vehicles used to transport migrant or day workers, h…"
select select "Yes/No"
type input "7"
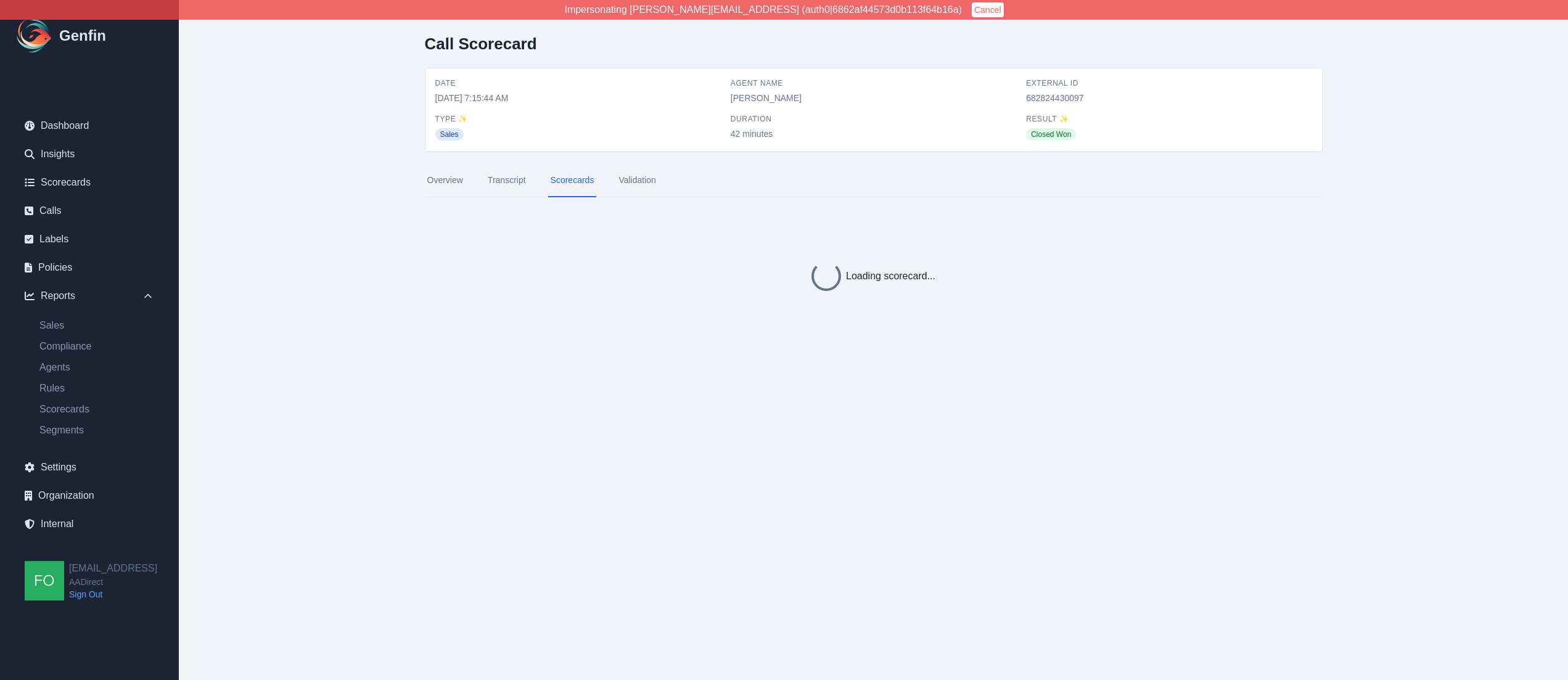
click at [639, 181] on link "Validation" at bounding box center [637, 180] width 42 height 33
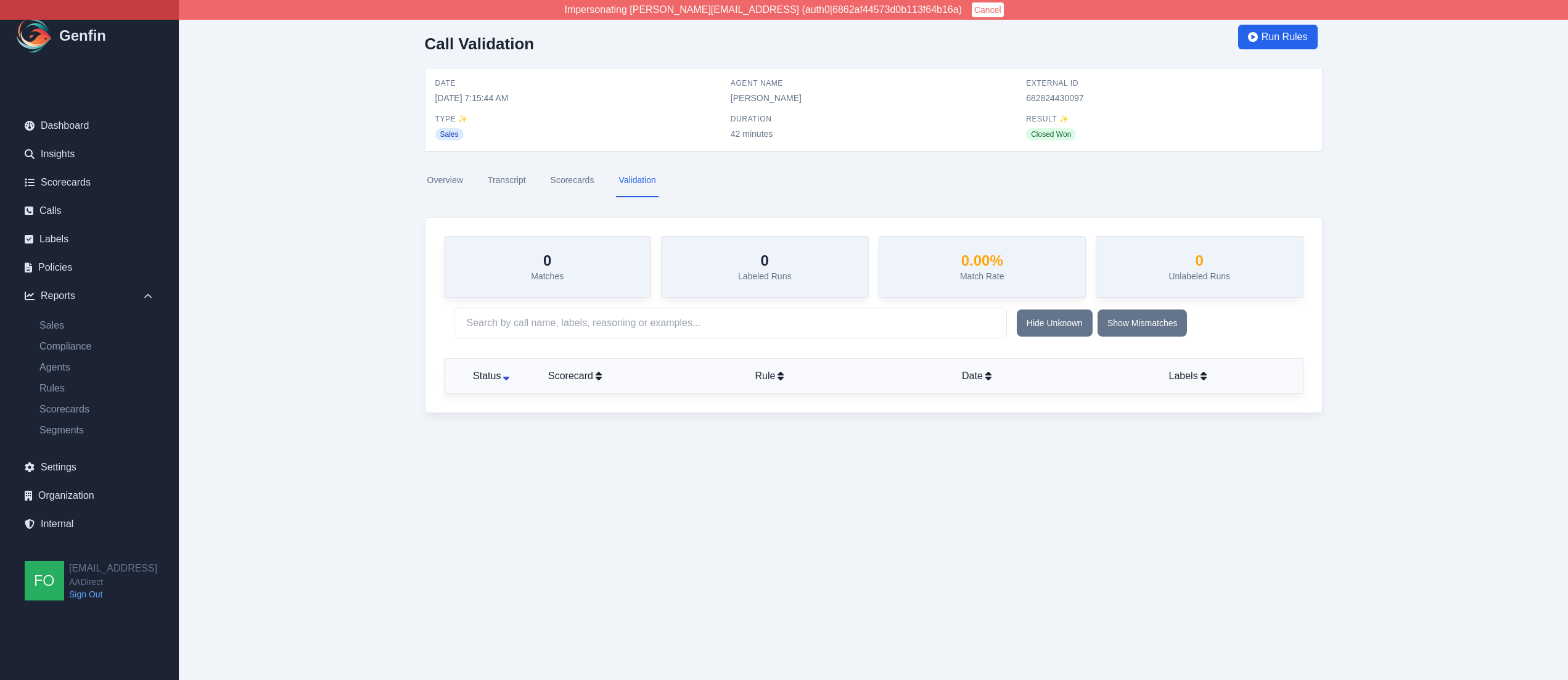
click at [642, 181] on link "Validation" at bounding box center [637, 180] width 42 height 33
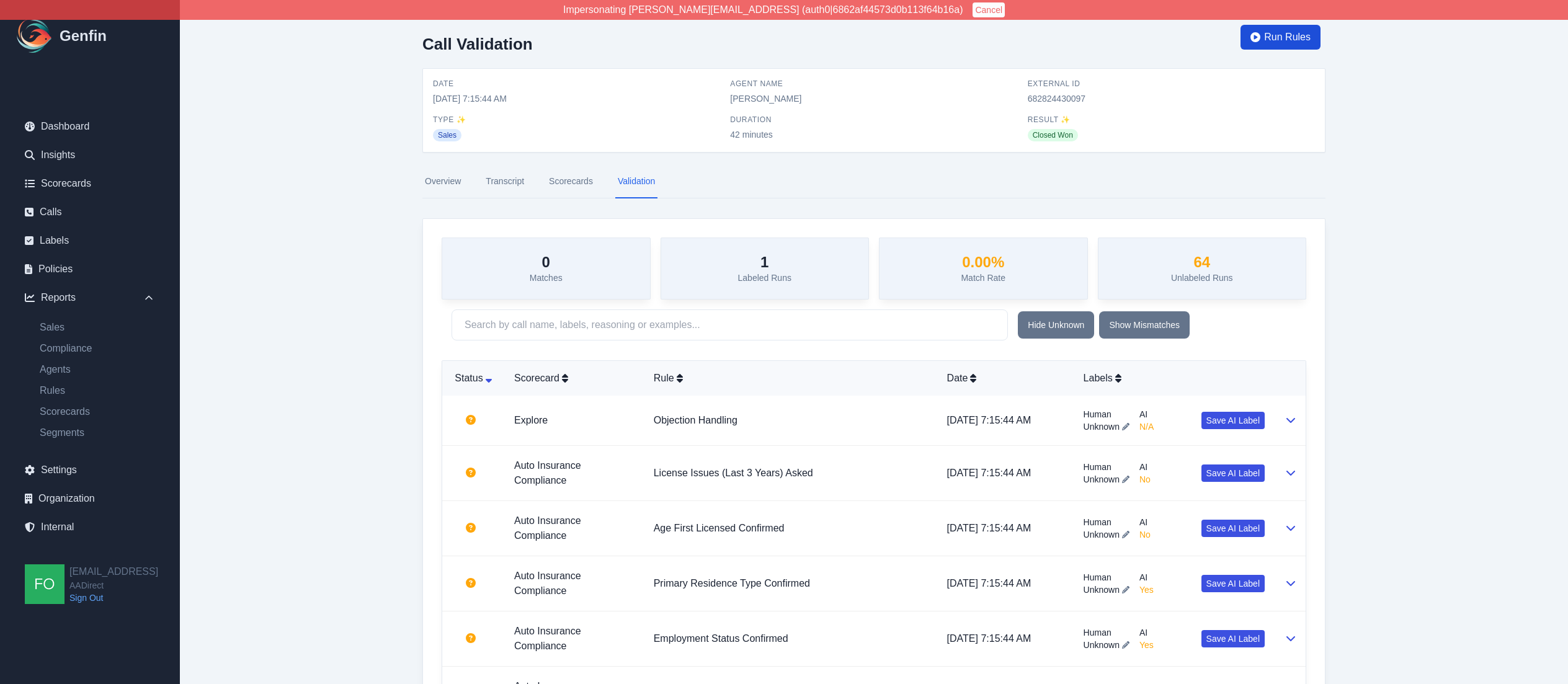
click at [1290, 38] on span "Run Rules" at bounding box center [1287, 37] width 47 height 15
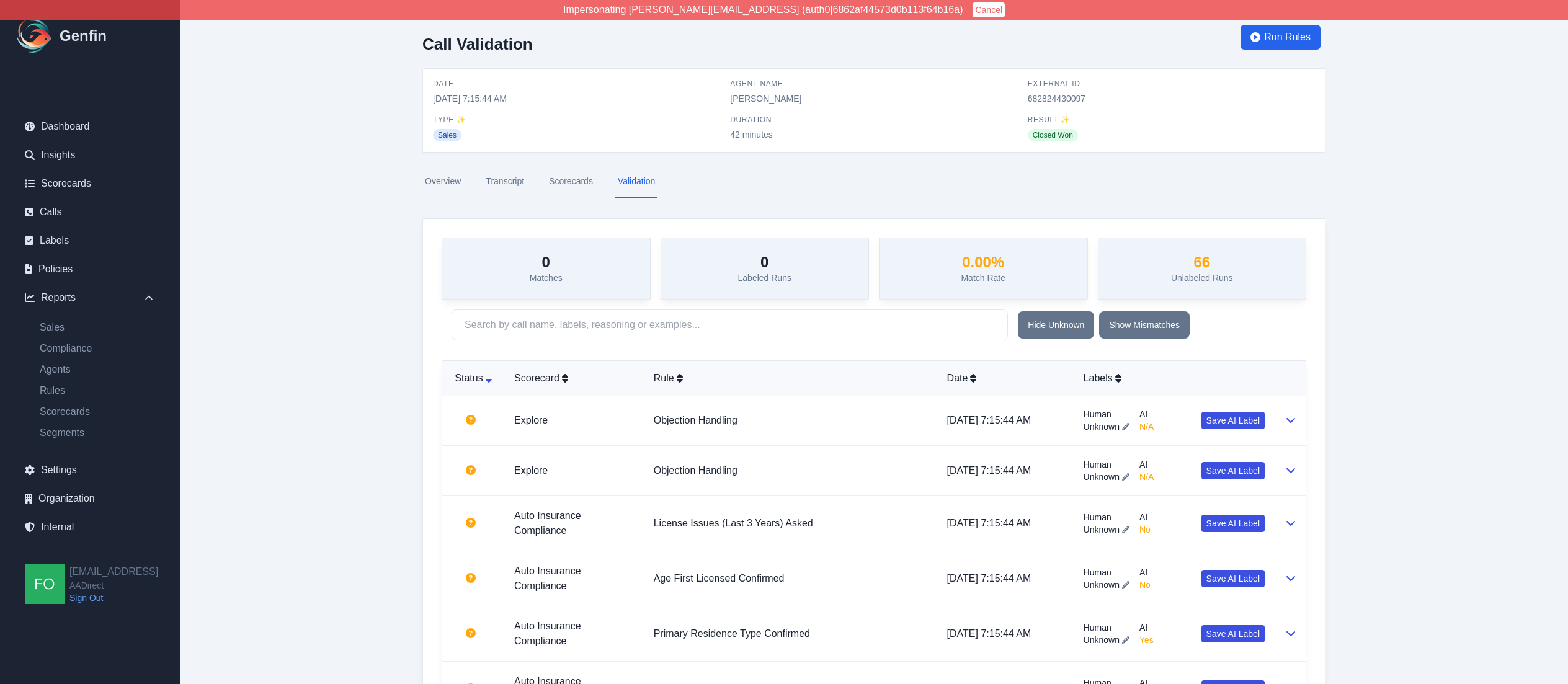
click at [573, 180] on link "Scorecards" at bounding box center [571, 181] width 49 height 33
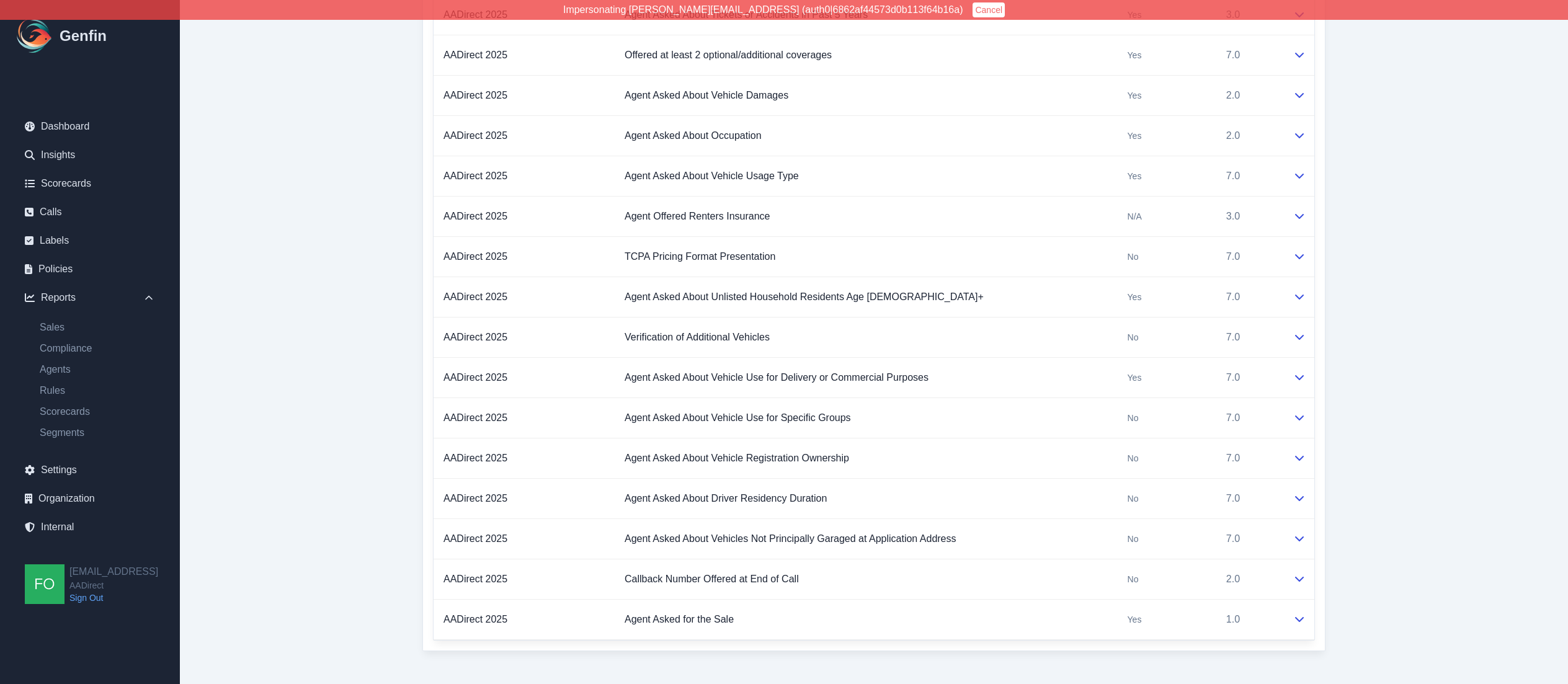
scroll to position [3058, 0]
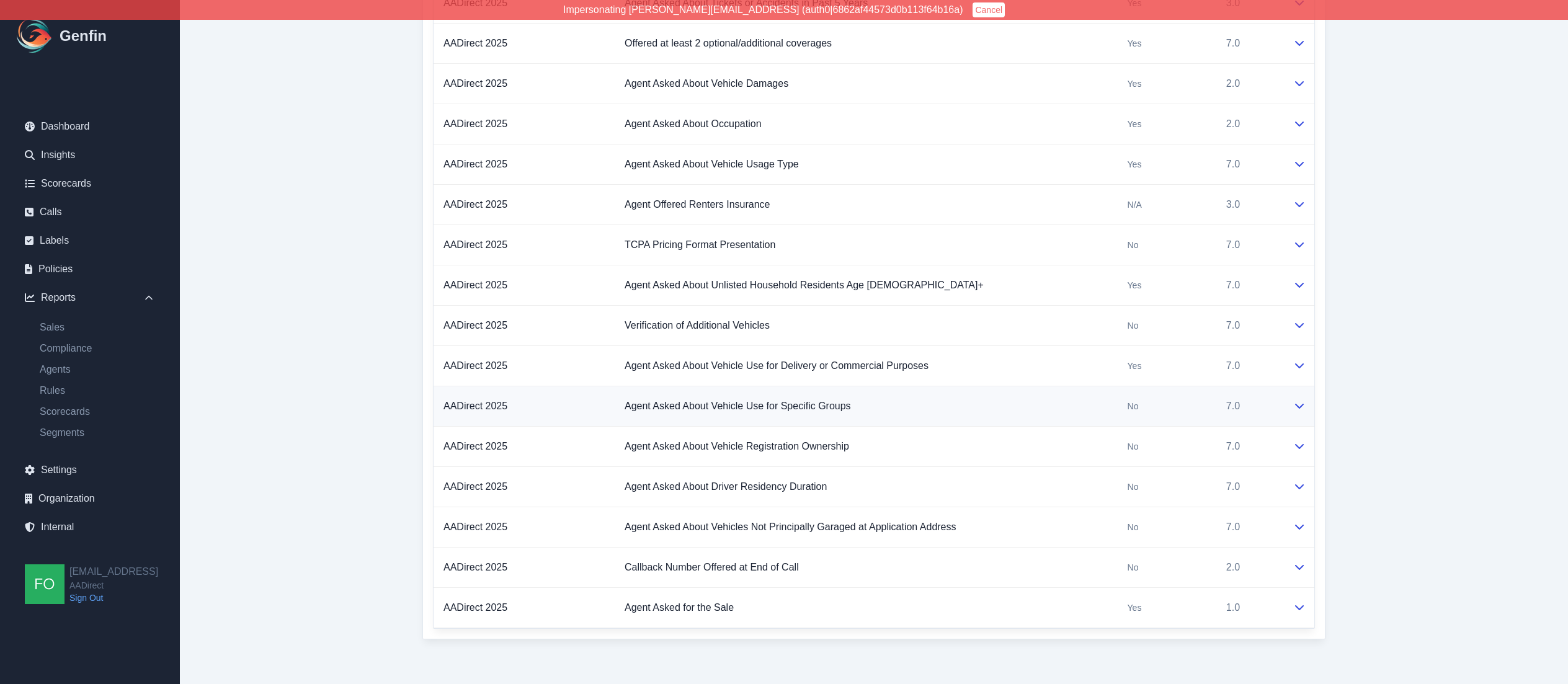
click at [1300, 406] on icon at bounding box center [1299, 406] width 10 height 10
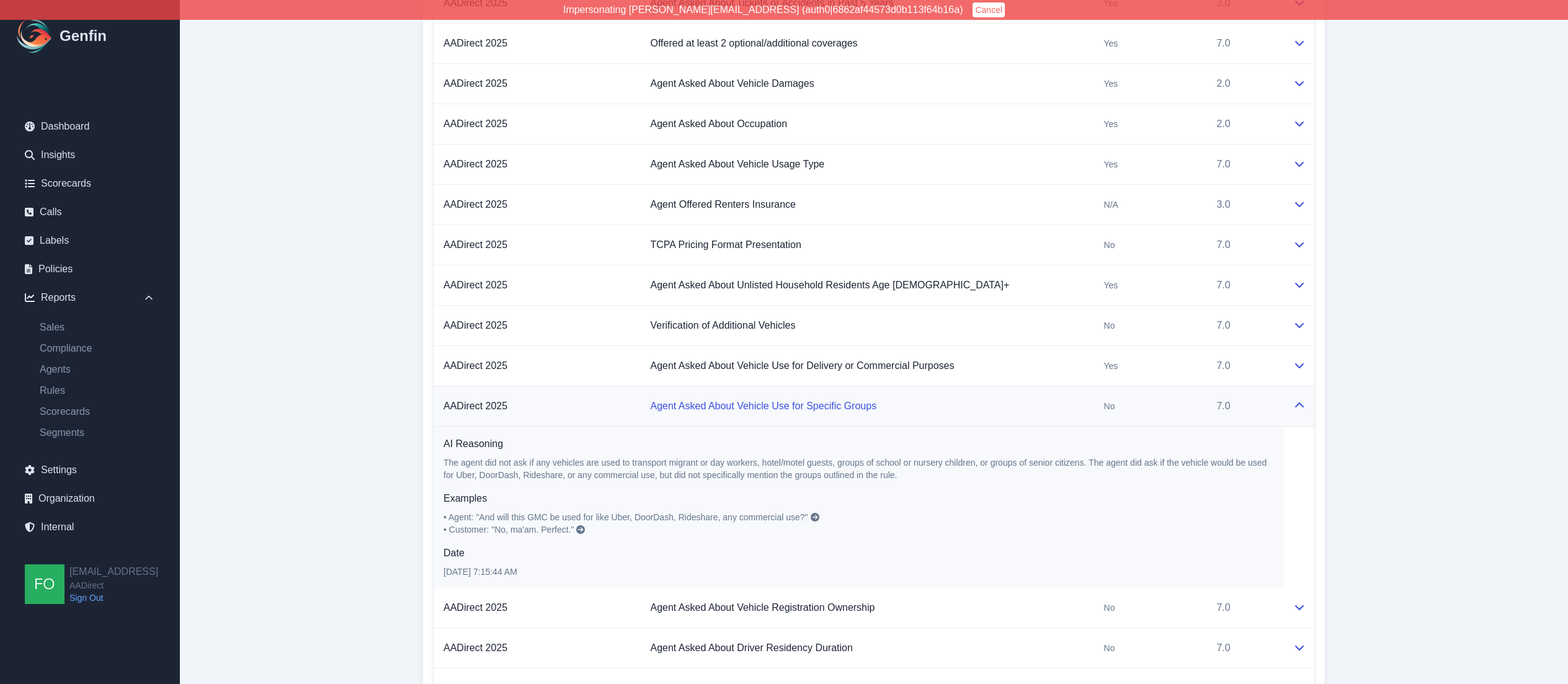
scroll to position [3055, 0]
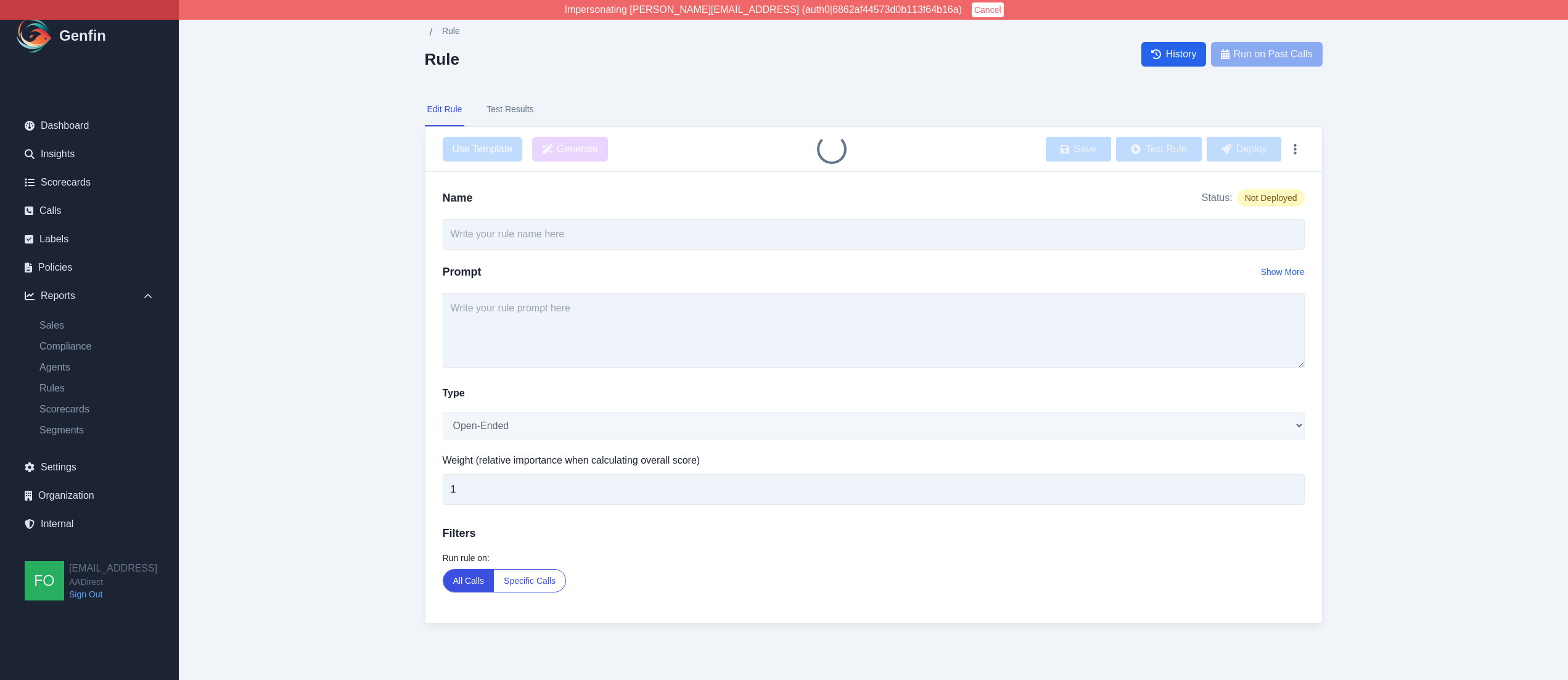
type input "Agent Asked About Vehicle Use for Specific Groups"
select select "Yes/No"
type input "7"
